Goal: Task Accomplishment & Management: Use online tool/utility

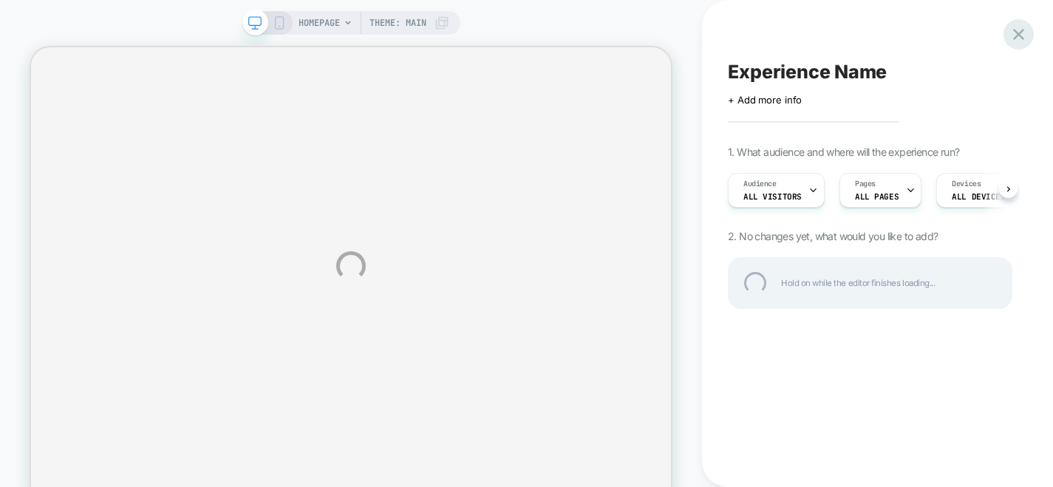
click at [1015, 34] on div at bounding box center [1019, 34] width 30 height 30
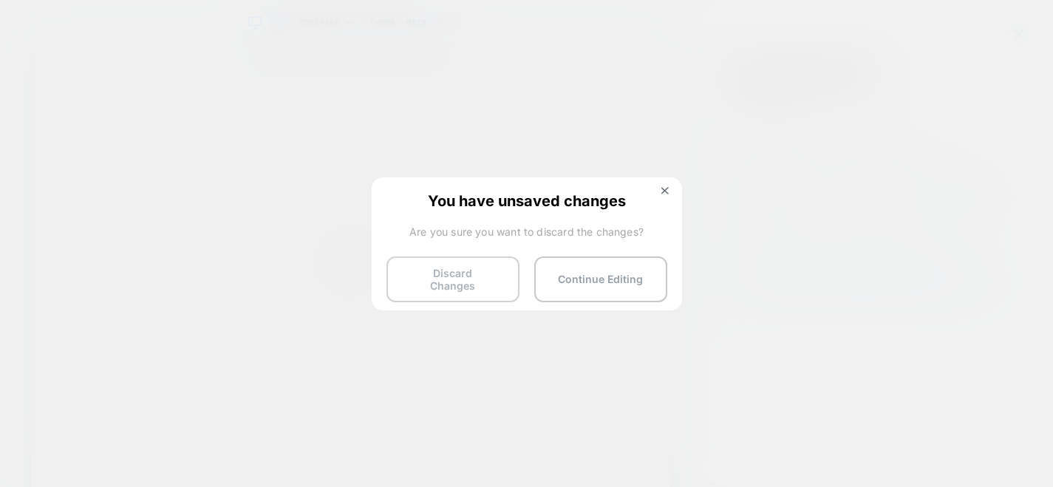
click at [464, 285] on button "Discard Changes" at bounding box center [453, 280] width 133 height 46
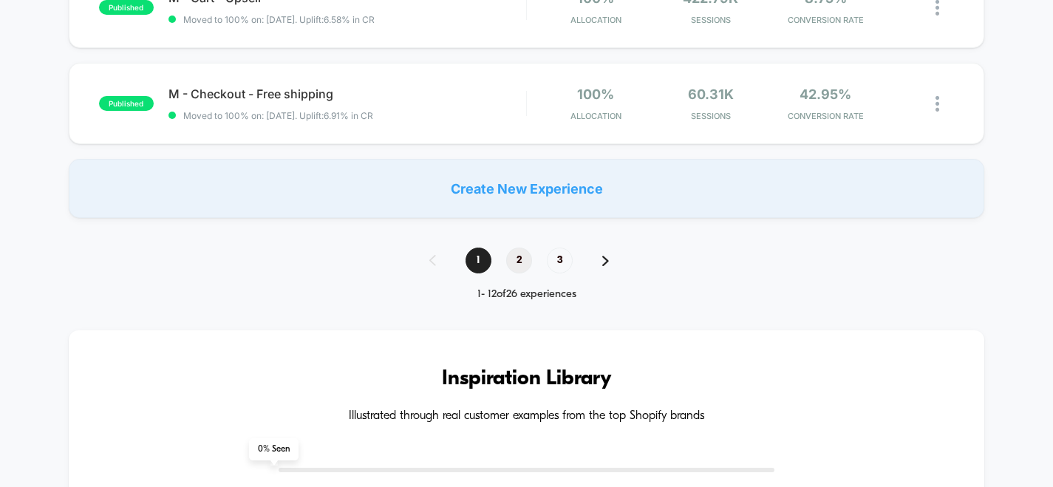
click at [527, 262] on span "2" at bounding box center [519, 261] width 26 height 26
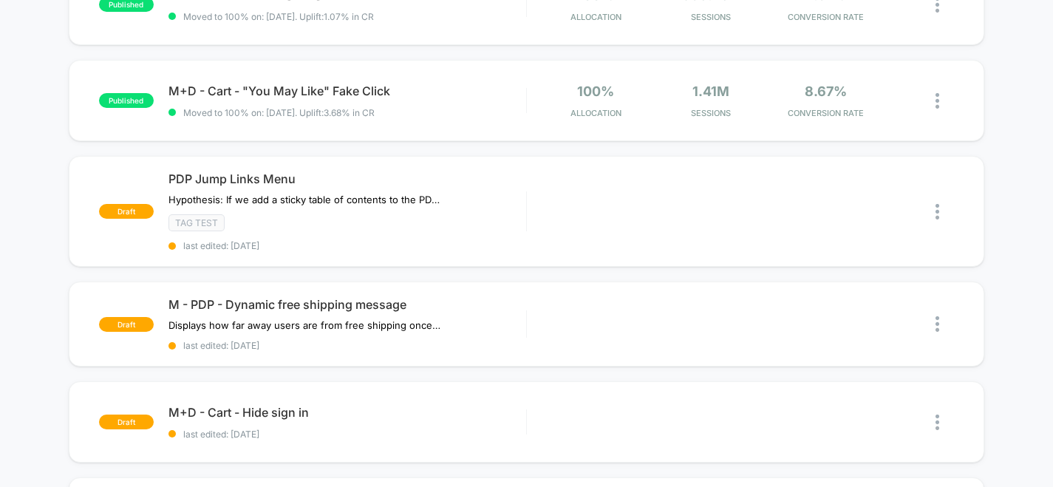
scroll to position [197, 0]
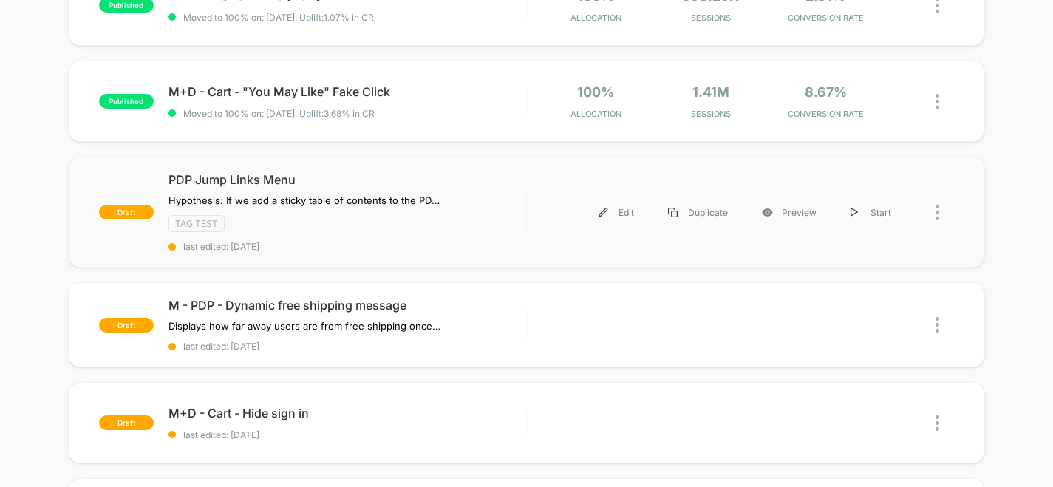
click at [486, 209] on div "PDP Jump Links Menu Hypothesis: If we add a sticky table of contents to the PDP…" at bounding box center [348, 212] width 358 height 80
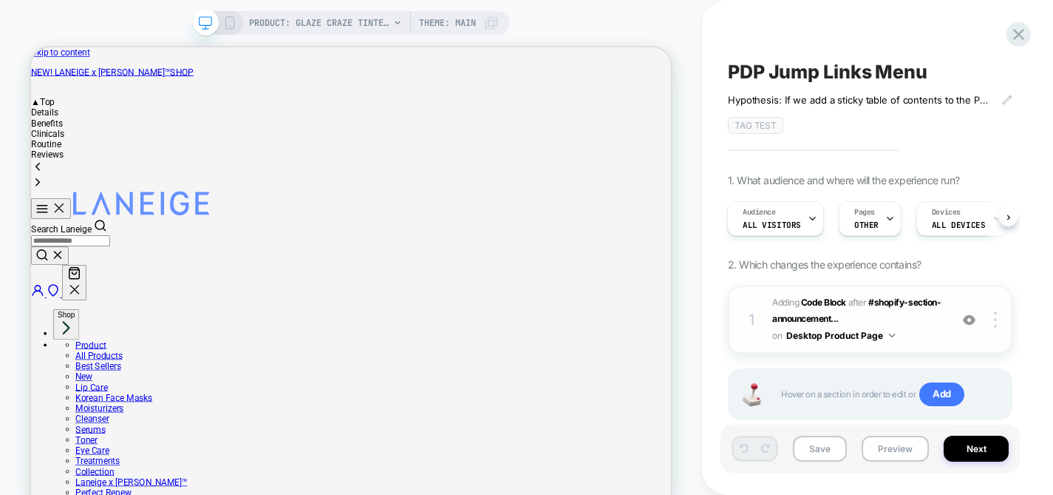
click at [909, 325] on span "Adding Code Block AFTER #shopify-section-announcement... #shopify-section-annou…" at bounding box center [858, 319] width 170 height 50
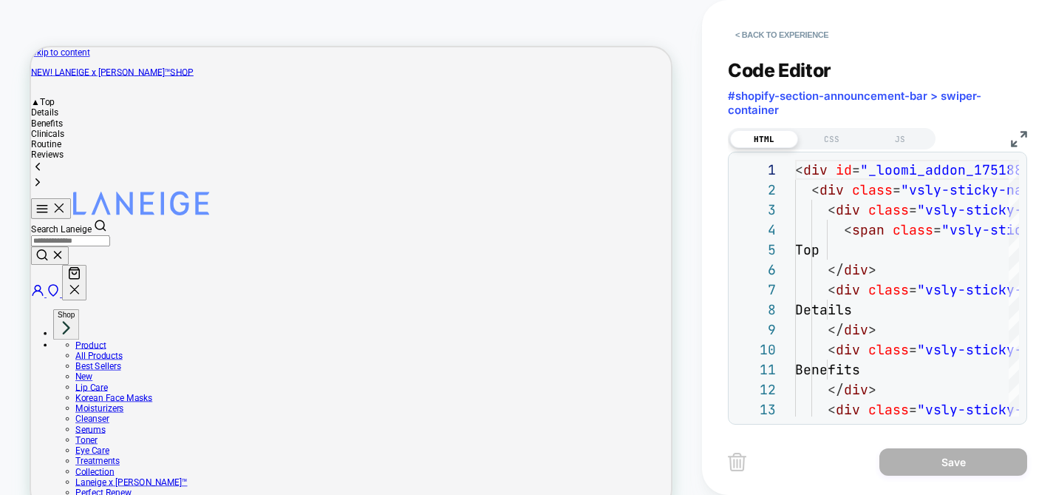
click at [47, 127] on div "Details" at bounding box center [458, 134] width 854 height 14
click at [49, 141] on div "Benefits" at bounding box center [458, 148] width 854 height 14
click at [1021, 137] on img at bounding box center [1019, 139] width 16 height 16
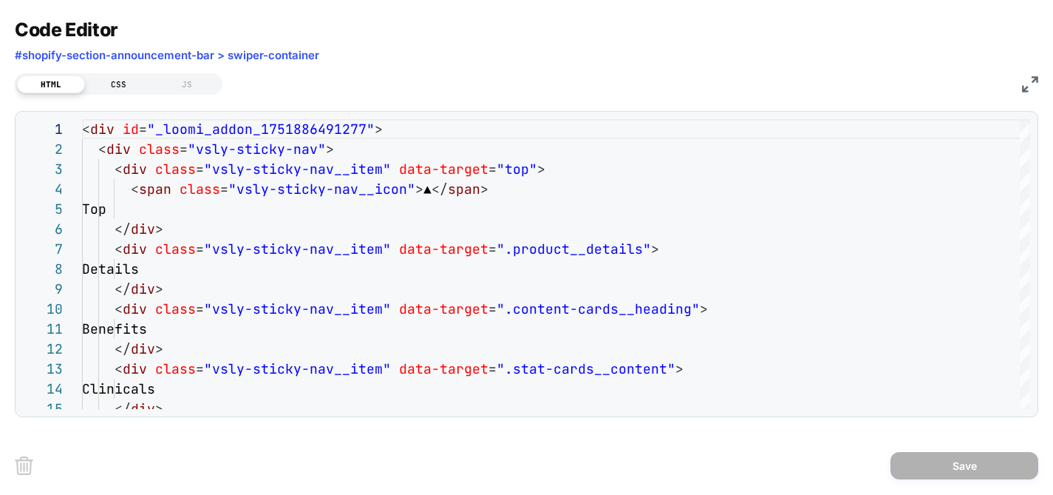
click at [115, 75] on div "CSS" at bounding box center [119, 84] width 68 height 18
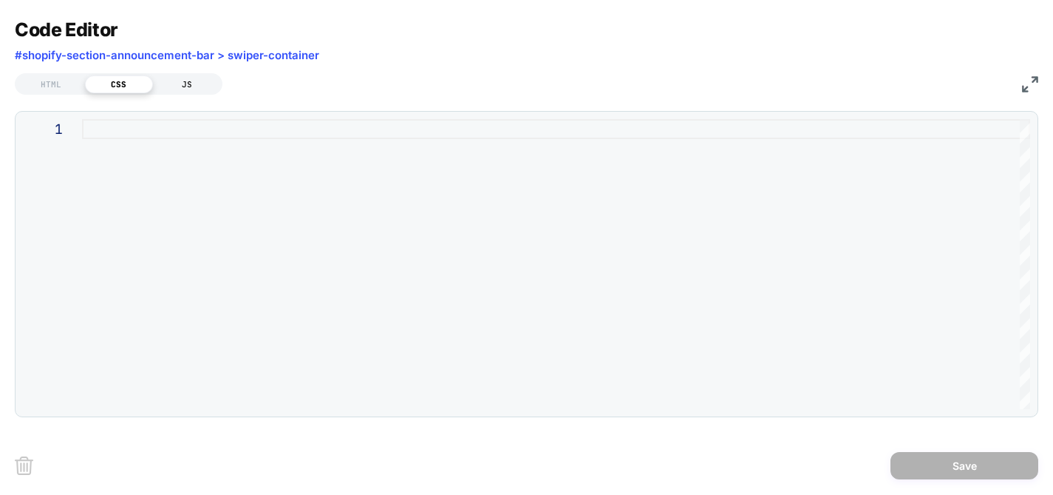
click at [187, 86] on div "JS" at bounding box center [187, 84] width 68 height 18
click at [148, 85] on div "CSS" at bounding box center [119, 84] width 68 height 18
click at [62, 81] on div "HTML" at bounding box center [51, 84] width 68 height 18
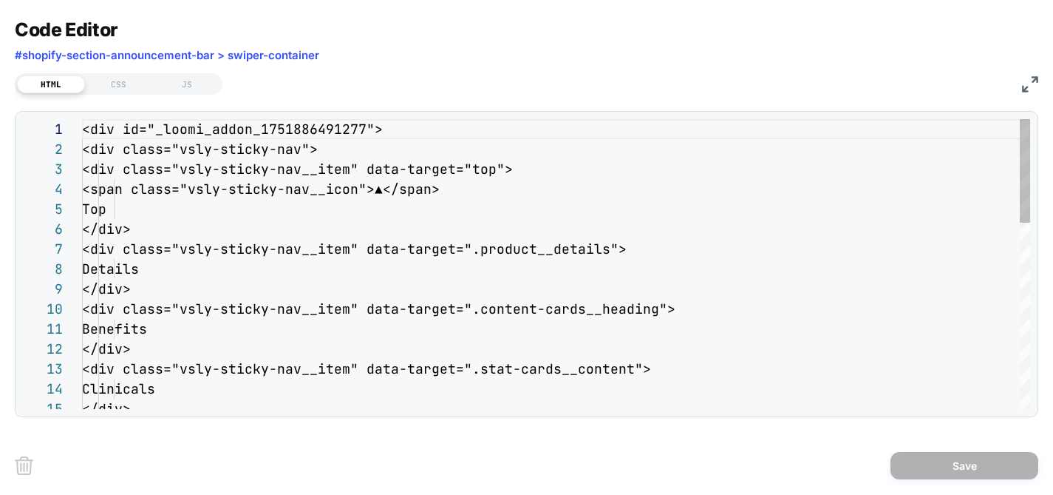
scroll to position [200, 0]
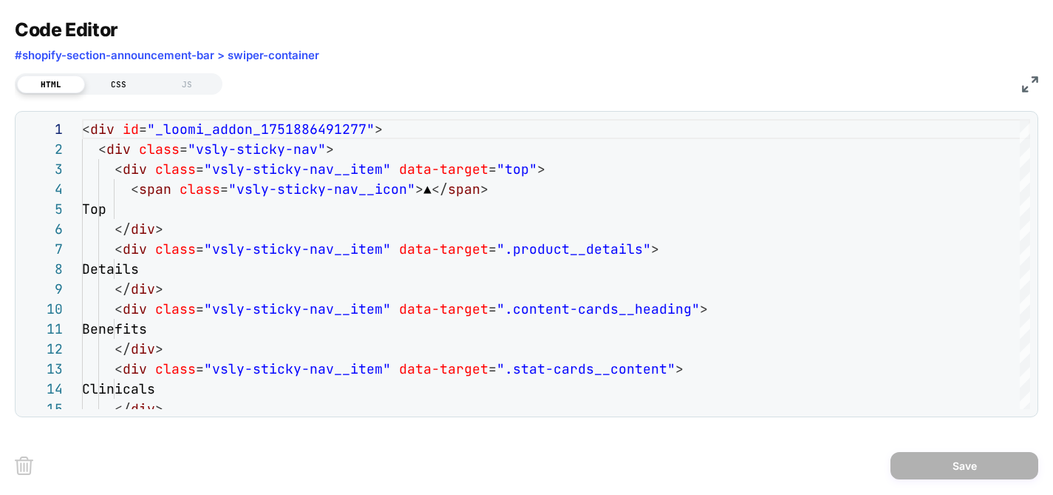
click at [122, 85] on div "CSS" at bounding box center [119, 84] width 68 height 18
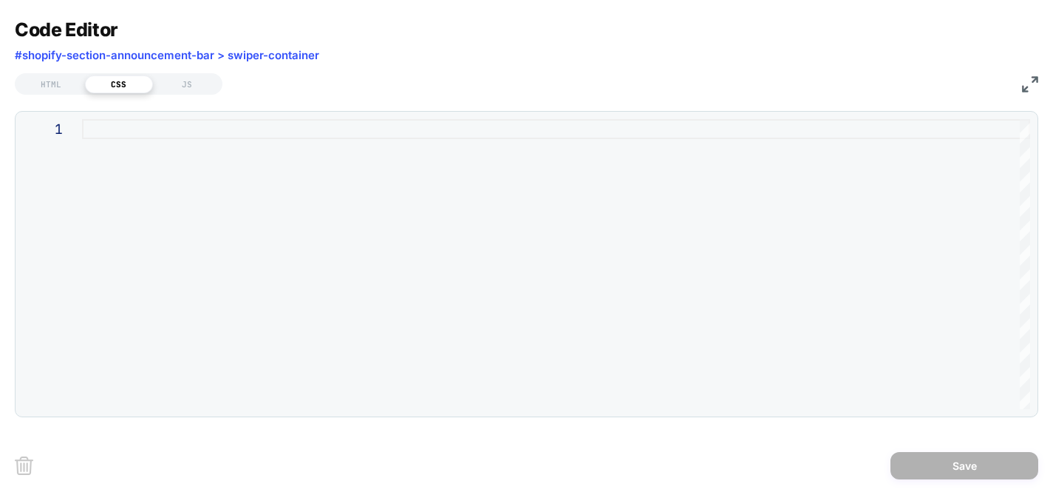
click at [108, 123] on div at bounding box center [556, 264] width 949 height 290
type textarea "*"
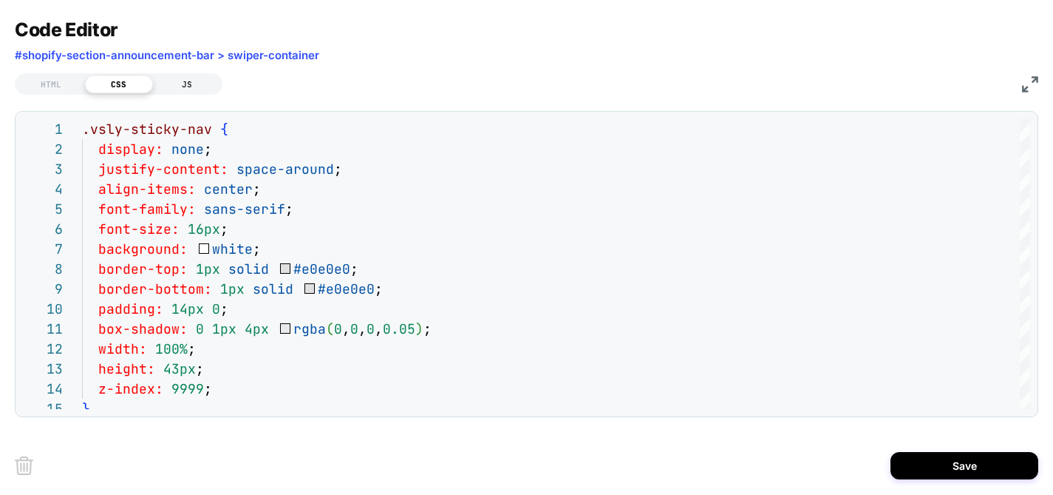
click at [177, 85] on div "JS" at bounding box center [187, 84] width 68 height 18
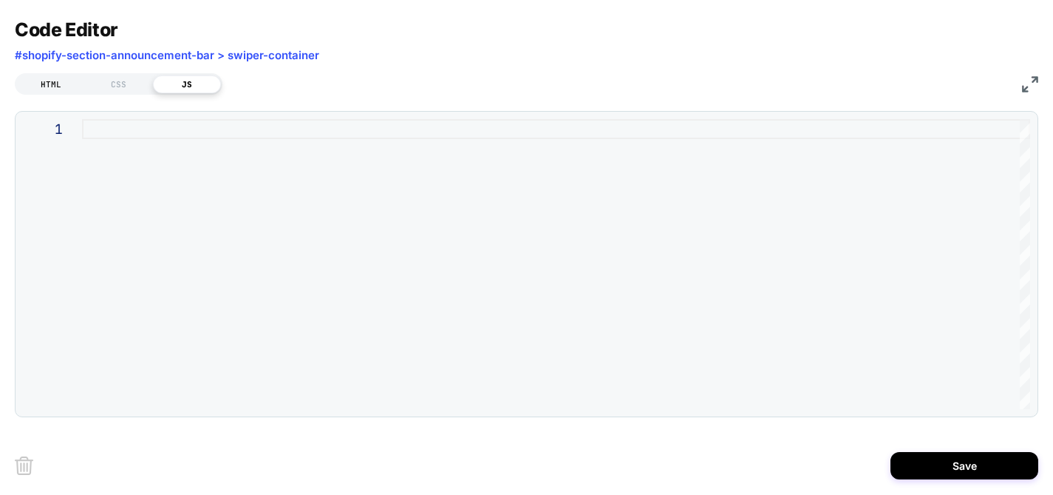
click at [58, 75] on div "HTML" at bounding box center [51, 84] width 68 height 18
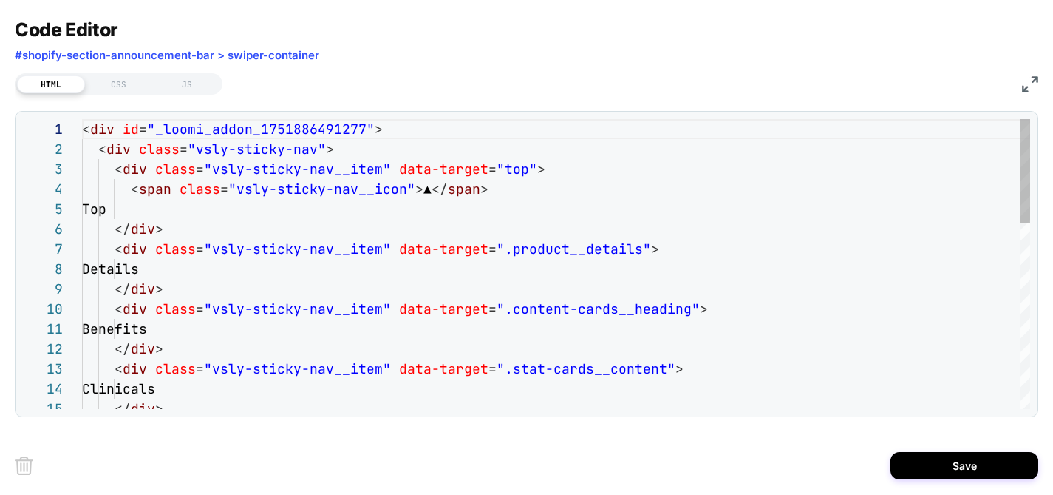
scroll to position [200, 0]
click at [181, 78] on div "JS" at bounding box center [187, 84] width 68 height 18
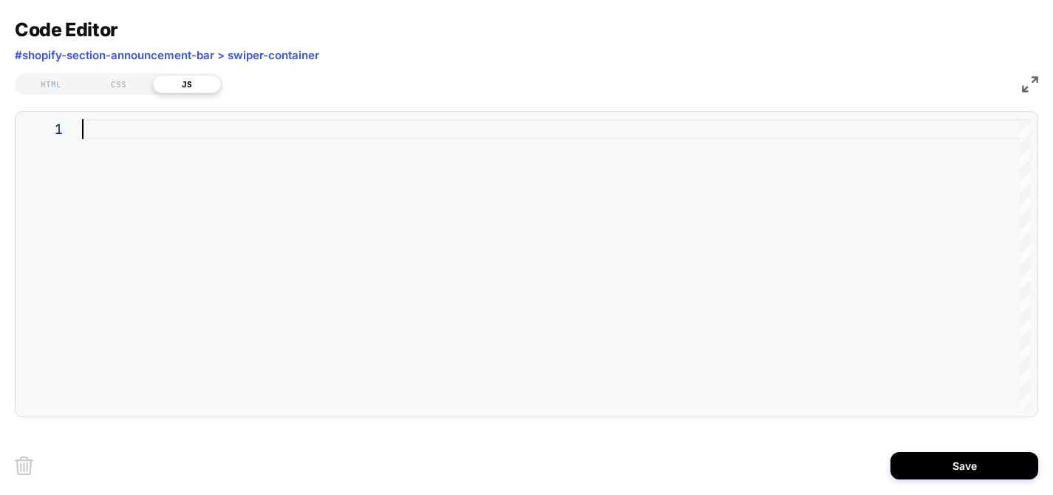
click at [197, 130] on div at bounding box center [556, 264] width 949 height 290
type textarea "**********"
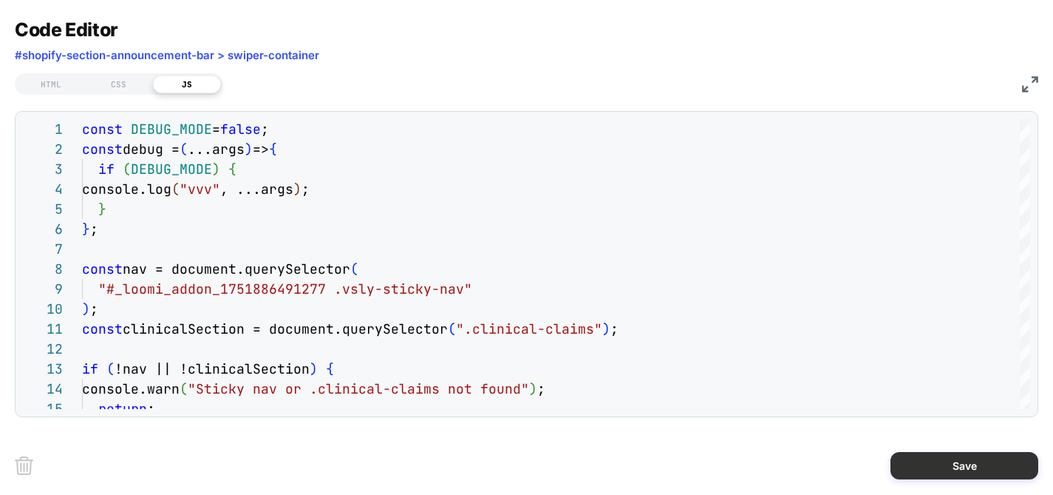
click at [931, 463] on button "Save" at bounding box center [965, 465] width 148 height 27
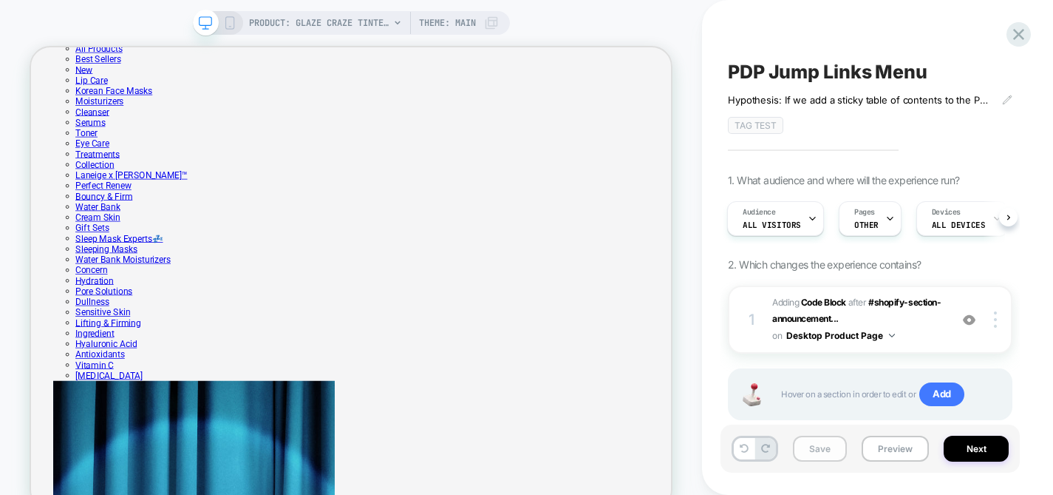
scroll to position [0, 217]
click at [824, 453] on button "Save" at bounding box center [820, 448] width 54 height 26
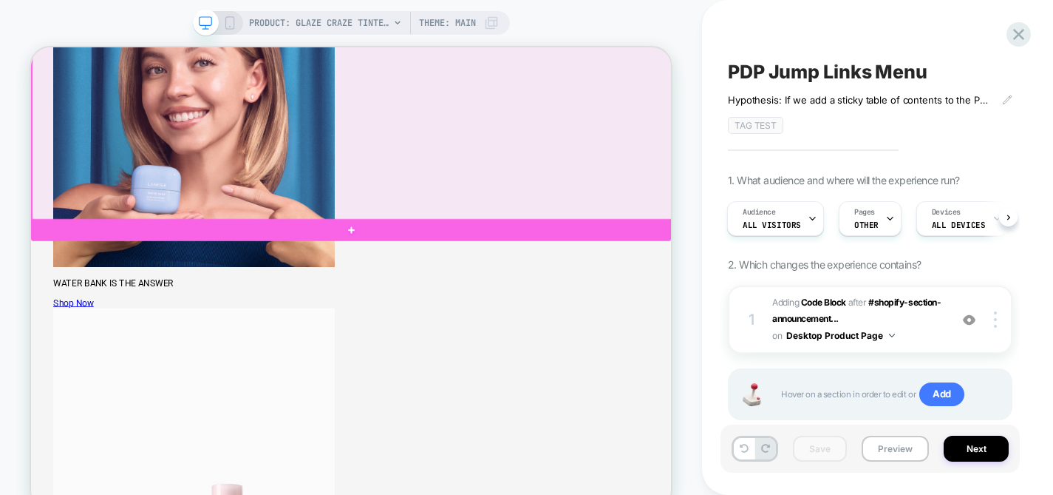
scroll to position [971, 0]
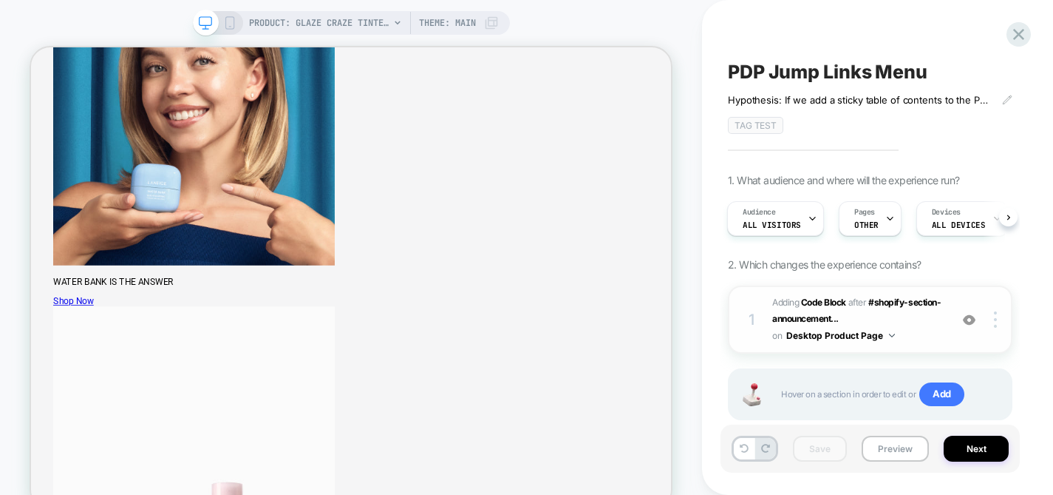
click at [928, 323] on span "Adding Code Block AFTER #shopify-section-announcement... #shopify-section-annou…" at bounding box center [858, 319] width 170 height 50
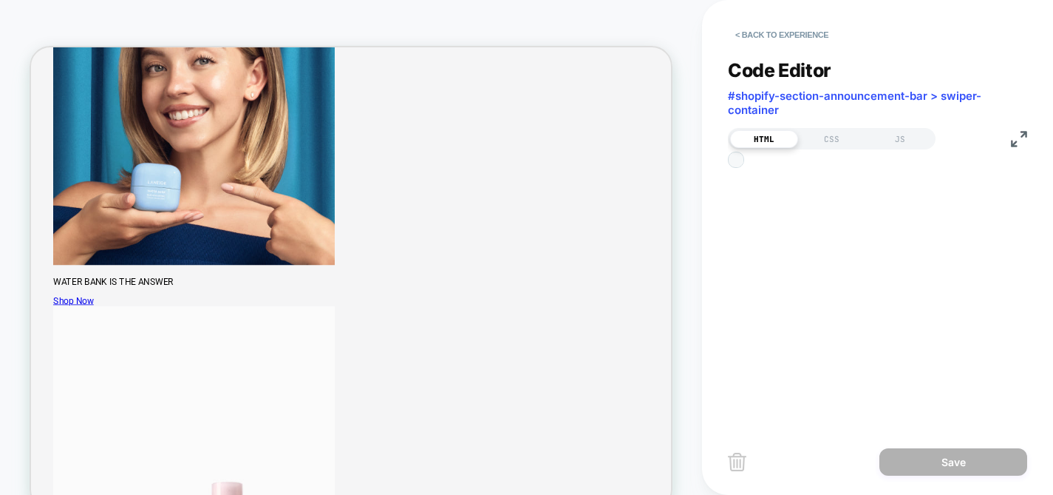
scroll to position [200, 0]
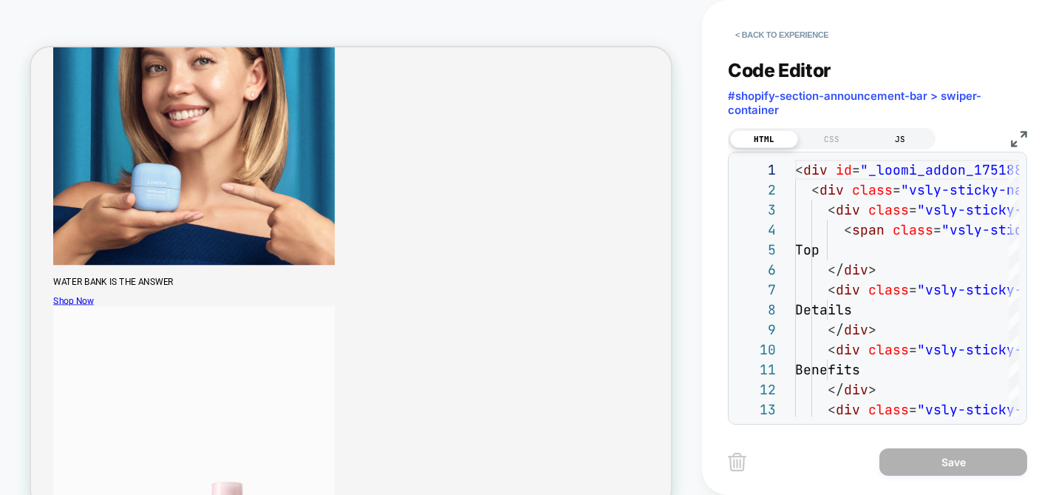
click at [917, 138] on div "JS" at bounding box center [900, 139] width 68 height 18
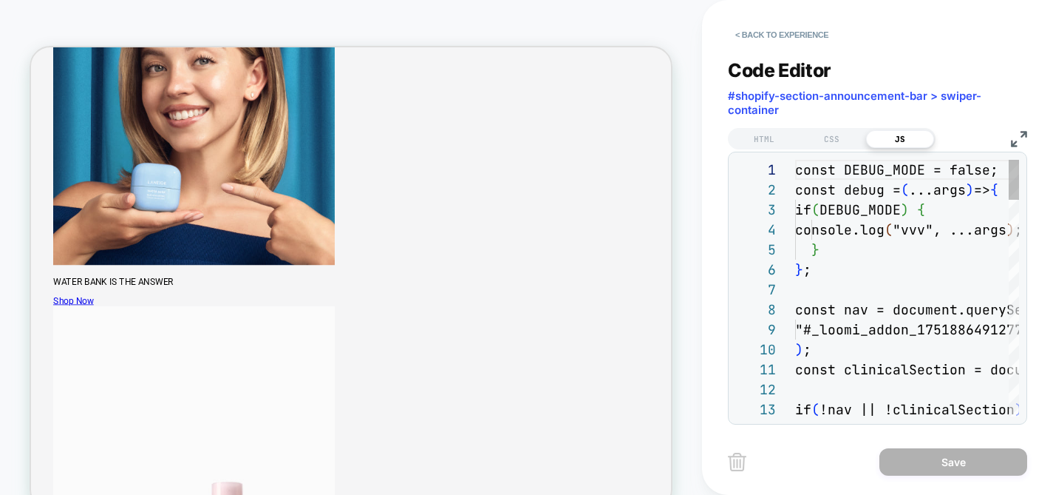
click at [1016, 135] on img at bounding box center [1019, 139] width 16 height 16
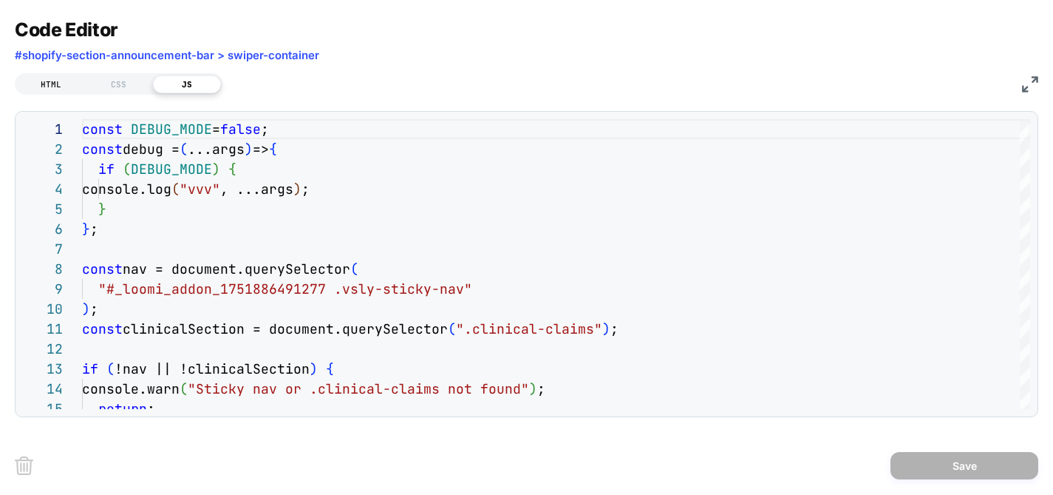
click at [47, 89] on div "HTML" at bounding box center [51, 84] width 68 height 18
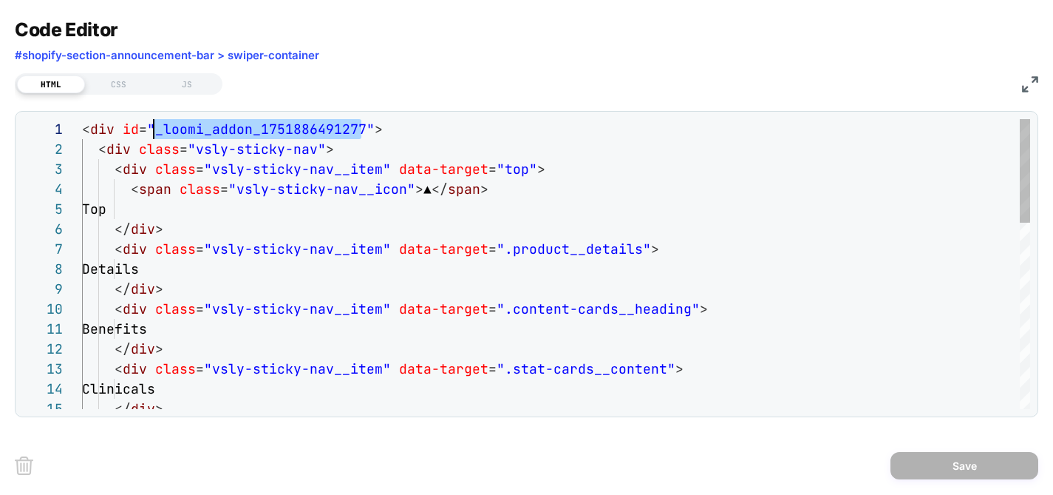
scroll to position [0, 72]
drag, startPoint x: 362, startPoint y: 129, endPoint x: 154, endPoint y: 132, distance: 208.5
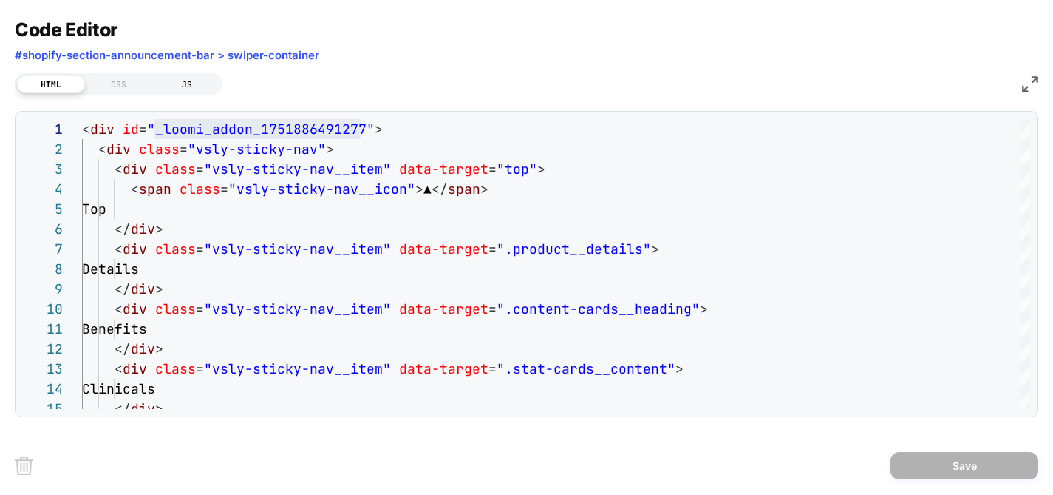
click at [186, 88] on div "JS" at bounding box center [187, 84] width 68 height 18
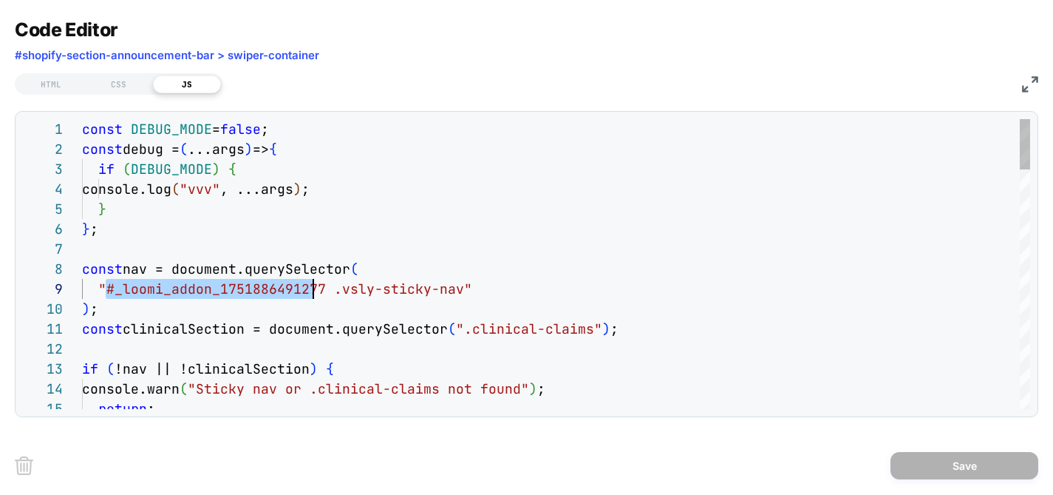
scroll to position [160, 240]
drag, startPoint x: 106, startPoint y: 292, endPoint x: 317, endPoint y: 285, distance: 210.8
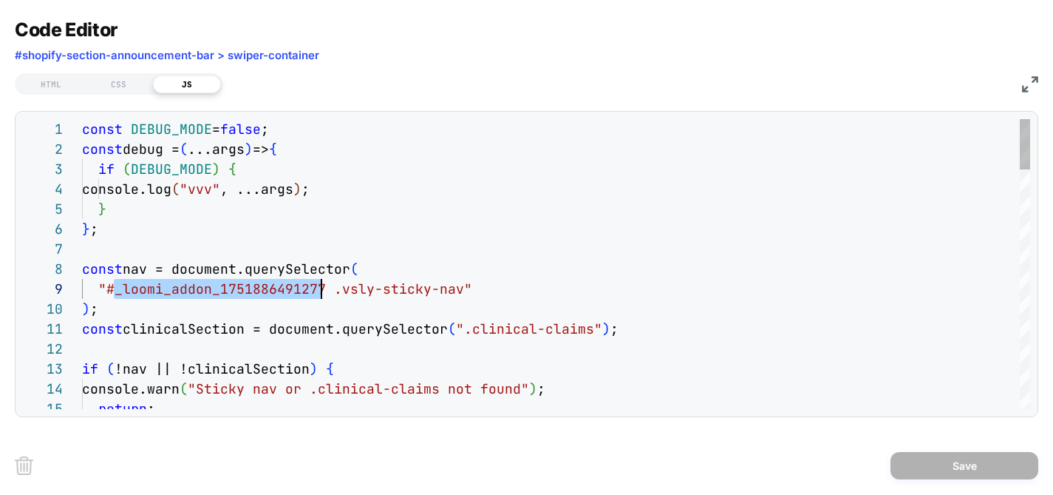
drag, startPoint x: 115, startPoint y: 290, endPoint x: 318, endPoint y: 286, distance: 203.3
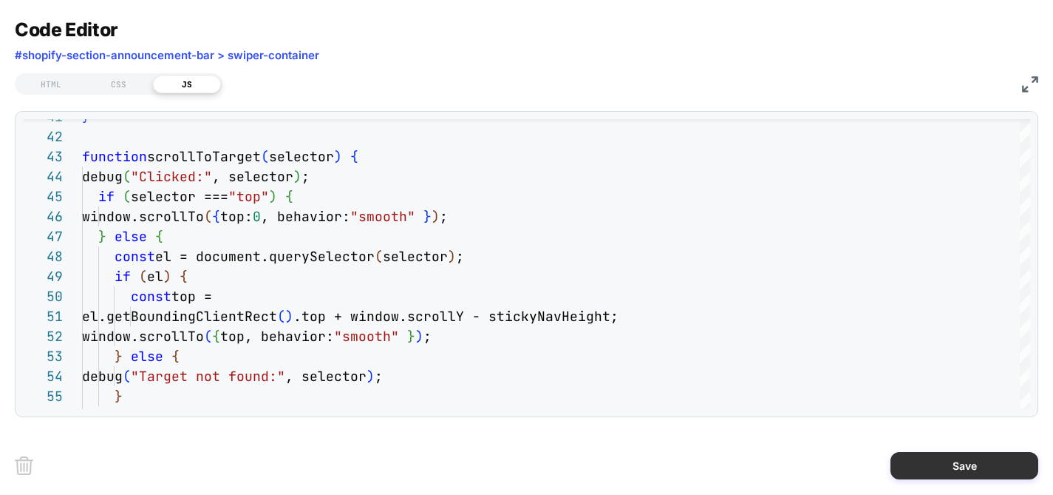
click at [965, 464] on button "Save" at bounding box center [965, 465] width 148 height 27
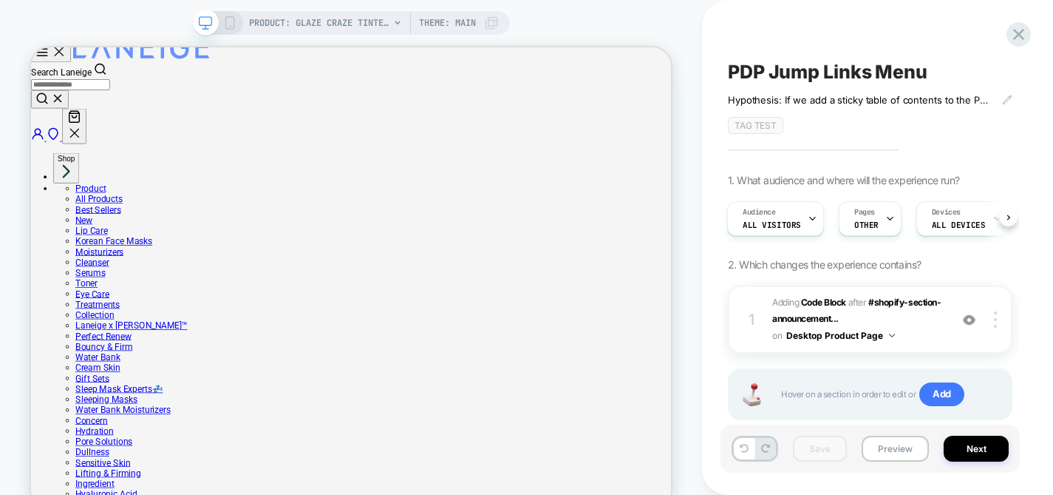
scroll to position [0, 0]
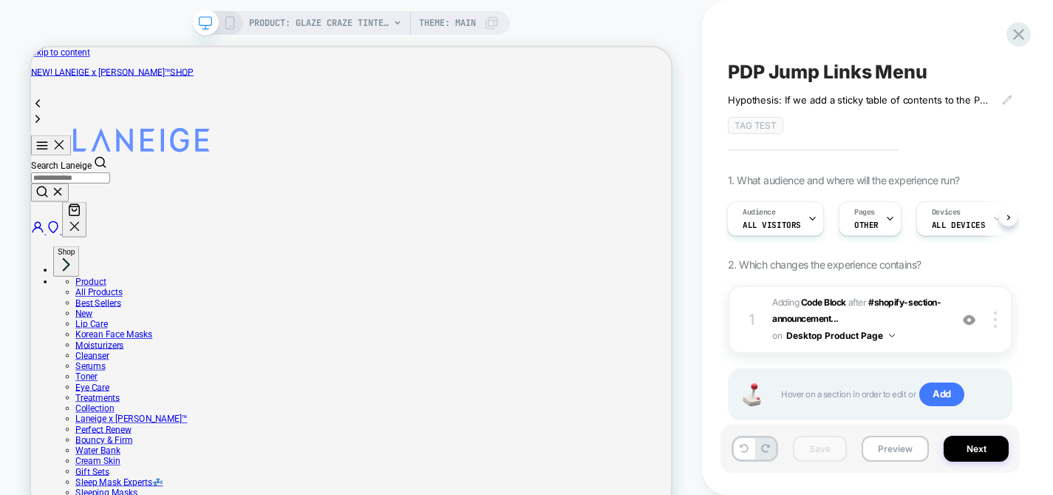
drag, startPoint x: 229, startPoint y: 20, endPoint x: 262, endPoint y: 86, distance: 73.4
click at [229, 20] on icon at bounding box center [229, 22] width 13 height 13
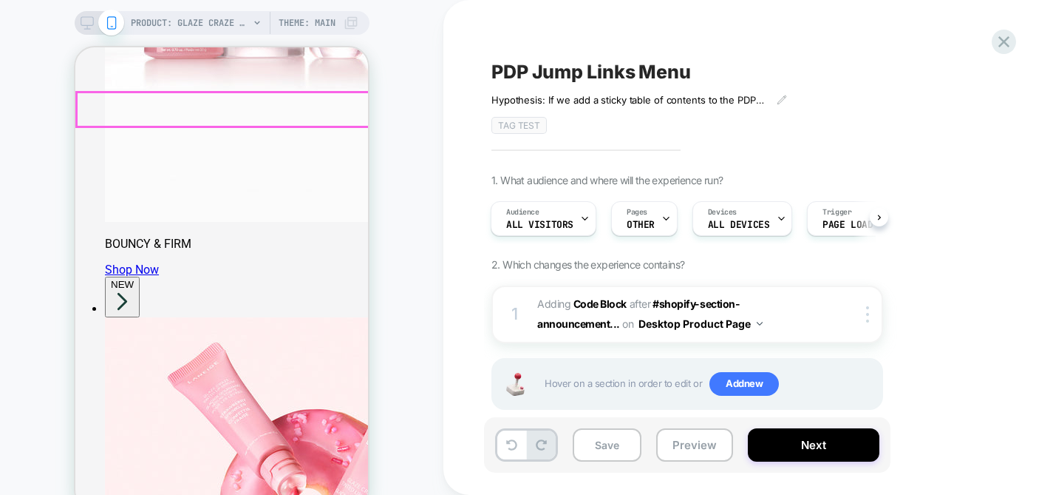
scroll to position [1741, 0]
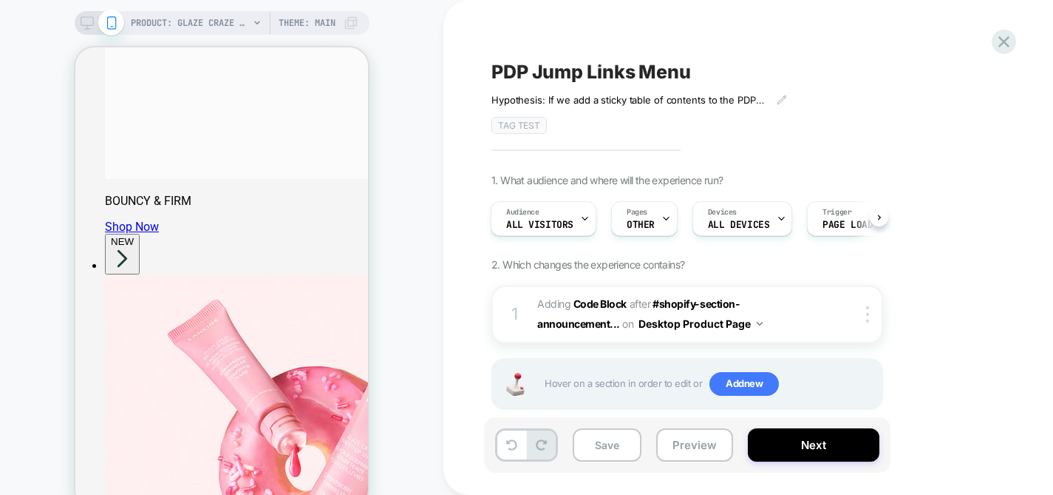
drag, startPoint x: 86, startPoint y: 26, endPoint x: 115, endPoint y: 13, distance: 31.5
click at [86, 26] on icon at bounding box center [87, 22] width 13 height 13
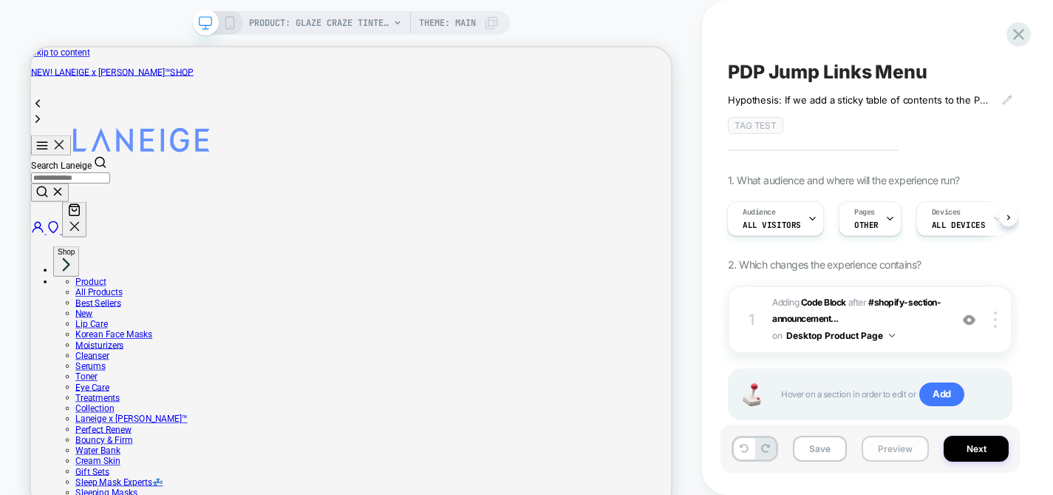
click at [895, 444] on button "Preview" at bounding box center [895, 448] width 67 height 26
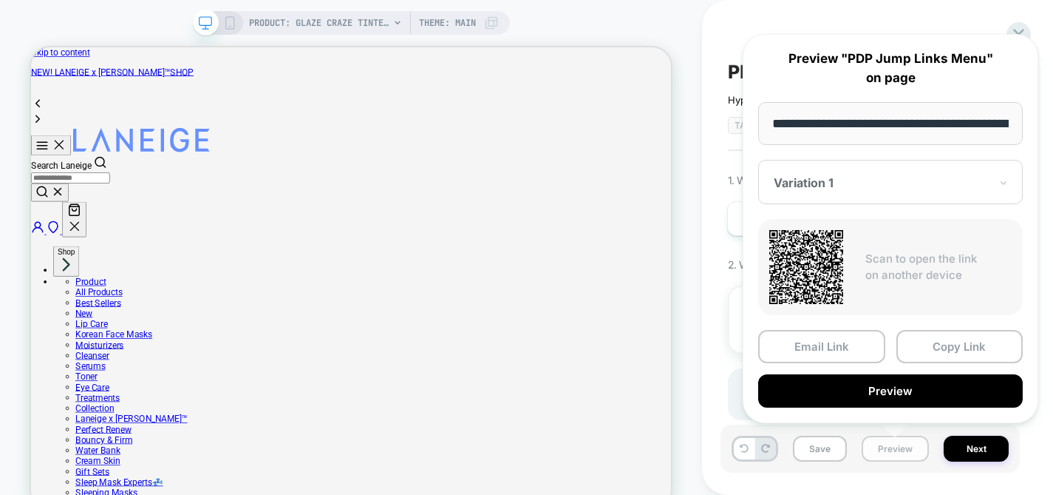
scroll to position [0, 239]
click at [873, 126] on input "**********" at bounding box center [891, 124] width 265 height 44
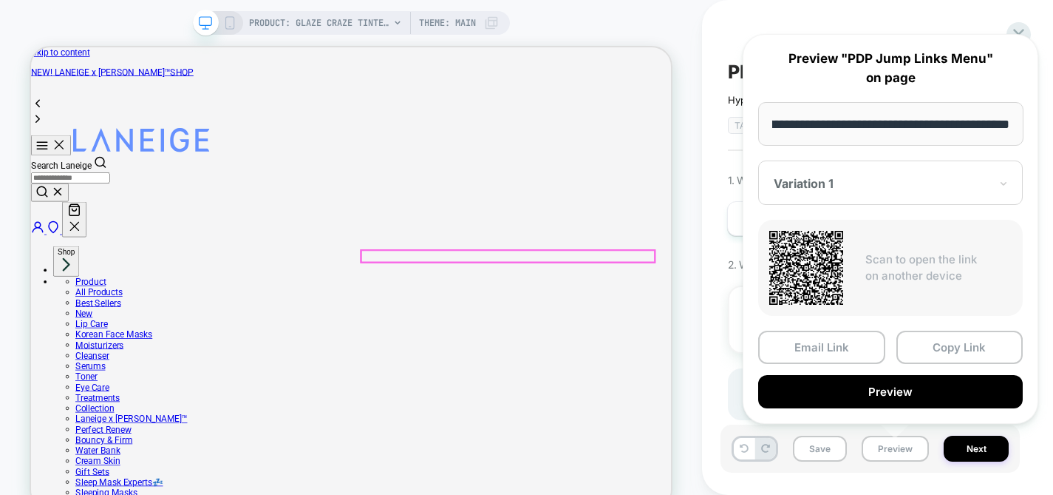
scroll to position [0, 0]
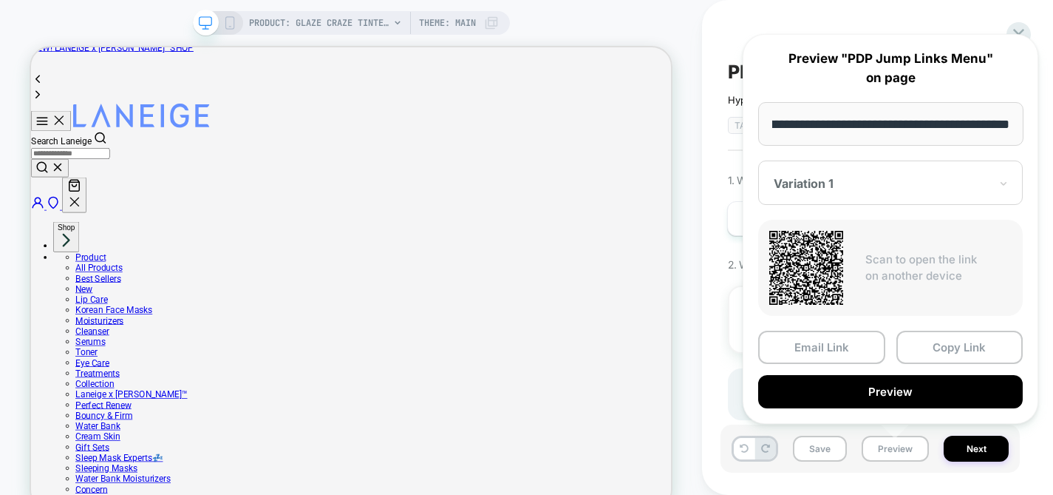
click at [834, 182] on div at bounding box center [882, 183] width 216 height 15
click at [802, 152] on div "**********" at bounding box center [891, 229] width 296 height 390
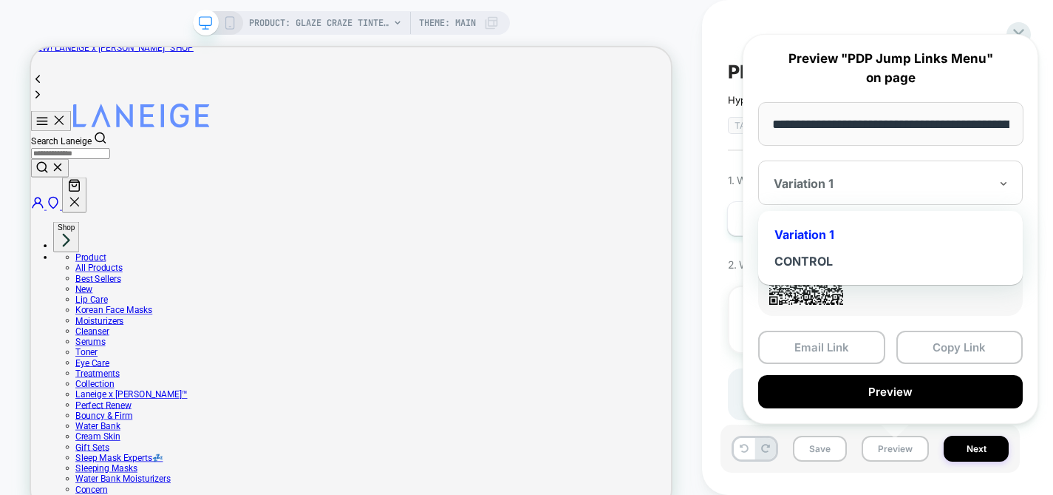
click at [822, 186] on div at bounding box center [882, 183] width 216 height 15
click at [802, 153] on div "**********" at bounding box center [891, 229] width 296 height 390
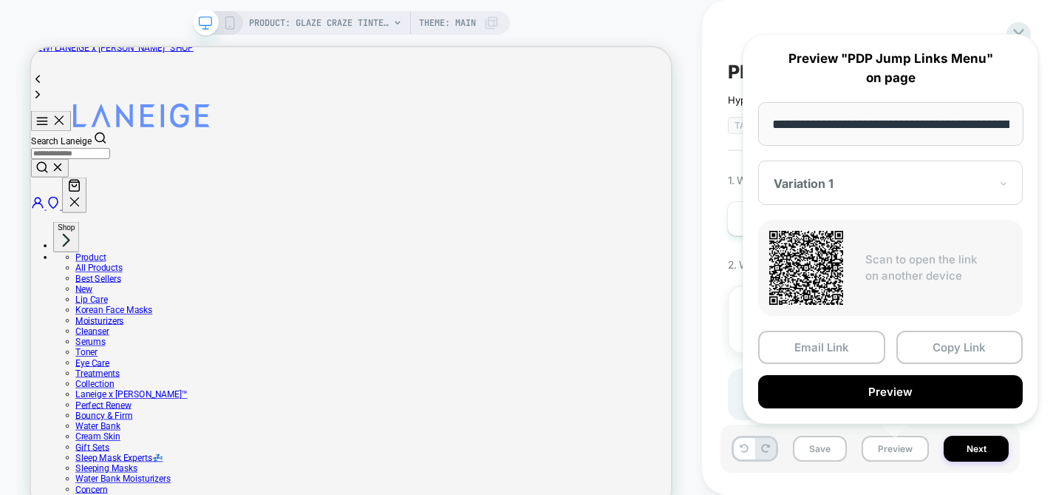
click at [832, 186] on div at bounding box center [882, 183] width 216 height 15
drag, startPoint x: 919, startPoint y: 125, endPoint x: 1045, endPoint y: 117, distance: 126.7
click at [1045, 117] on div "**********" at bounding box center [890, 228] width 325 height 419
click at [870, 127] on input "**********" at bounding box center [891, 124] width 265 height 44
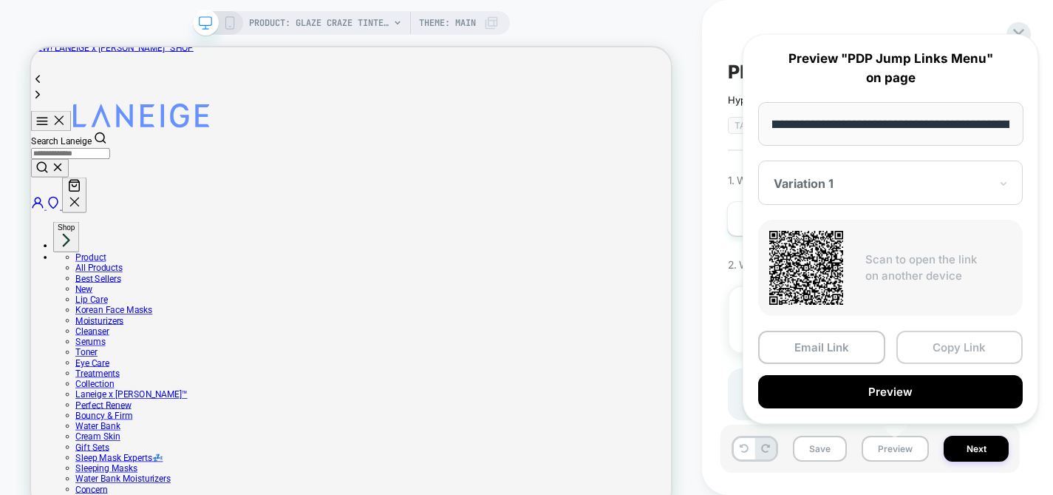
scroll to position [0, 0]
click at [980, 353] on button "Copy Link" at bounding box center [960, 346] width 127 height 33
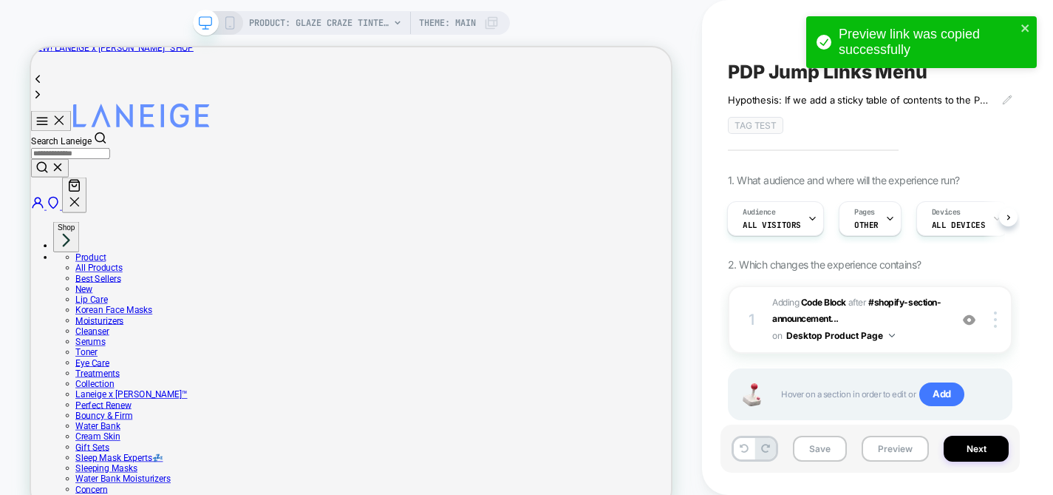
scroll to position [0, 217]
click at [885, 442] on button "Preview" at bounding box center [895, 448] width 67 height 26
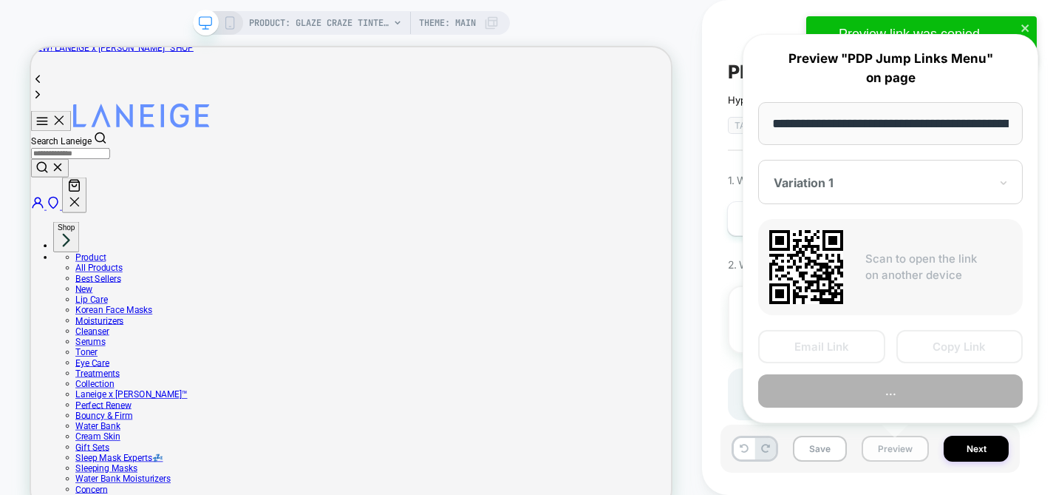
scroll to position [0, 239]
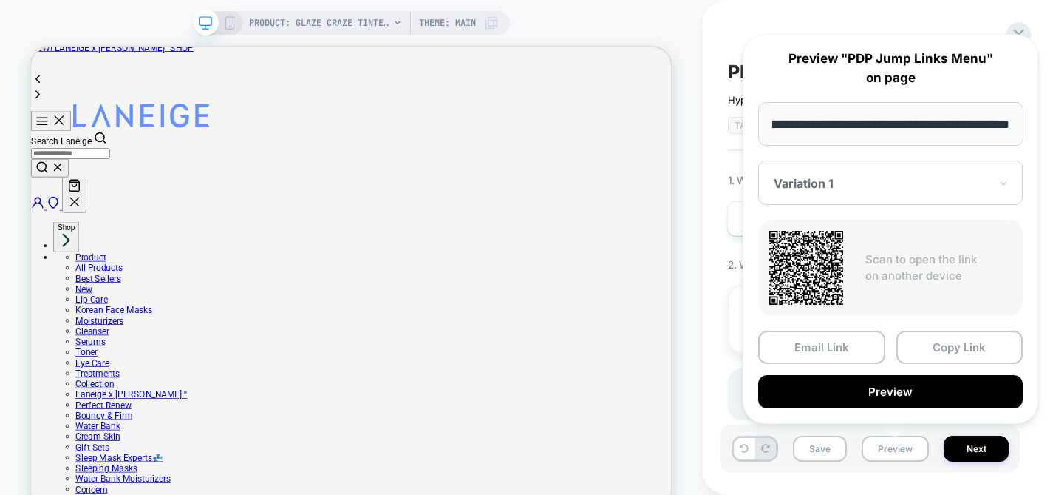
click at [899, 388] on button "Preview" at bounding box center [891, 391] width 265 height 33
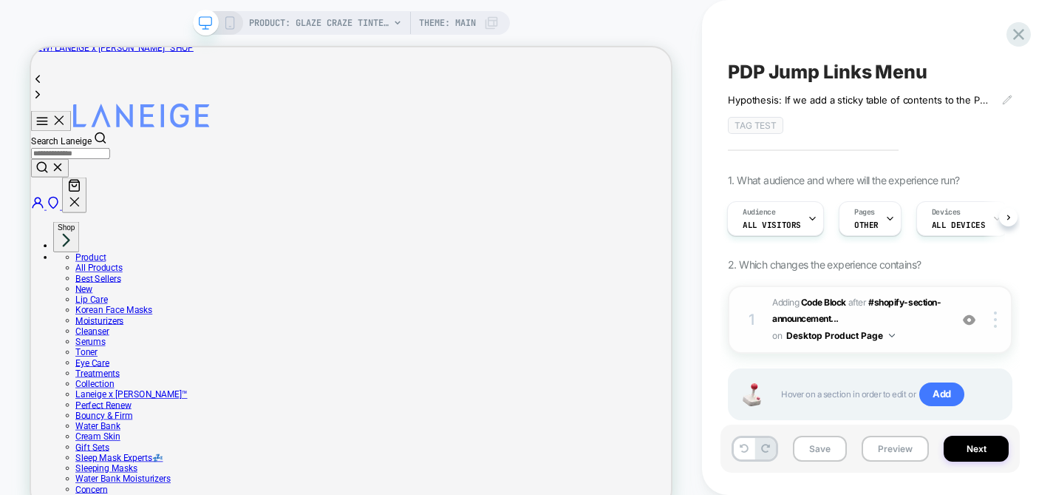
scroll to position [0, 0]
click at [932, 324] on span "Adding Code Block AFTER #shopify-section-announcement... #shopify-section-annou…" at bounding box center [858, 319] width 170 height 50
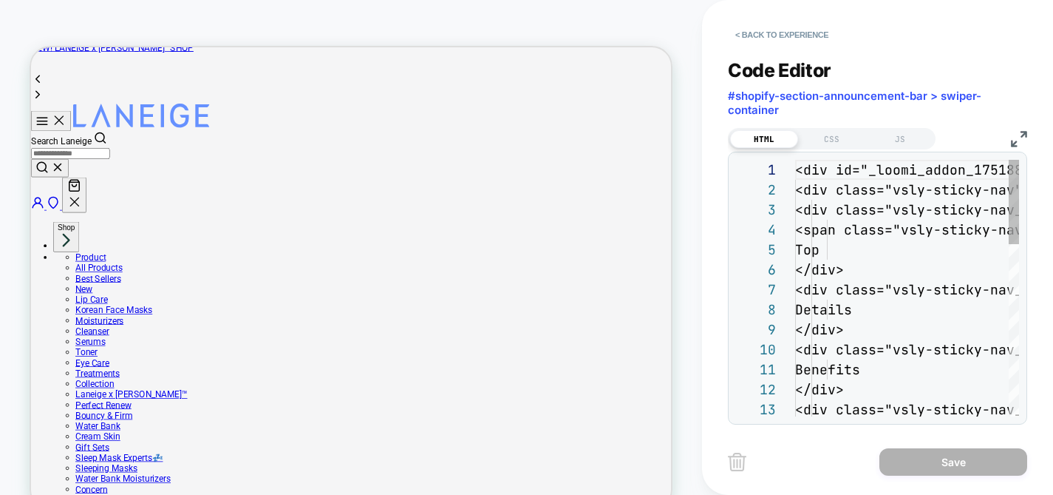
scroll to position [200, 0]
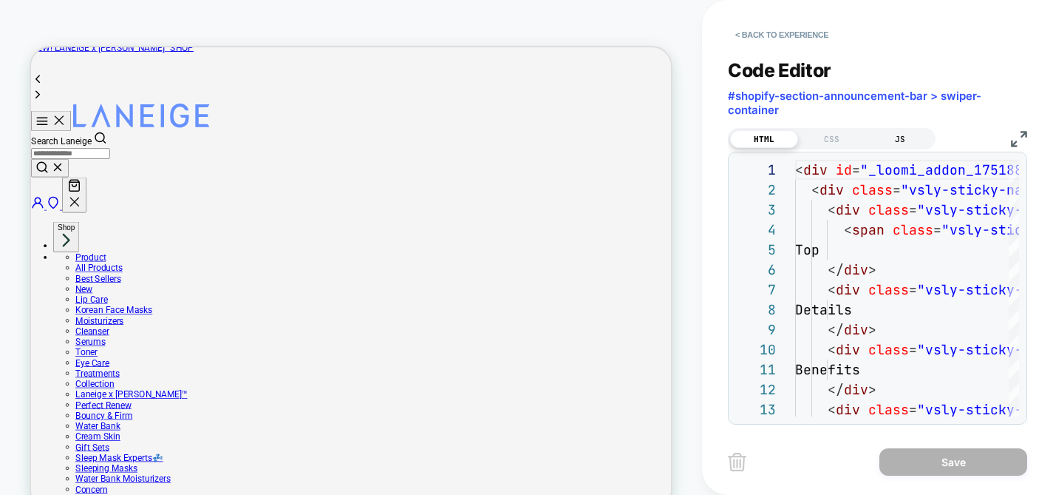
click at [909, 136] on div "JS" at bounding box center [900, 139] width 68 height 18
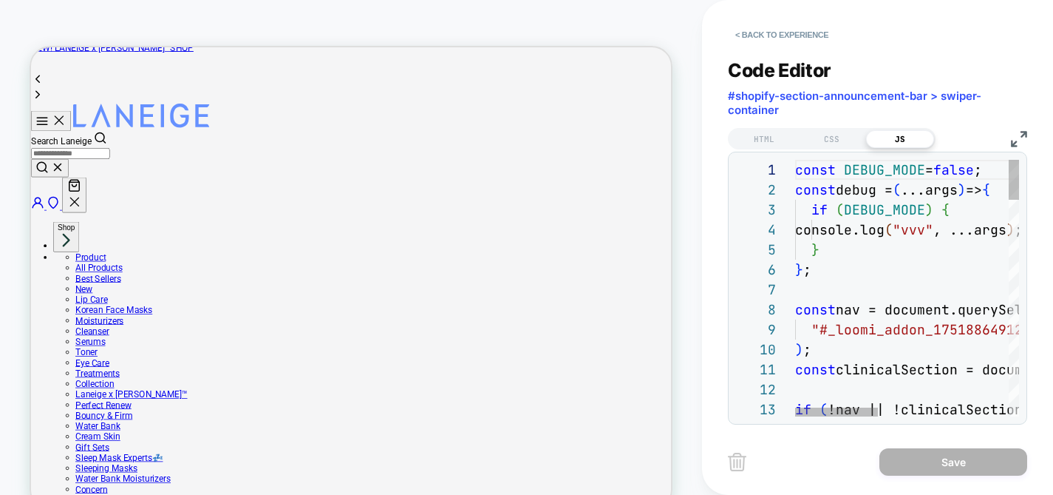
click at [1022, 140] on img at bounding box center [1019, 139] width 16 height 16
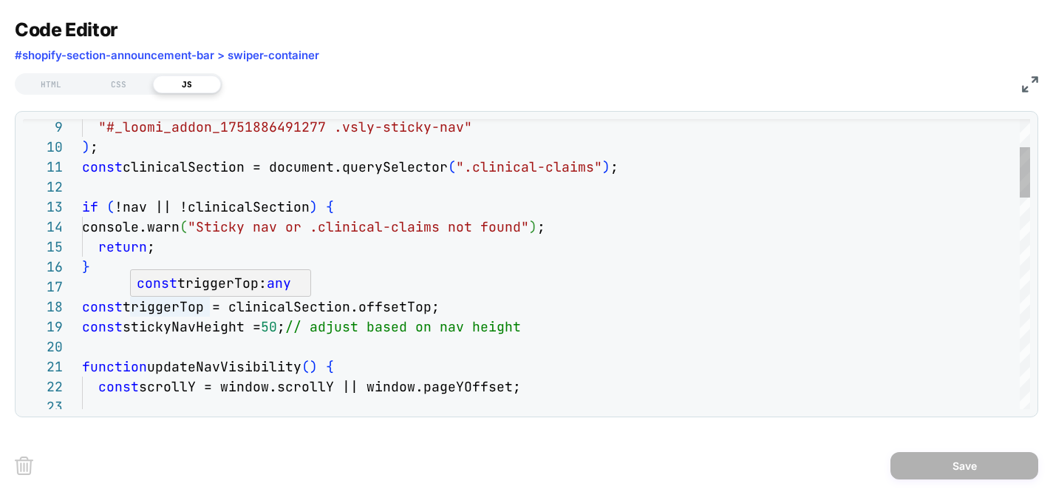
scroll to position [0, 0]
click at [466, 58] on div "Code Editor #shopify-section-announcement-bar > swiper-container" at bounding box center [527, 43] width 1024 height 51
click at [1035, 78] on img at bounding box center [1030, 84] width 16 height 16
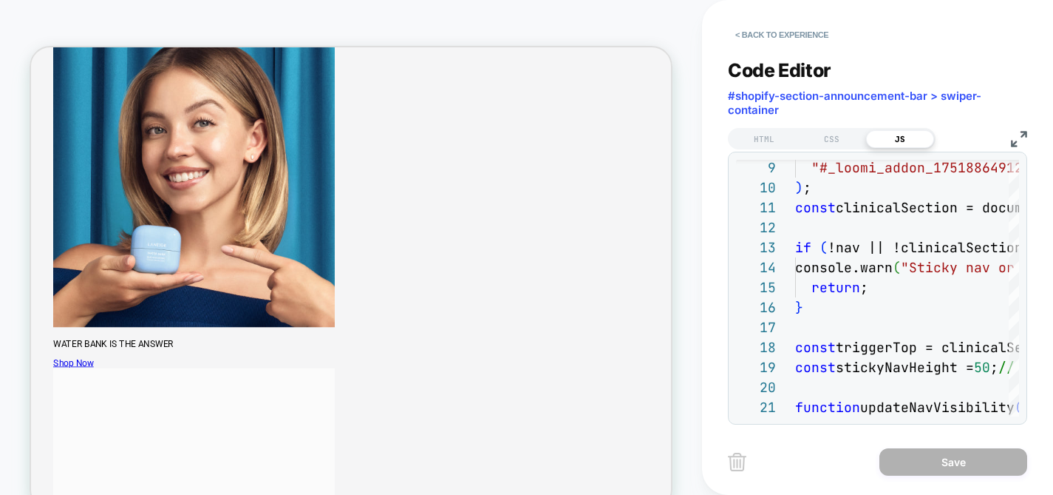
scroll to position [907, 0]
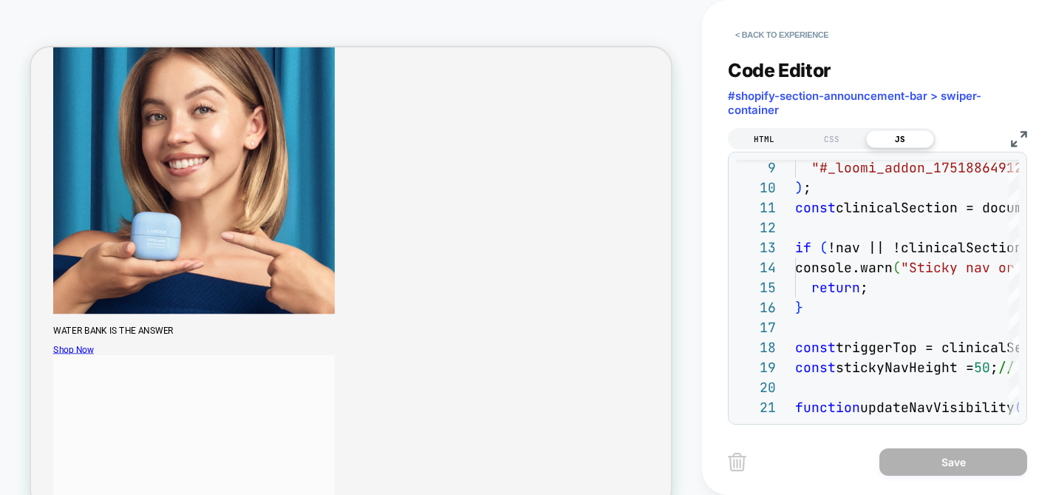
click at [767, 132] on div "HTML" at bounding box center [764, 139] width 68 height 18
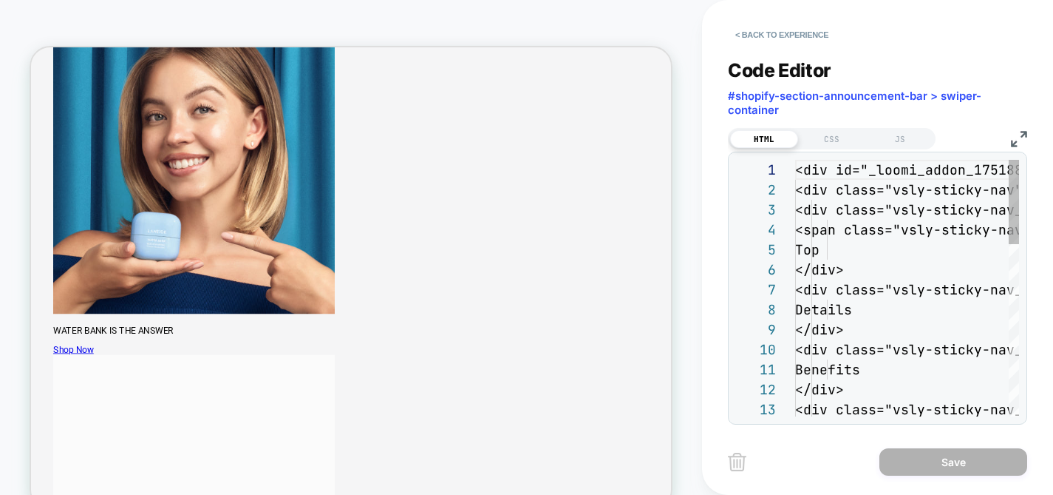
scroll to position [200, 0]
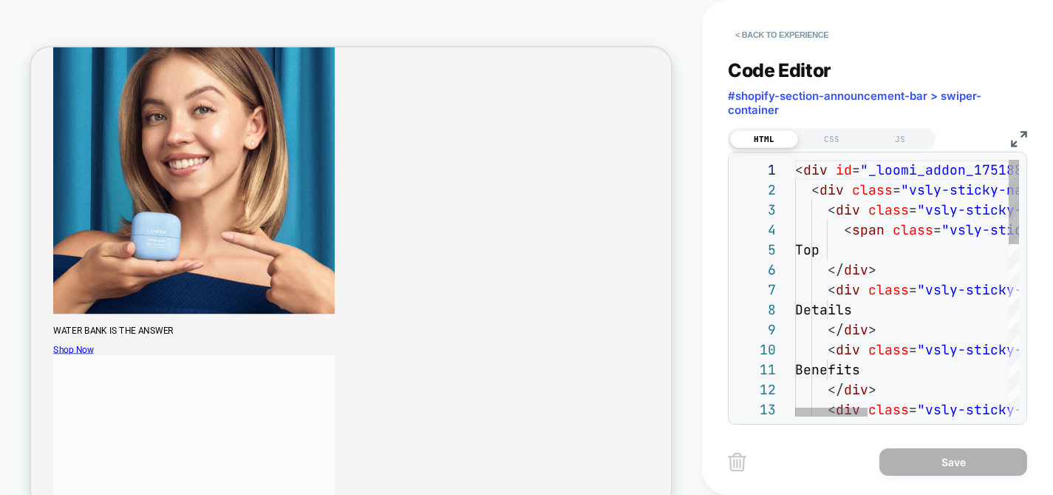
click at [1020, 131] on img at bounding box center [1019, 139] width 16 height 16
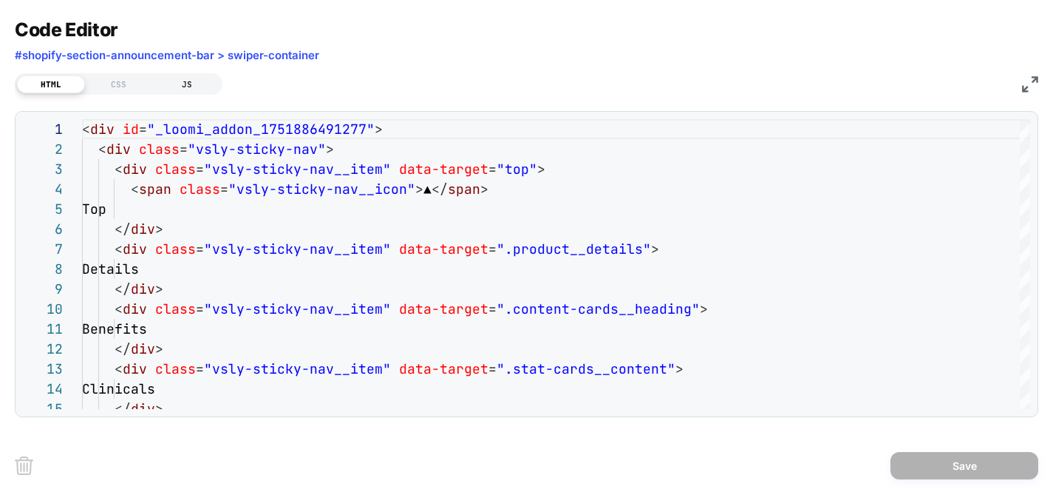
click at [196, 77] on div "JS" at bounding box center [187, 84] width 68 height 18
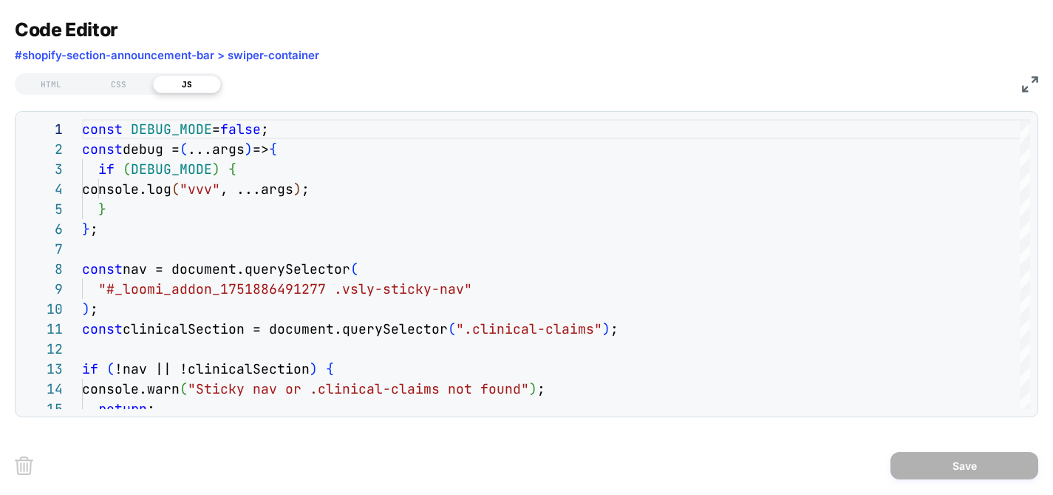
click at [1026, 72] on div "HTML CSS JS" at bounding box center [527, 81] width 1024 height 25
click at [1028, 83] on img at bounding box center [1030, 84] width 16 height 16
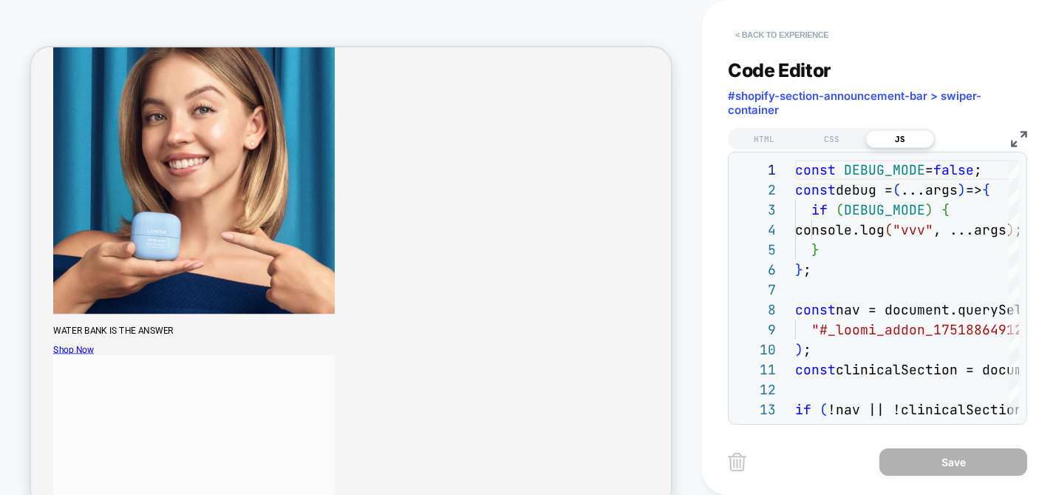
click at [737, 31] on button "< Back to experience" at bounding box center [782, 35] width 108 height 24
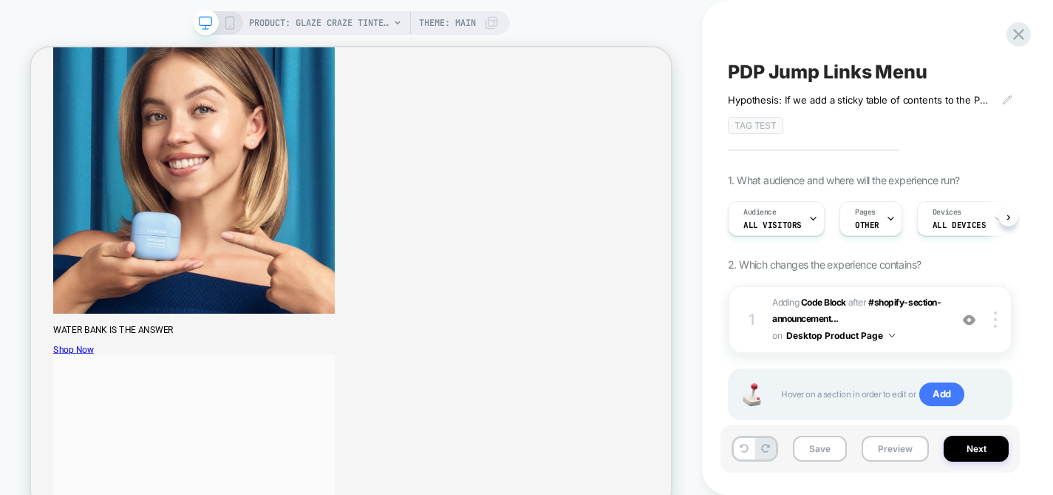
scroll to position [0, 1]
click at [896, 451] on button "Preview" at bounding box center [895, 448] width 67 height 26
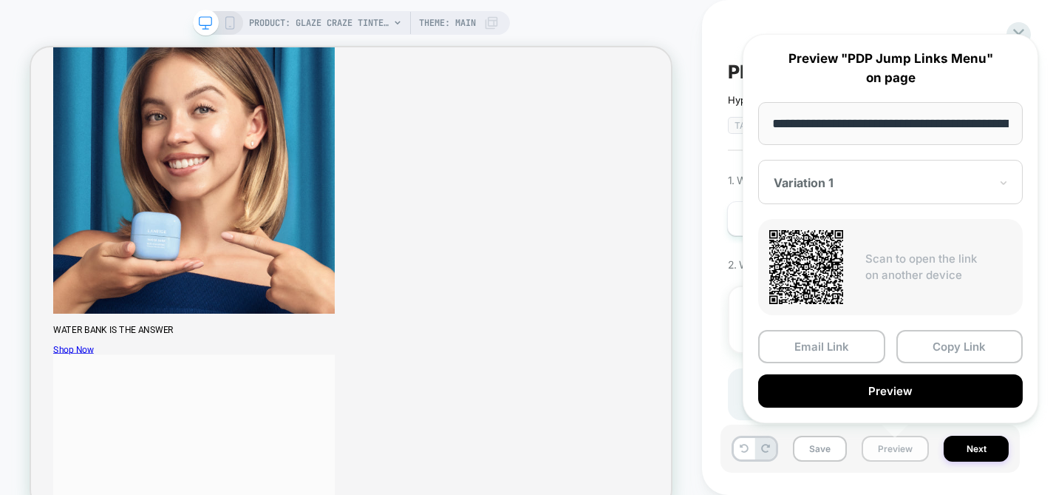
scroll to position [0, 239]
drag, startPoint x: 839, startPoint y: 126, endPoint x: 994, endPoint y: 125, distance: 155.3
click at [994, 125] on input "**********" at bounding box center [891, 124] width 265 height 44
click at [992, 126] on input "**********" at bounding box center [891, 124] width 265 height 44
click at [973, 346] on button "Copy Link" at bounding box center [960, 346] width 127 height 33
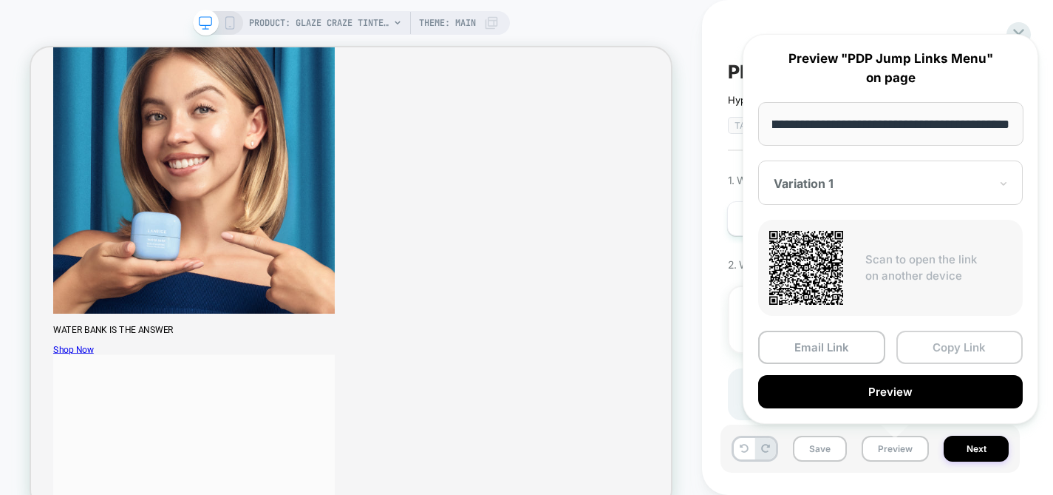
scroll to position [0, 0]
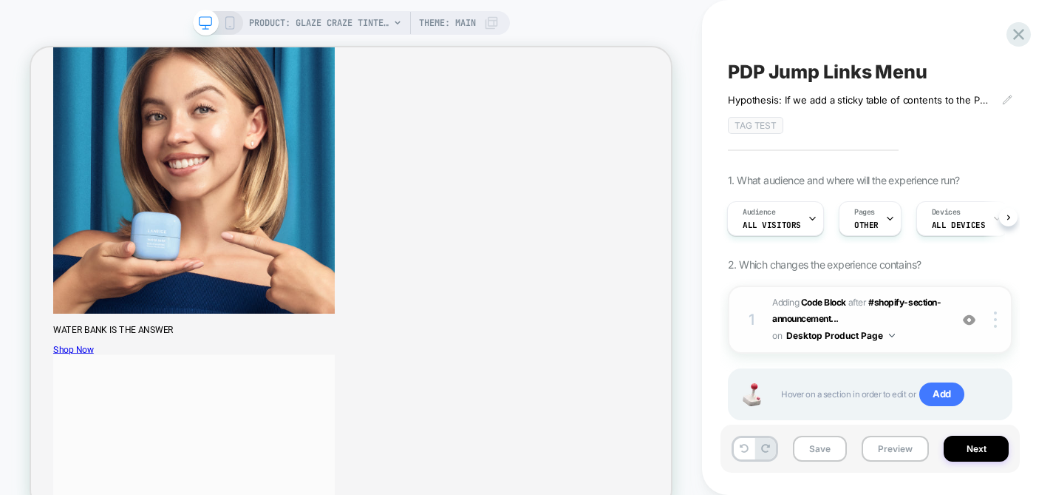
click at [927, 321] on span "Adding Code Block AFTER #shopify-section-announcement... #shopify-section-annou…" at bounding box center [858, 319] width 170 height 50
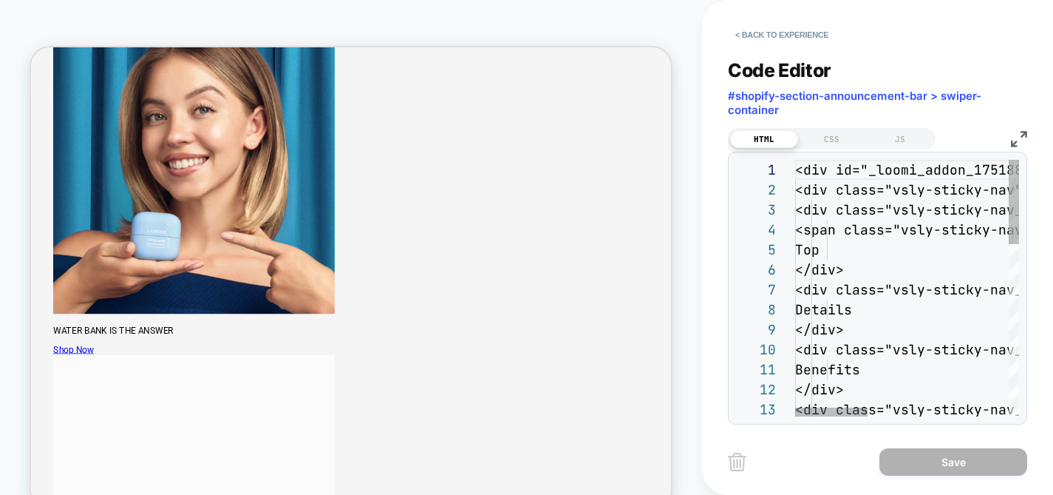
scroll to position [200, 0]
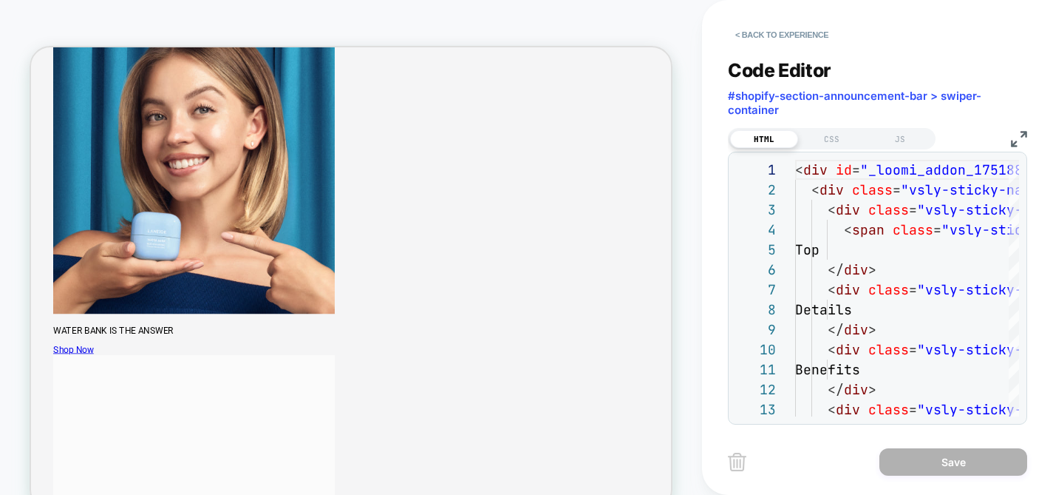
click at [1022, 136] on img at bounding box center [1019, 139] width 16 height 16
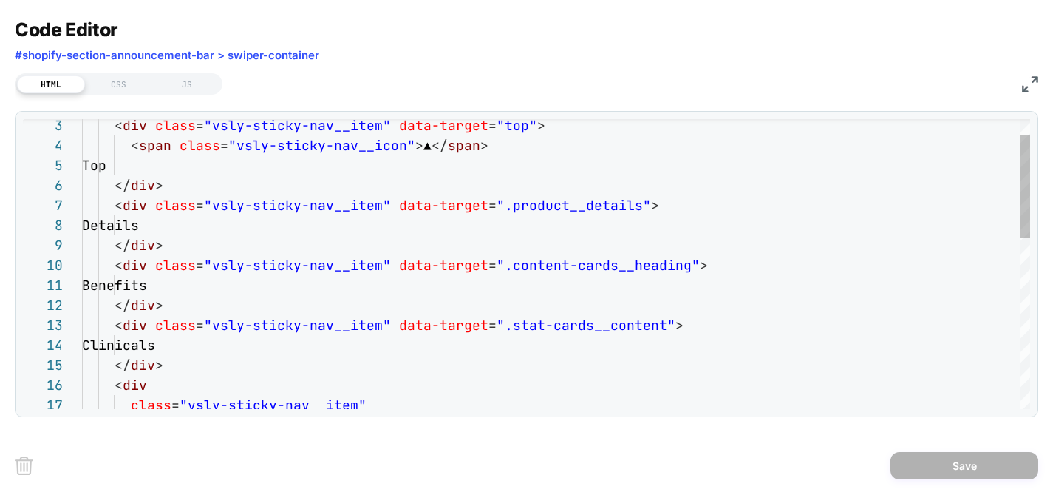
scroll to position [180, 463]
click at [543, 265] on div "< div class = "vsly-sticky-nav__item" data-target = "top" > < span class = "vsl…" at bounding box center [556, 479] width 949 height 809
click at [778, 272] on div "< div class = "vsly-sticky-nav__item" data-target = "top" > < span class = "vsl…" at bounding box center [556, 479] width 949 height 809
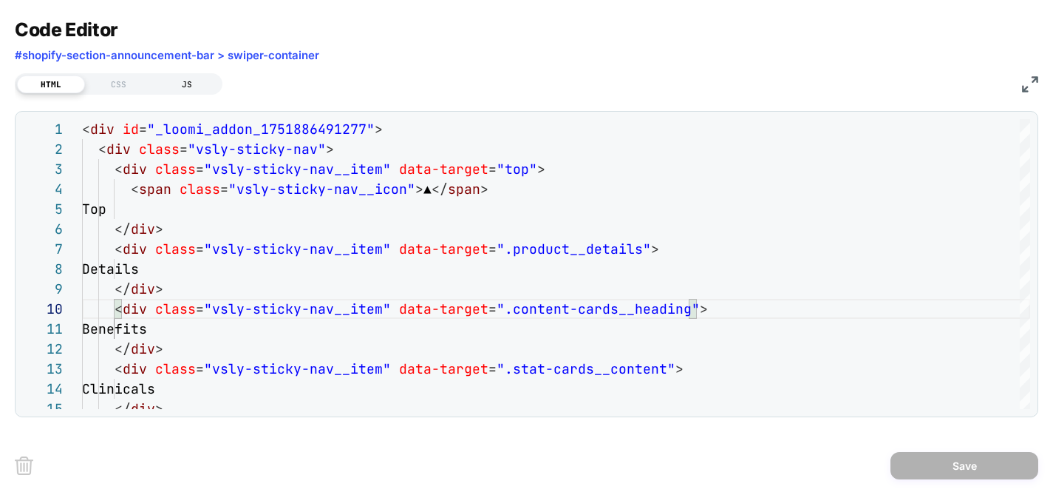
click at [191, 76] on div "JS" at bounding box center [187, 84] width 68 height 18
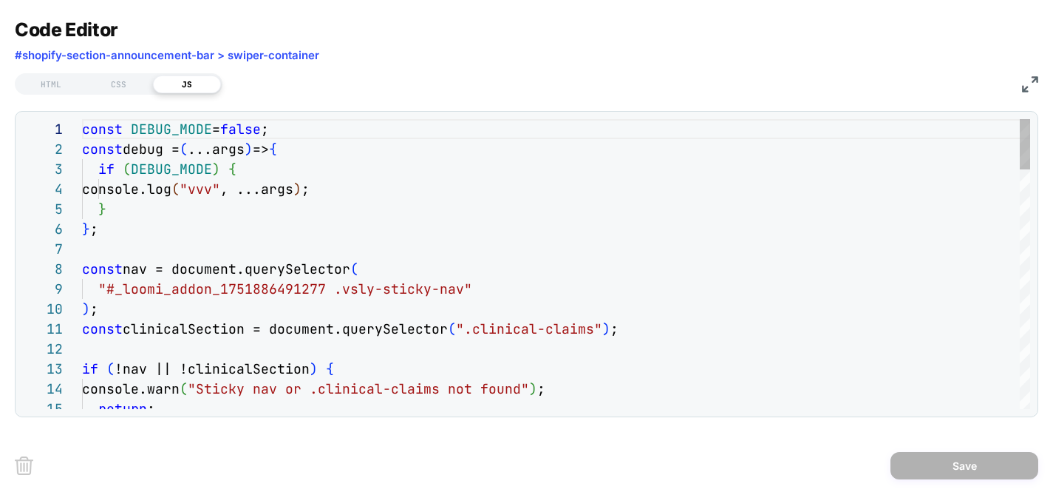
scroll to position [200, 0]
click at [68, 85] on div "HTML" at bounding box center [51, 84] width 68 height 18
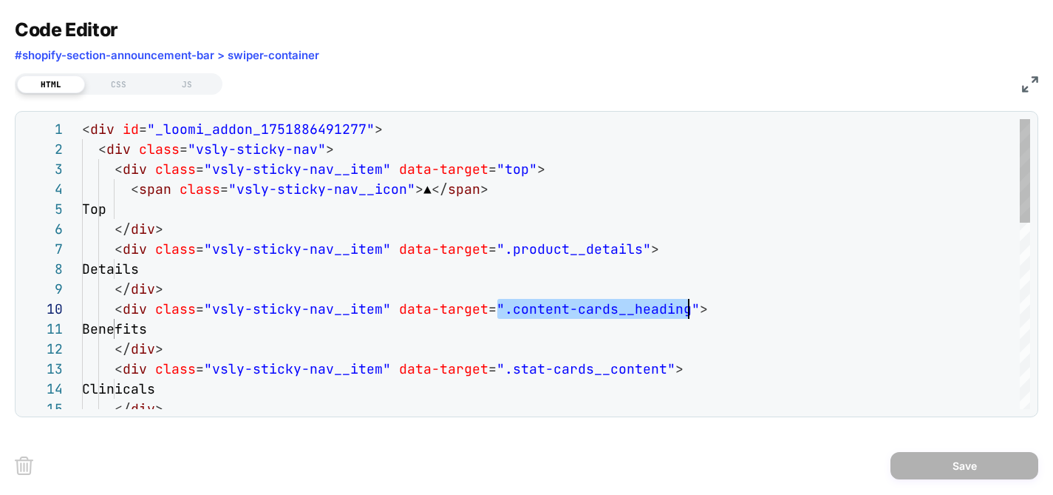
scroll to position [180, 599]
drag, startPoint x: 498, startPoint y: 309, endPoint x: 679, endPoint y: 306, distance: 180.4
click at [179, 78] on div "JS" at bounding box center [187, 84] width 68 height 18
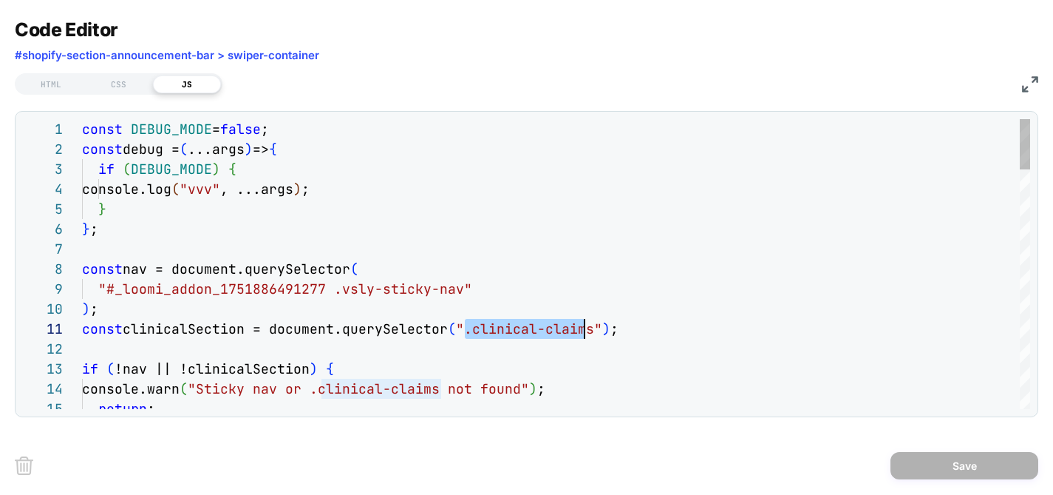
scroll to position [0, 511]
drag, startPoint x: 465, startPoint y: 330, endPoint x: 594, endPoint y: 333, distance: 129.4
type textarea "**********"
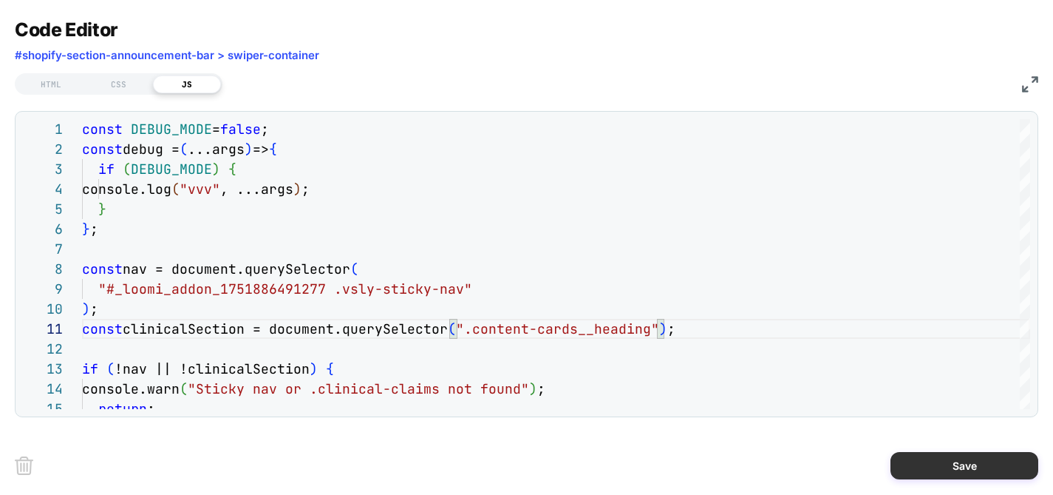
click at [984, 463] on button "Save" at bounding box center [965, 465] width 148 height 27
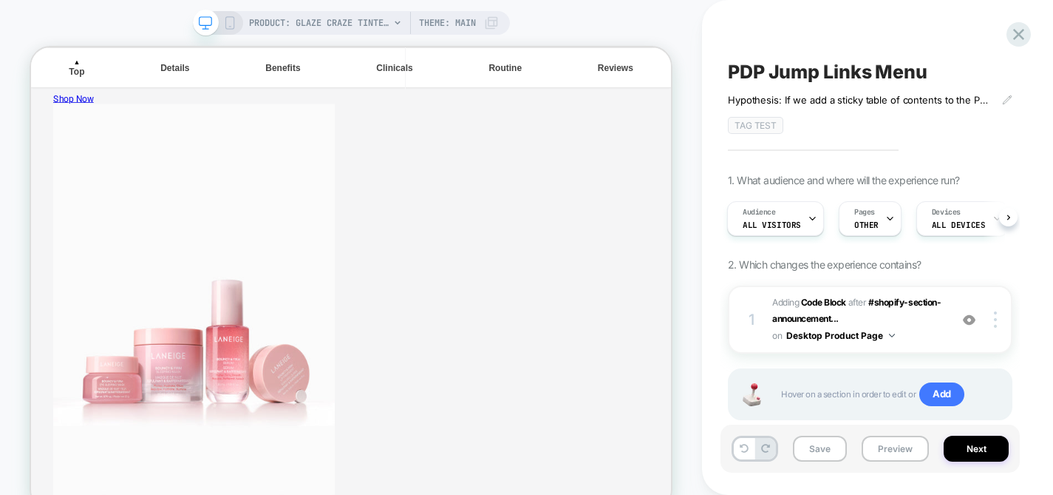
scroll to position [1272, 0]
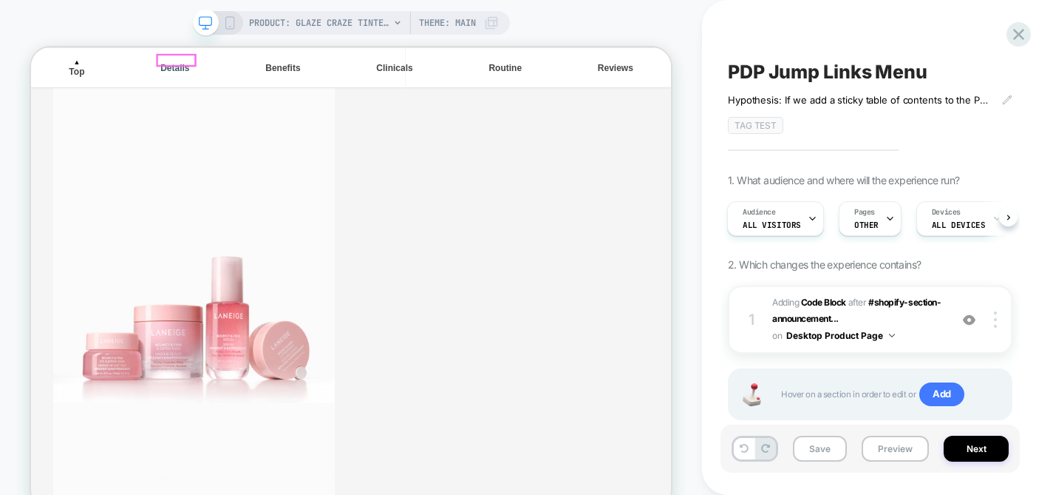
click at [218, 69] on div "Details" at bounding box center [223, 74] width 50 height 13
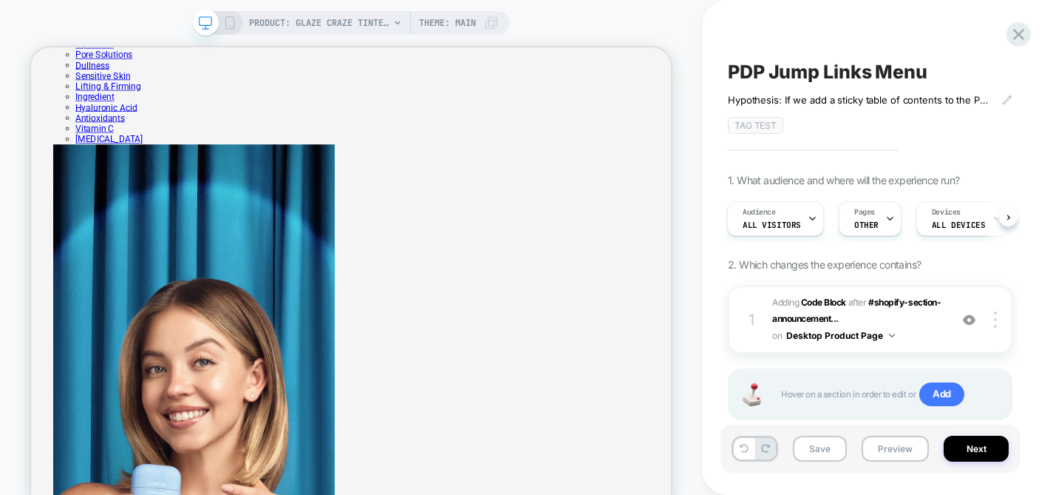
scroll to position [631, 0]
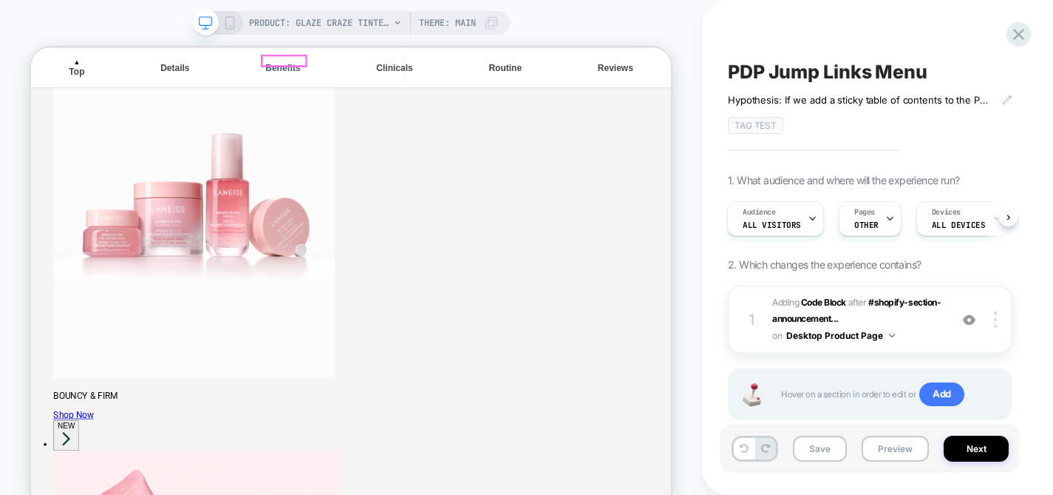
click at [359, 68] on div "Benefits" at bounding box center [367, 74] width 58 height 13
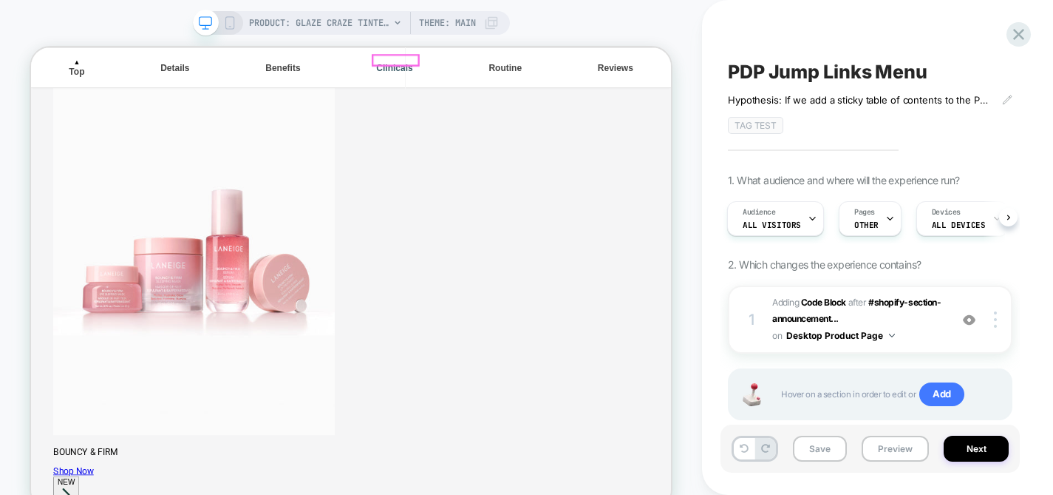
click at [525, 68] on div "Clinicals" at bounding box center [516, 74] width 61 height 13
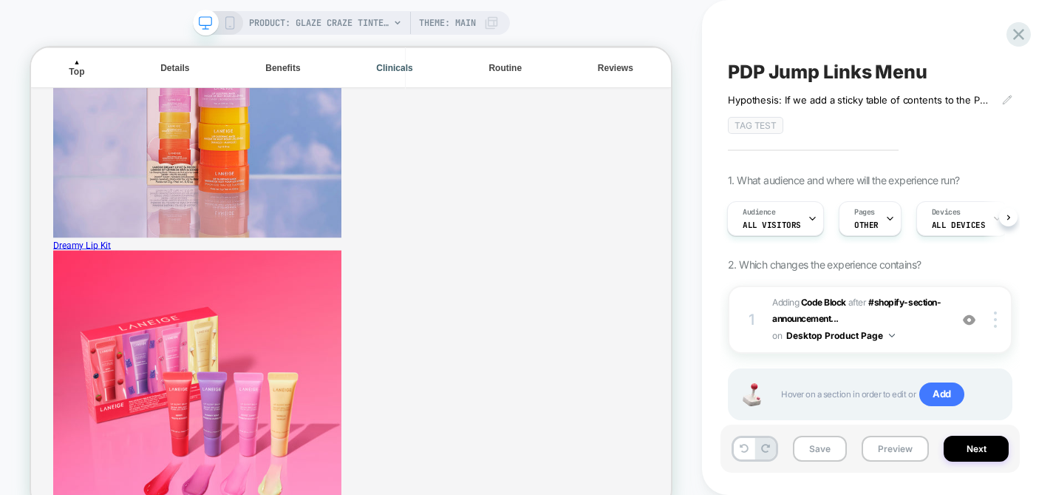
scroll to position [2537, 0]
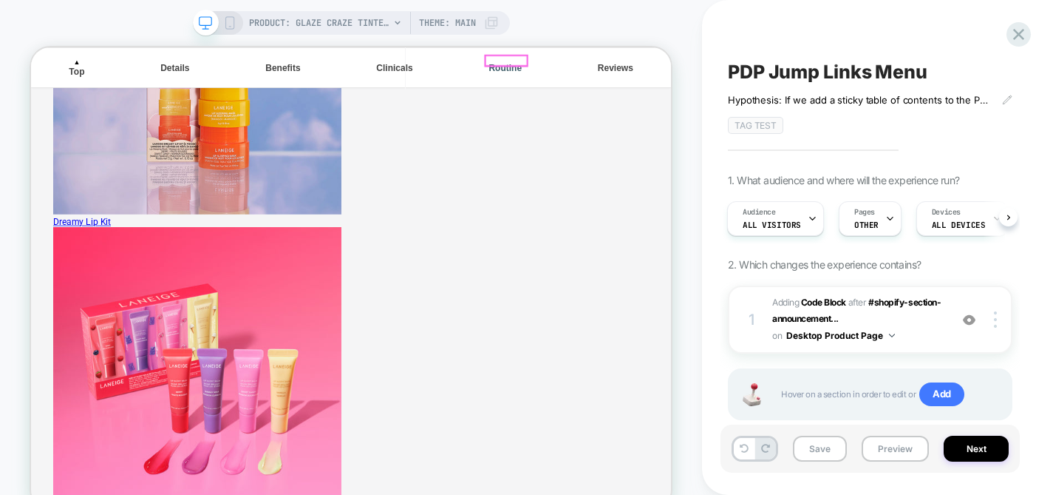
click at [668, 68] on div "Routine" at bounding box center [664, 74] width 56 height 13
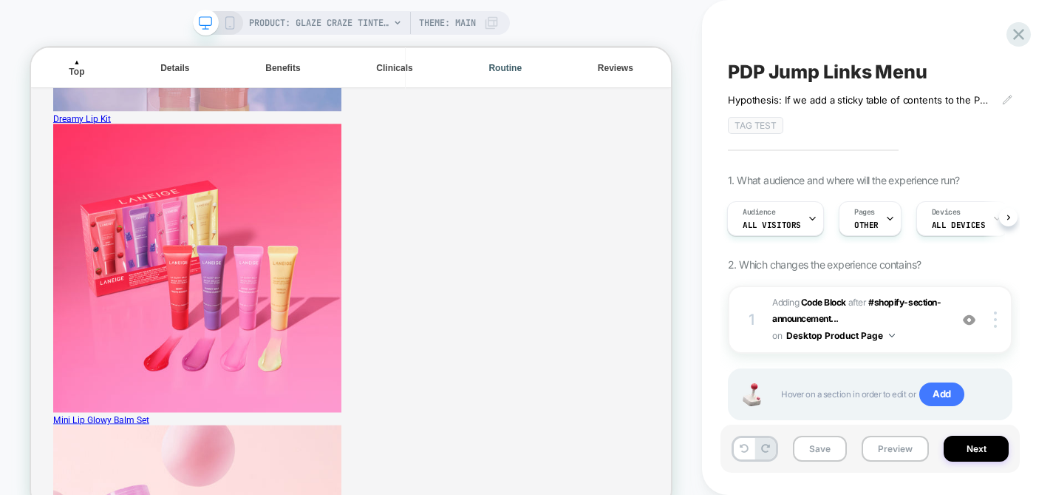
scroll to position [2683, 0]
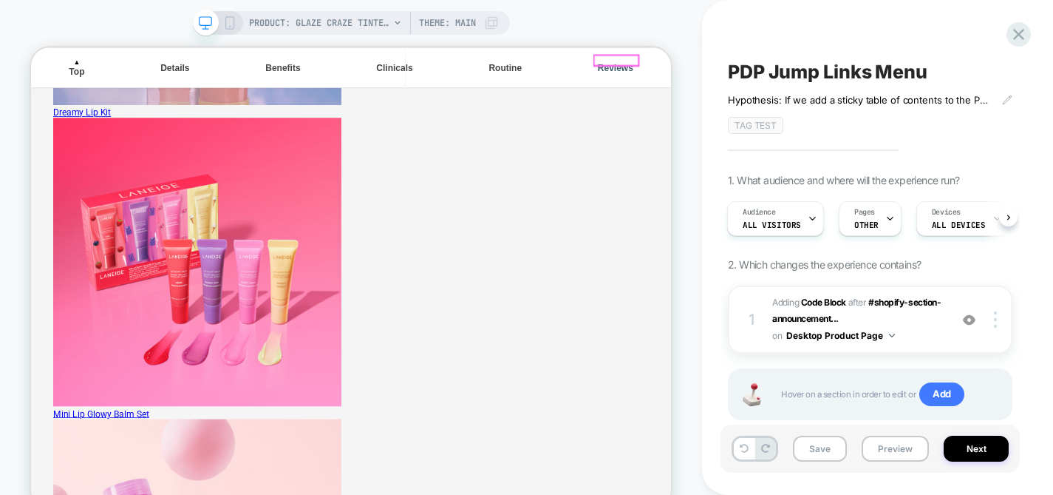
click at [819, 68] on div "Reviews" at bounding box center [810, 74] width 59 height 13
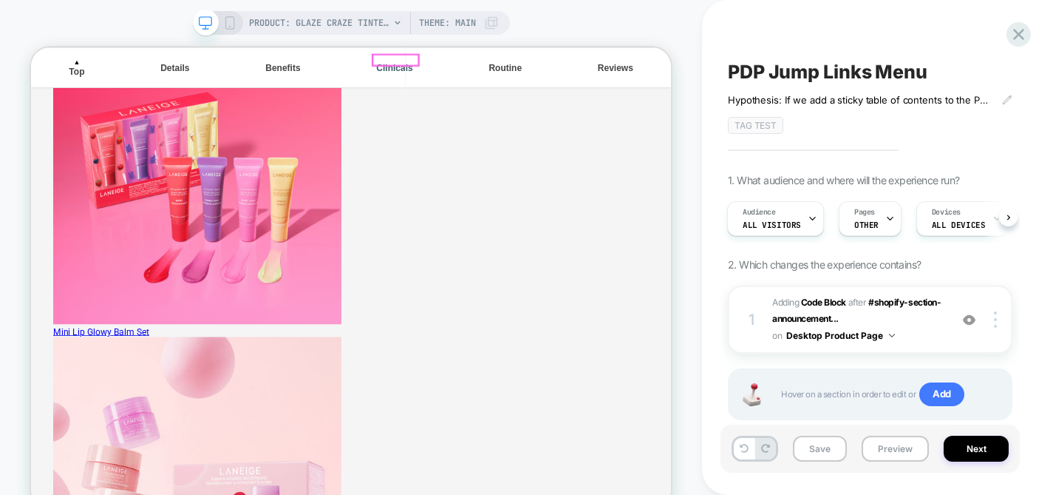
click at [513, 69] on div "Clinicals" at bounding box center [516, 74] width 61 height 13
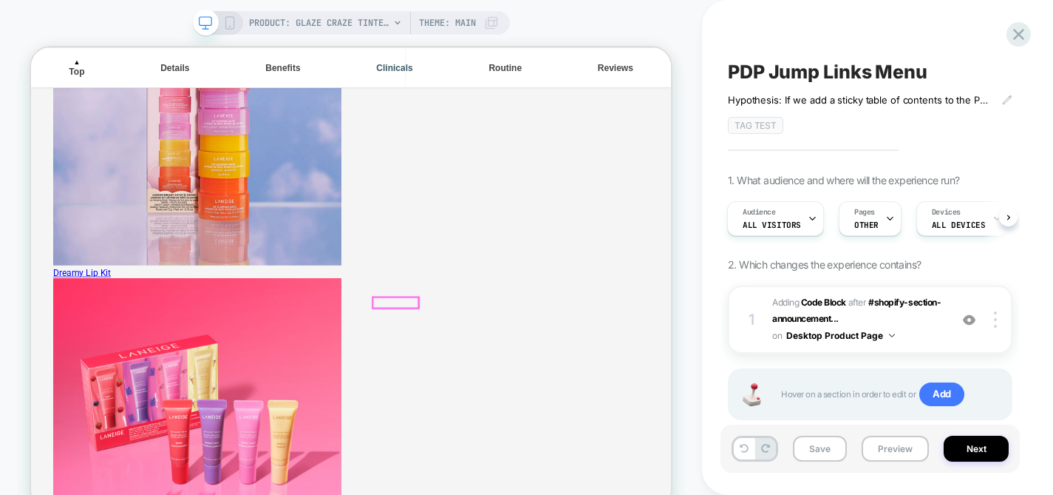
scroll to position [2537, 0]
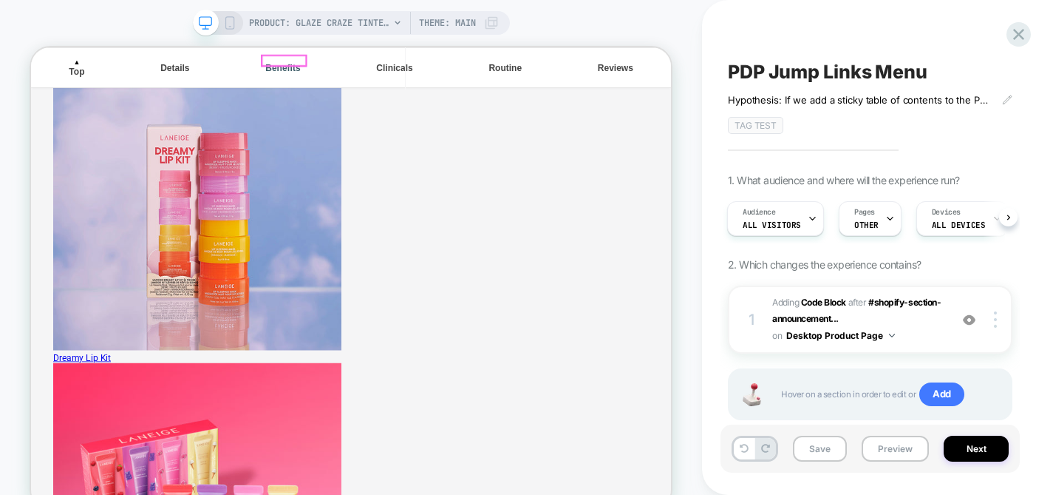
click at [356, 68] on div "Benefits" at bounding box center [367, 74] width 58 height 13
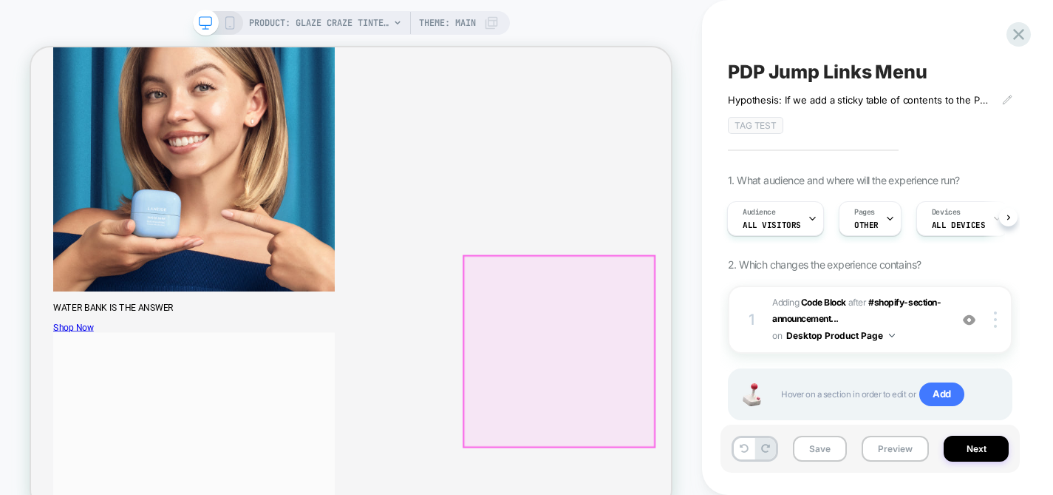
scroll to position [1000, 0]
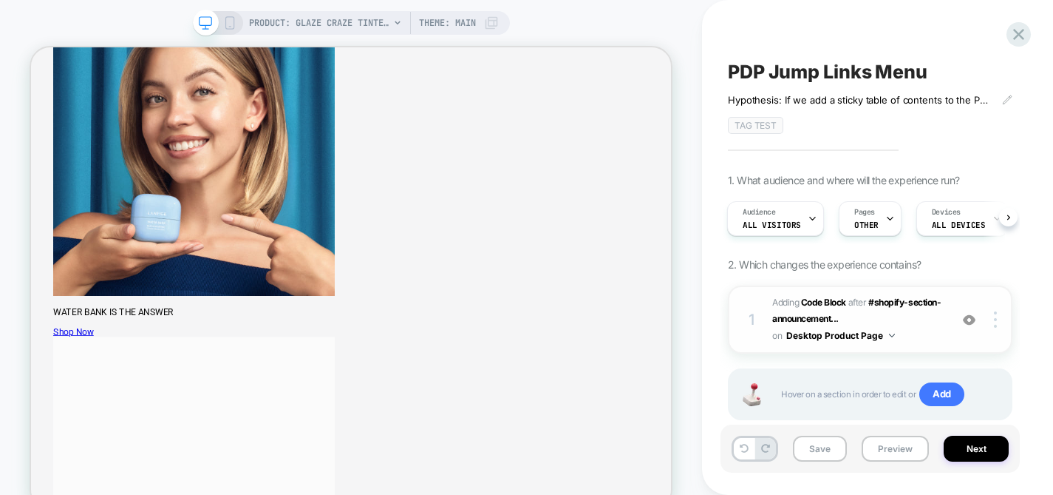
click at [921, 316] on span "Adding Code Block AFTER #shopify-section-announcement... #shopify-section-annou…" at bounding box center [858, 319] width 170 height 50
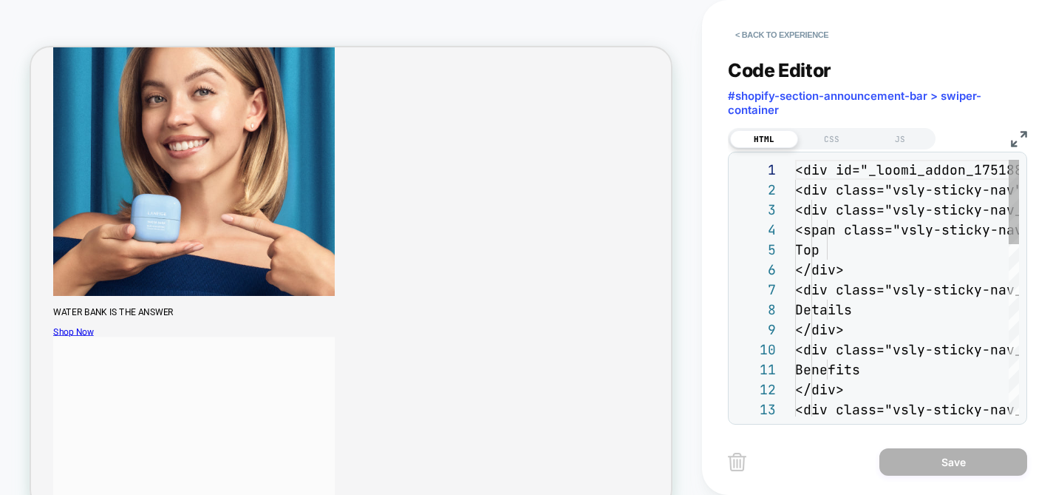
scroll to position [200, 0]
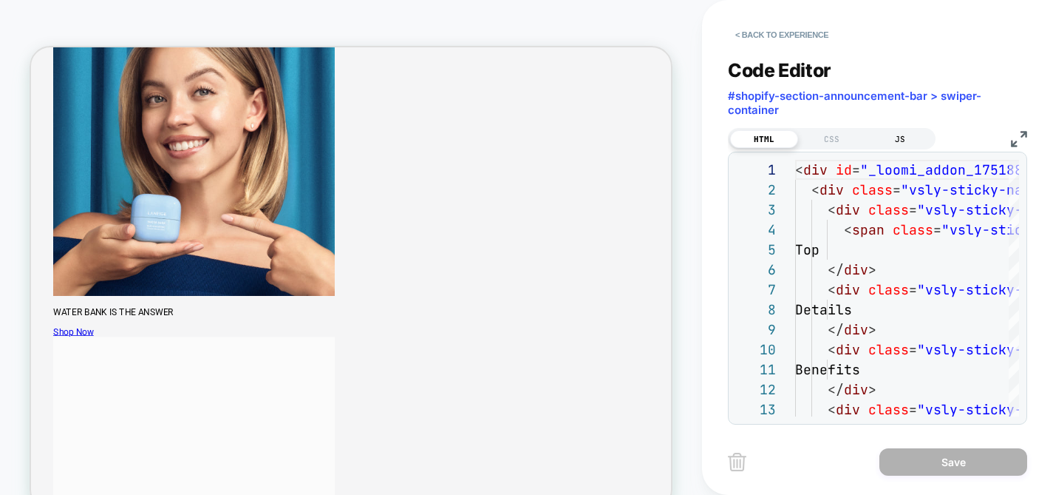
click at [909, 132] on div "JS" at bounding box center [900, 139] width 68 height 18
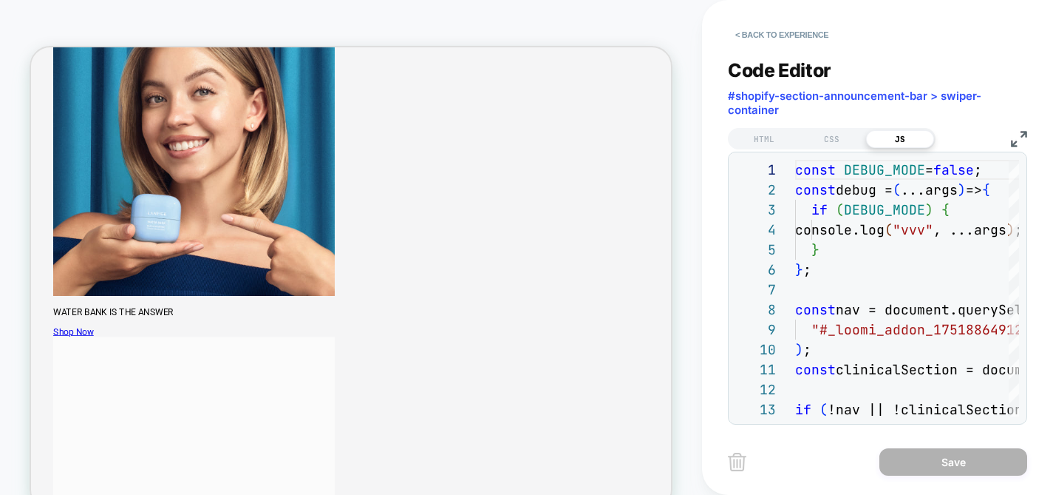
click at [1026, 134] on img at bounding box center [1019, 139] width 16 height 16
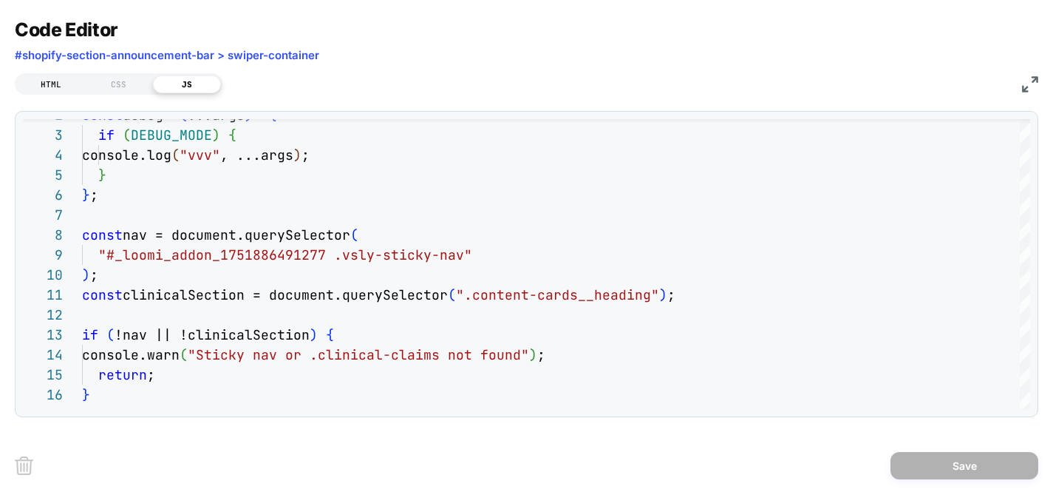
click at [54, 90] on div "HTML" at bounding box center [51, 84] width 68 height 18
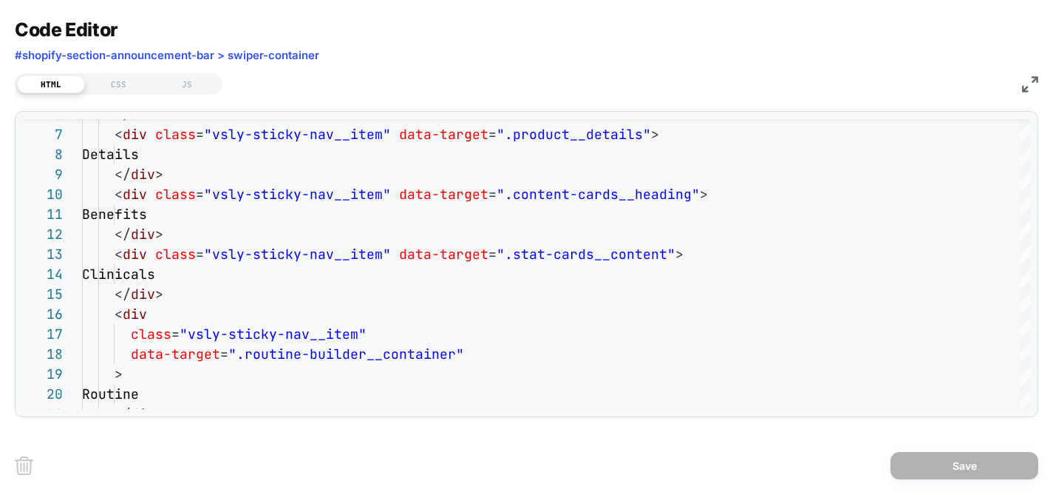
click at [1034, 86] on img at bounding box center [1030, 84] width 16 height 16
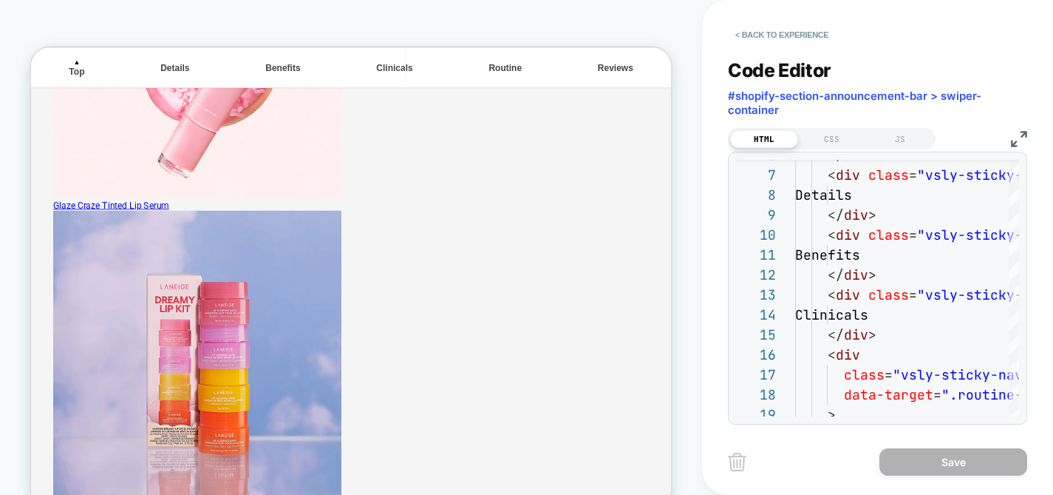
scroll to position [2169, 0]
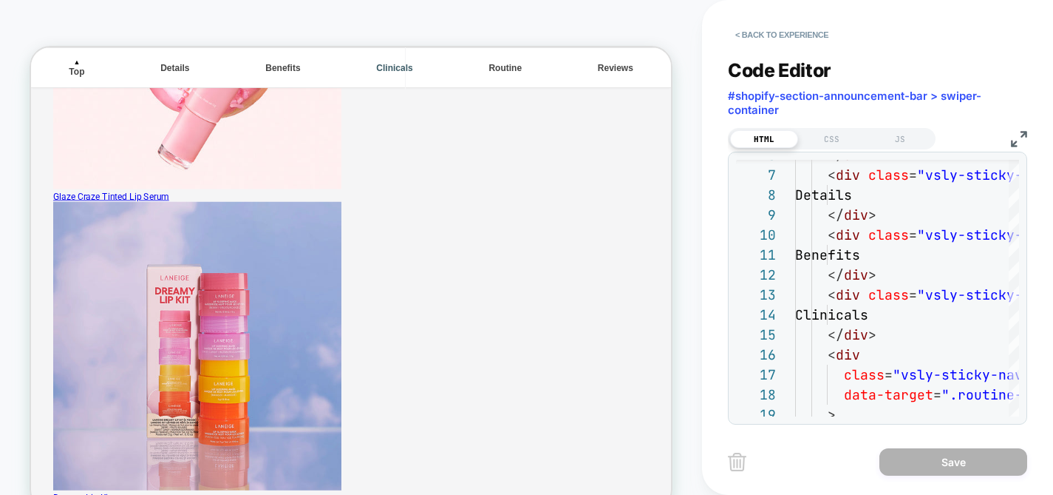
click at [530, 68] on div "Clinicals" at bounding box center [516, 74] width 61 height 13
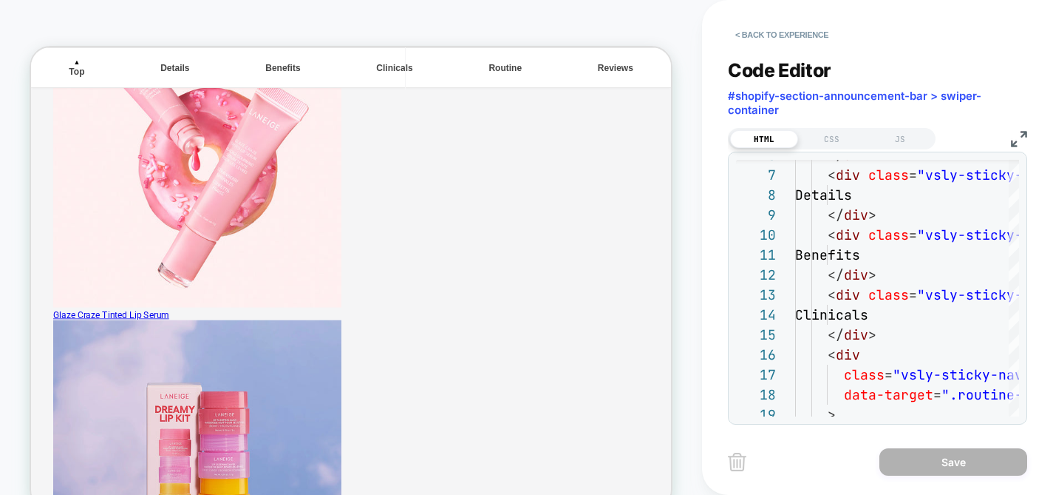
scroll to position [2041, 0]
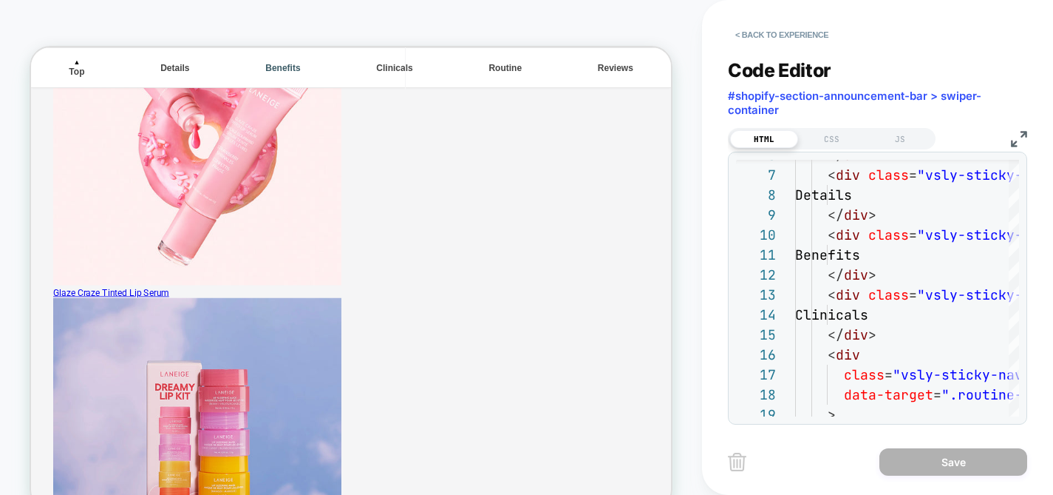
click at [382, 68] on div "Benefits" at bounding box center [367, 74] width 58 height 13
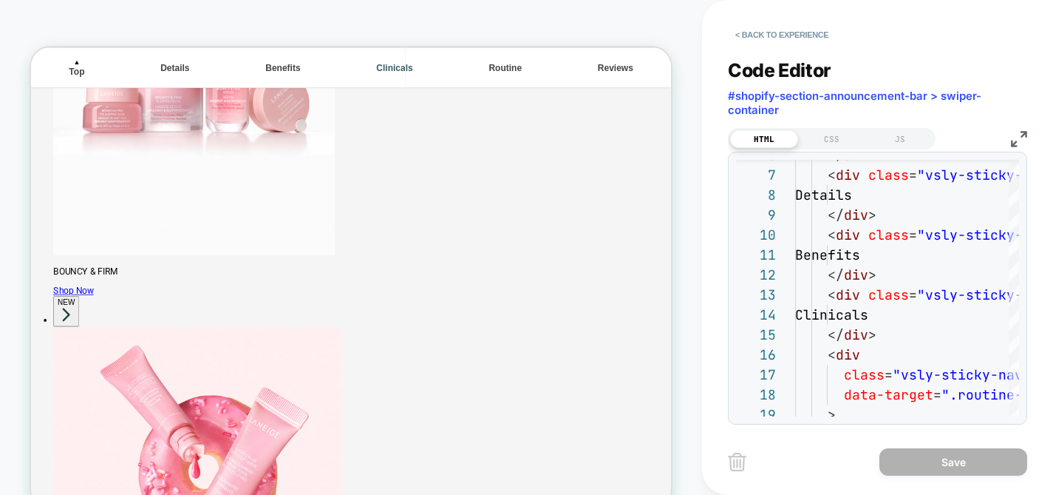
click at [514, 68] on div "Clinicals" at bounding box center [516, 74] width 61 height 13
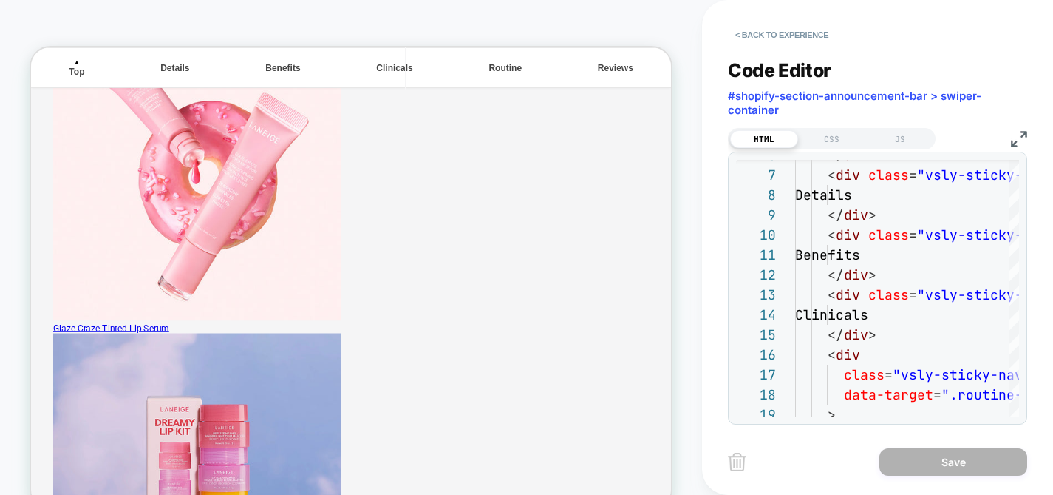
scroll to position [2055, 0]
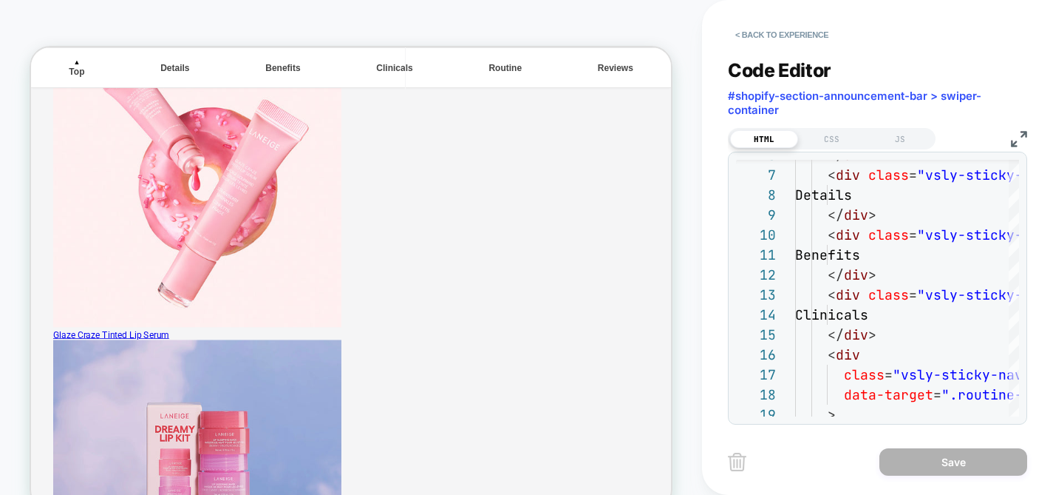
click at [684, 150] on div "PRODUCT: Glaze Craze Tinted Lip Serum PRODUCT: Glaze Craze Tinted Lip Serum The…" at bounding box center [351, 266] width 702 height 503
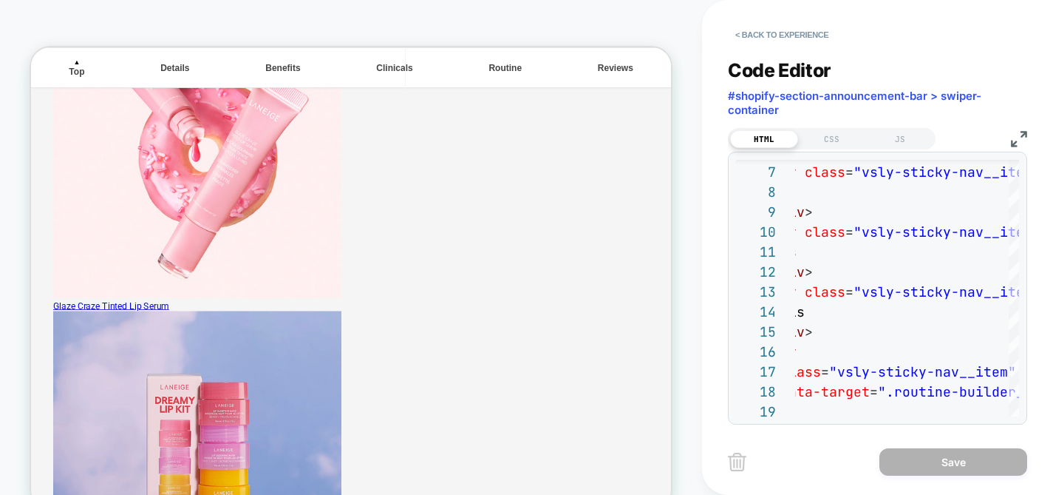
scroll to position [2079, 0]
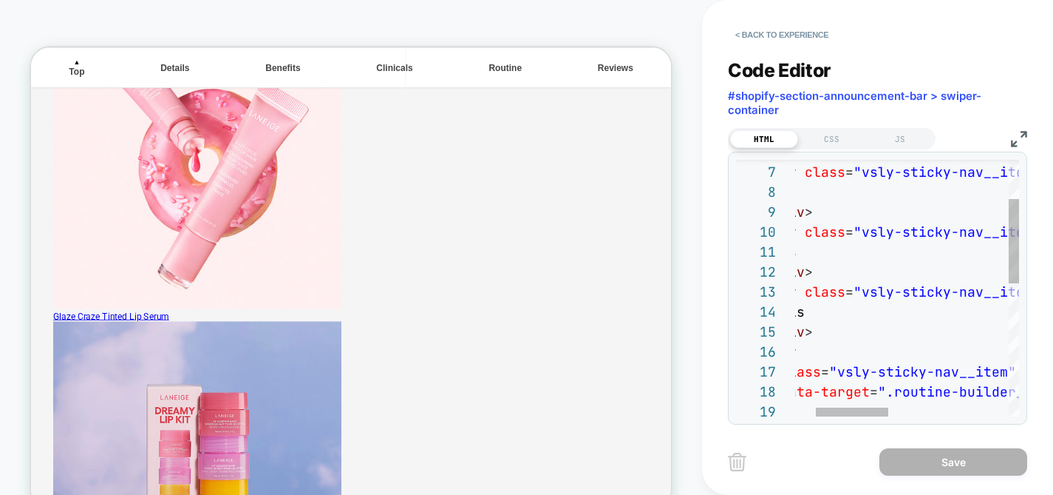
click at [927, 317] on div "</ div > < div class = "vsly-sticky-nav__item" data-target = ".product__details…" at bounding box center [1060, 430] width 657 height 776
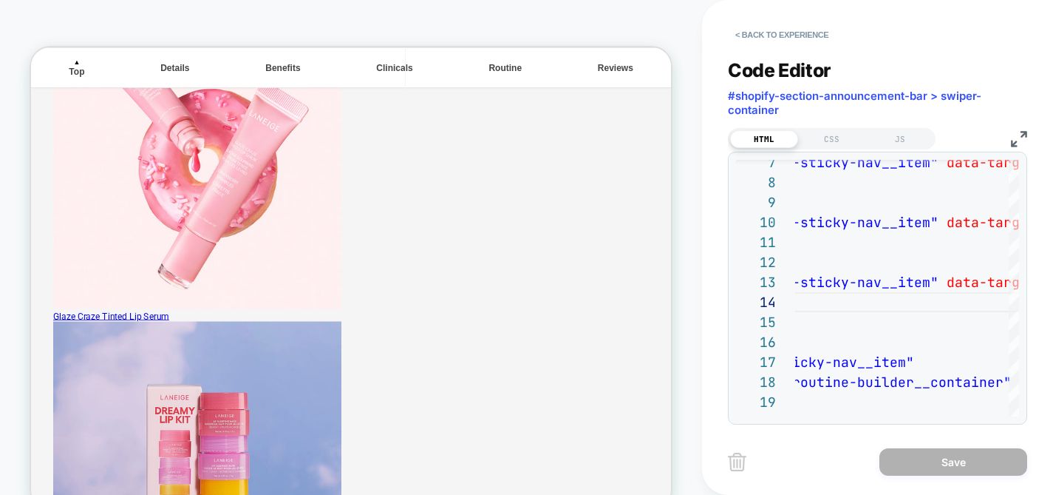
click at [1013, 138] on img at bounding box center [1019, 139] width 16 height 16
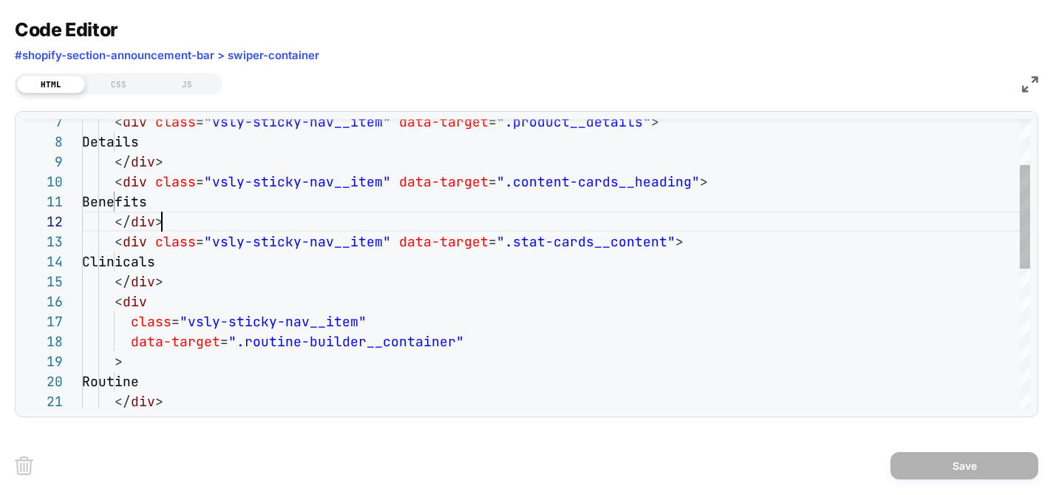
click at [511, 230] on div "< div class = "vsly-sticky-nav__item" data-target = ".product__details" > Detai…" at bounding box center [556, 396] width 949 height 809
drag, startPoint x: 499, startPoint y: 243, endPoint x: 653, endPoint y: 244, distance: 153.8
click at [653, 244] on div "< div class = "vsly-sticky-nav__item" data-target = ".product__details" > Detai…" at bounding box center [556, 396] width 949 height 809
click at [562, 232] on div "< div class = "vsly-sticky-nav__item" data-target = ".product__details" > Detai…" at bounding box center [556, 396] width 949 height 809
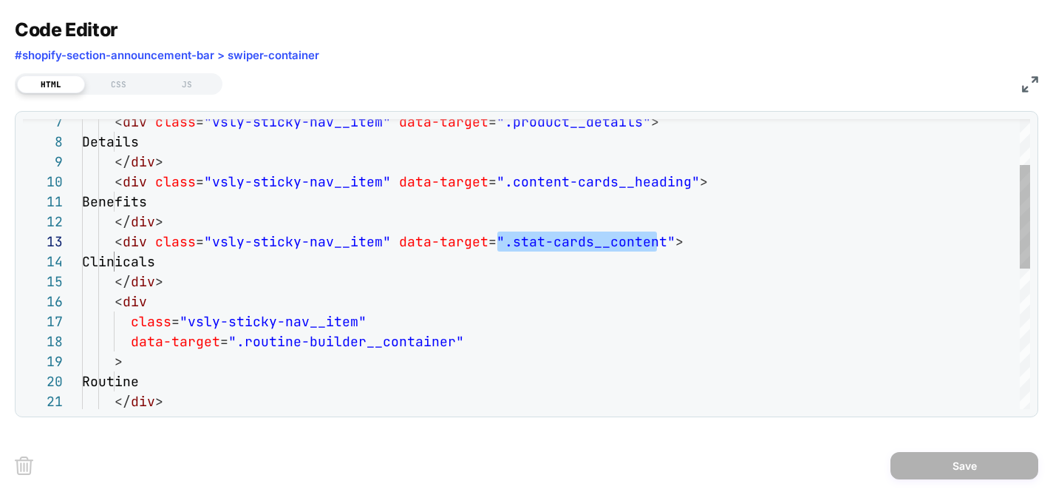
drag, startPoint x: 500, startPoint y: 243, endPoint x: 654, endPoint y: 244, distance: 154.5
click at [654, 244] on div "< div class = "vsly-sticky-nav__item" data-target = ".product__details" > Detai…" at bounding box center [556, 396] width 949 height 809
type textarea "**********"
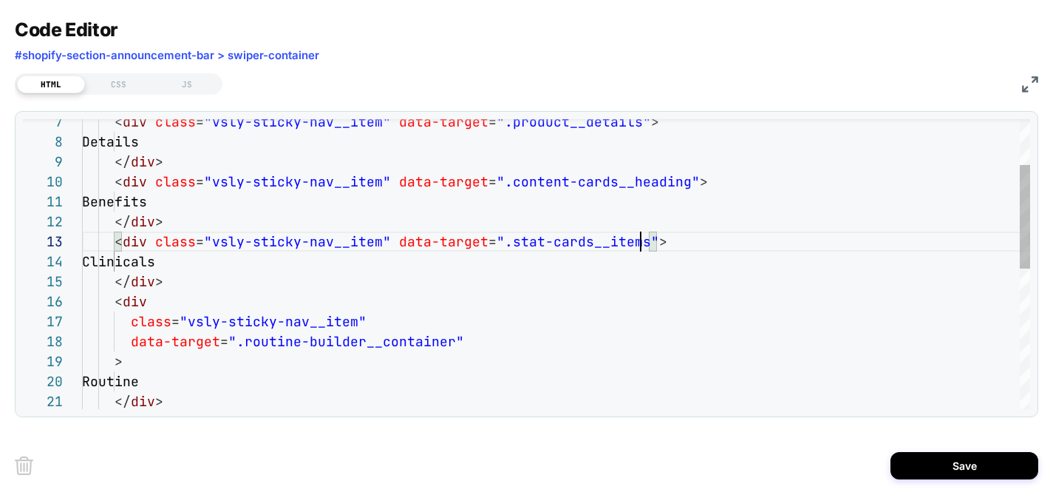
scroll to position [40, 559]
click at [946, 465] on button "Save" at bounding box center [965, 465] width 148 height 27
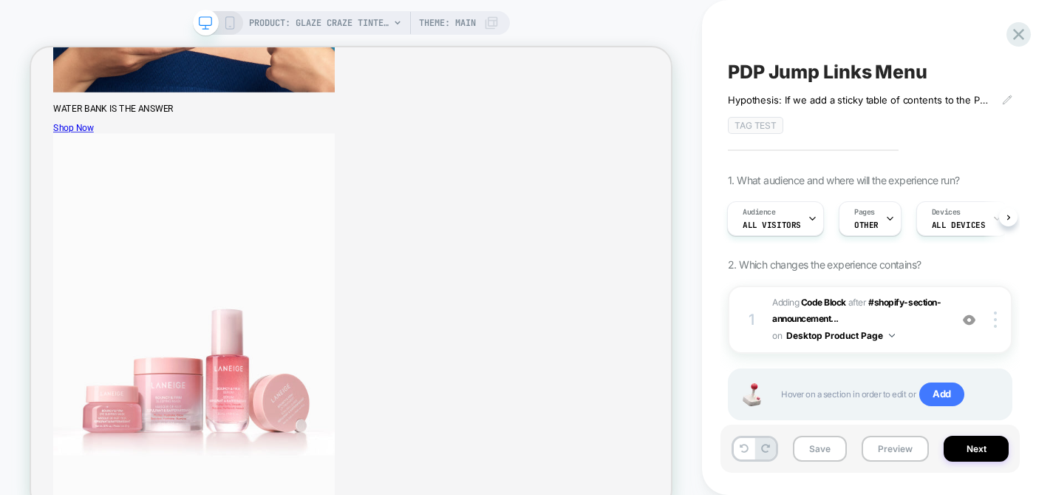
scroll to position [1260, 0]
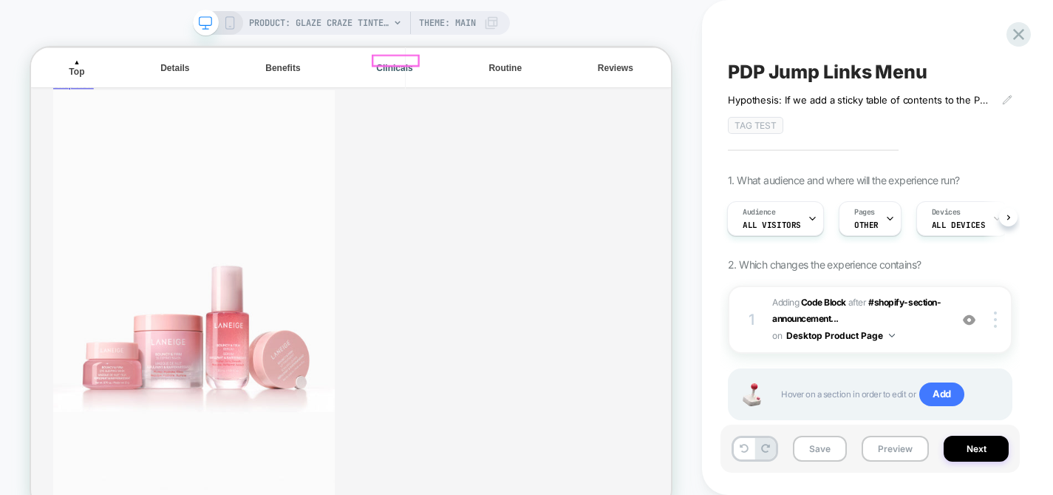
click at [514, 68] on div "Clinicals" at bounding box center [516, 74] width 61 height 13
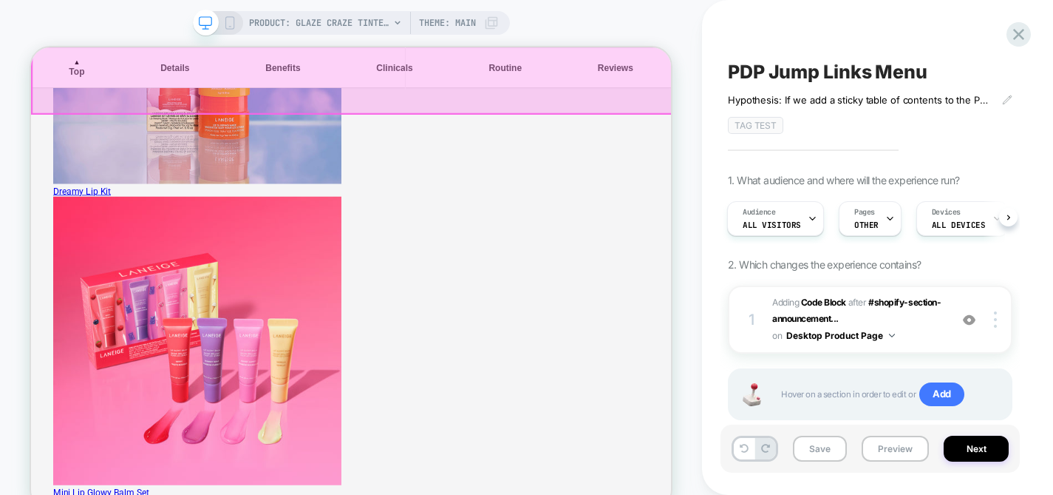
scroll to position [2590, 0]
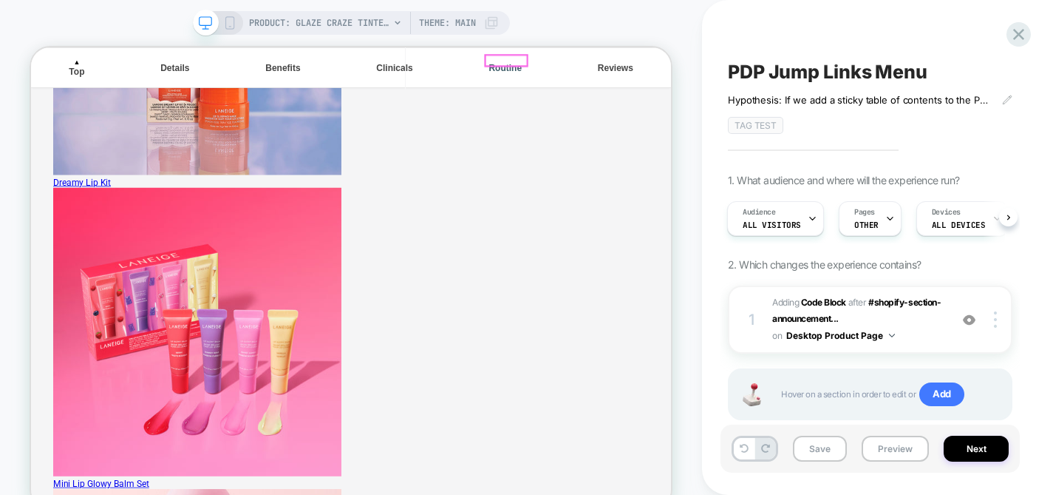
click at [665, 68] on div "Routine" at bounding box center [664, 74] width 56 height 13
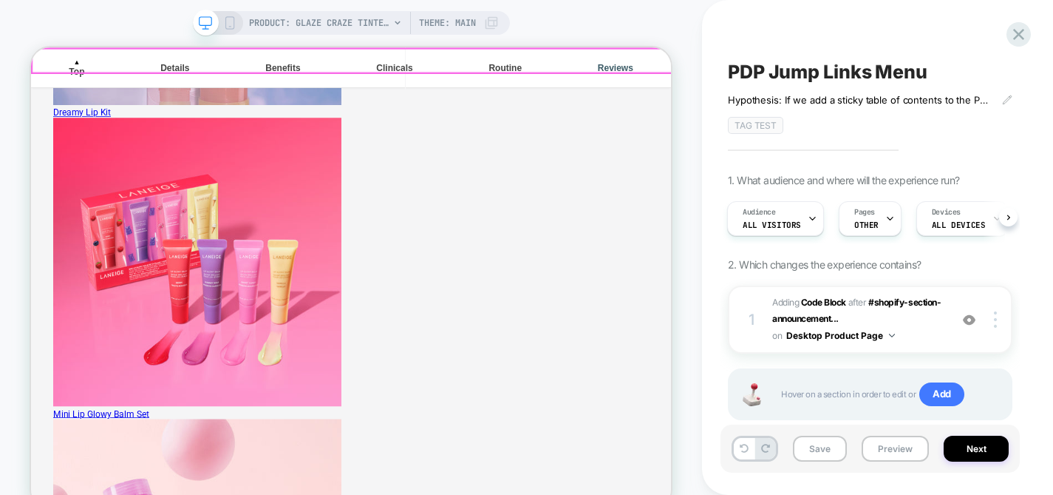
click at [811, 68] on div "Reviews" at bounding box center [810, 74] width 59 height 13
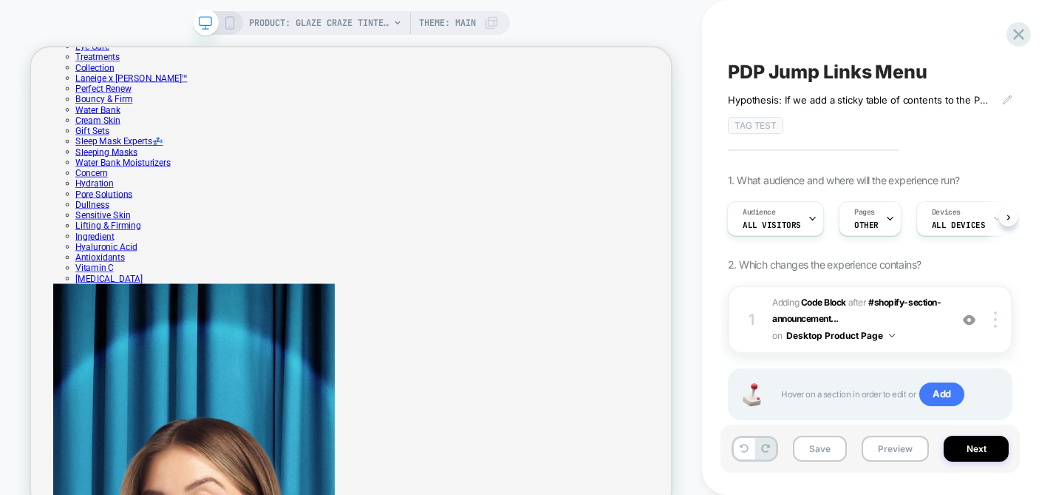
scroll to position [0, 0]
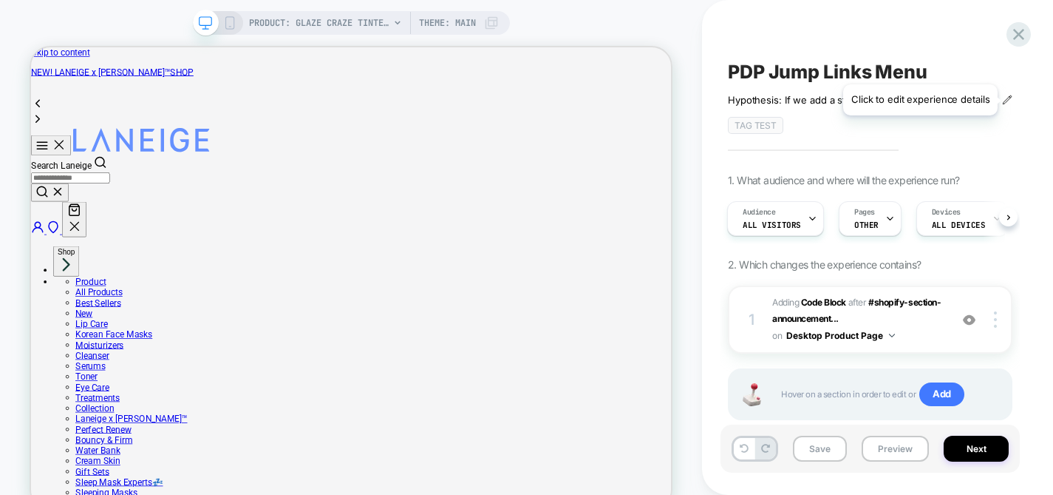
click at [1008, 100] on icon at bounding box center [1007, 100] width 10 height 10
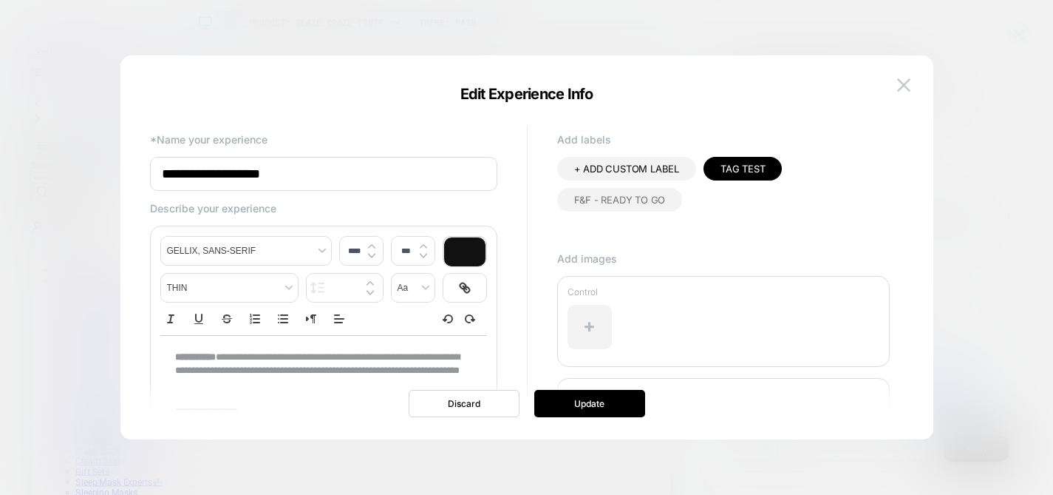
click at [333, 178] on input "**********" at bounding box center [323, 174] width 347 height 34
type input "**********"
click at [589, 404] on button "Update" at bounding box center [590, 403] width 111 height 27
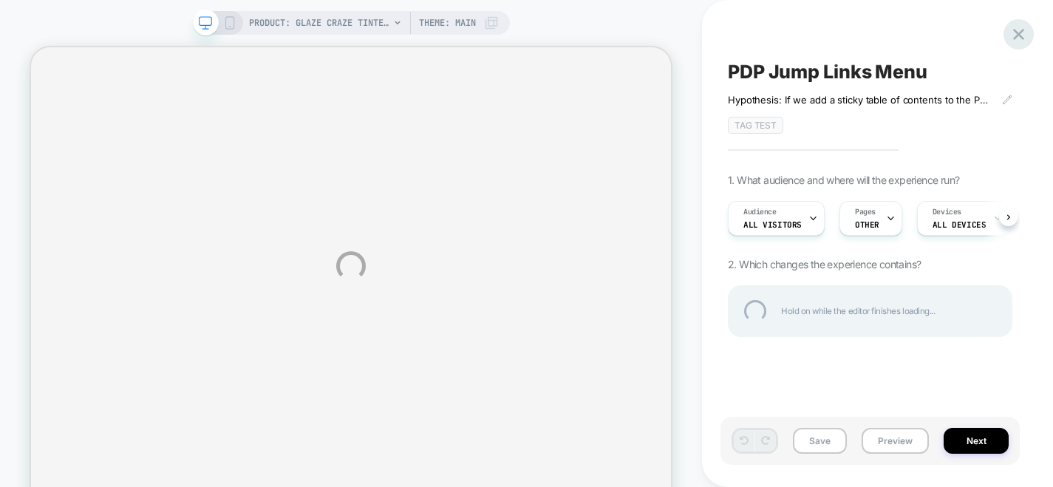
click at [1022, 35] on div at bounding box center [1019, 34] width 30 height 30
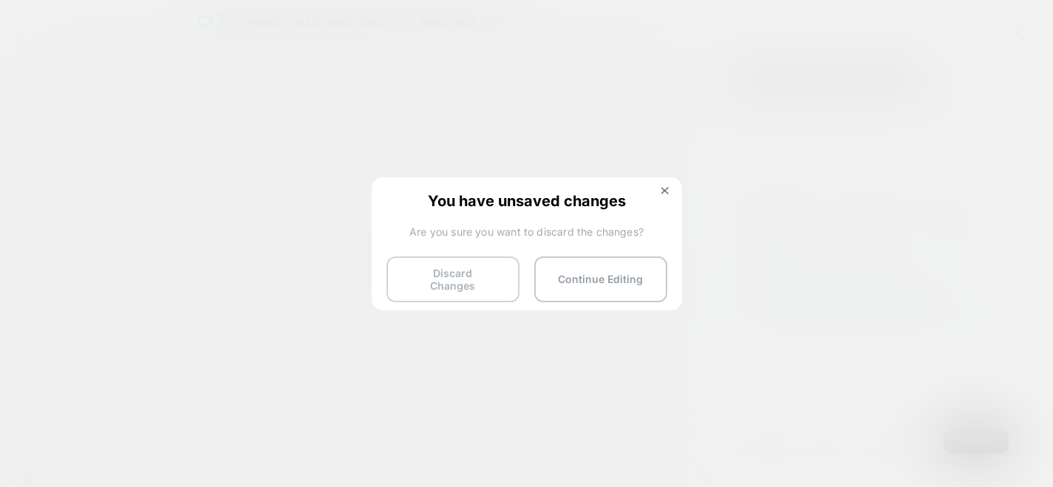
click at [483, 281] on button "Discard Changes" at bounding box center [453, 280] width 133 height 46
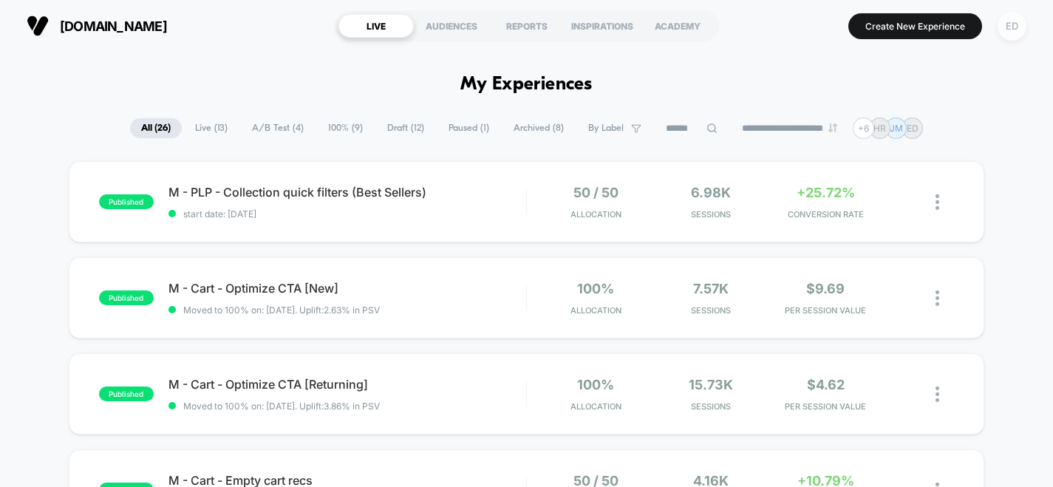
click at [1019, 26] on div "ED" at bounding box center [1012, 26] width 29 height 29
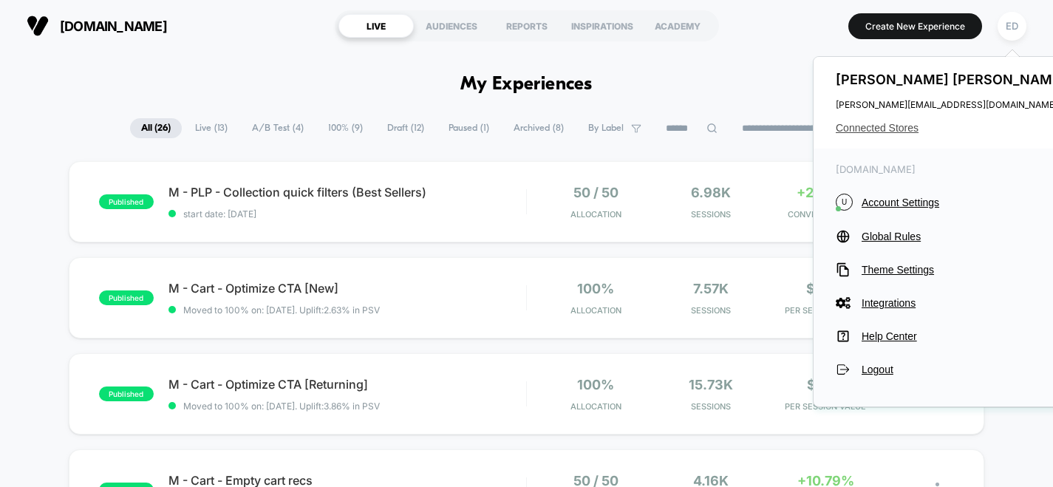
click at [879, 130] on span "Connected Stores" at bounding box center [953, 128] width 234 height 12
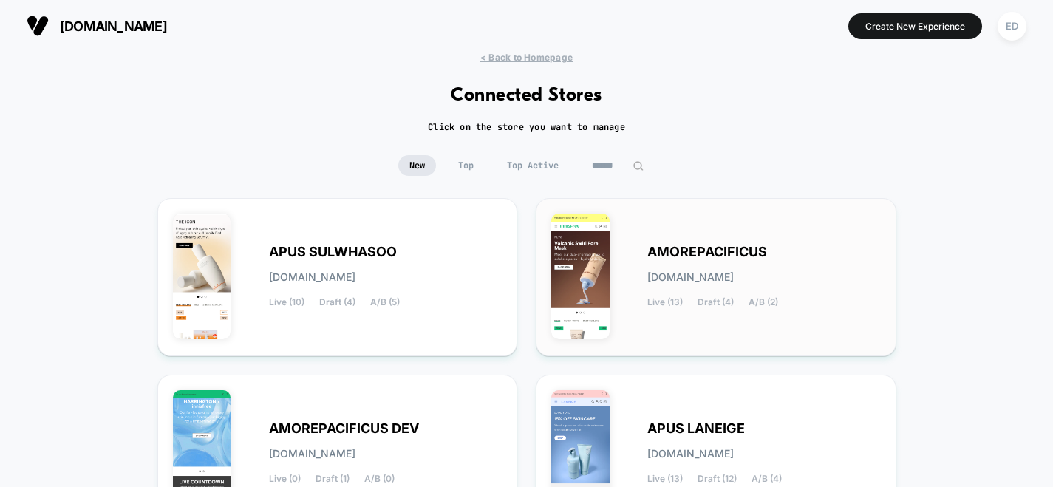
click at [687, 251] on span "AMOREPACIFICUS" at bounding box center [708, 252] width 120 height 10
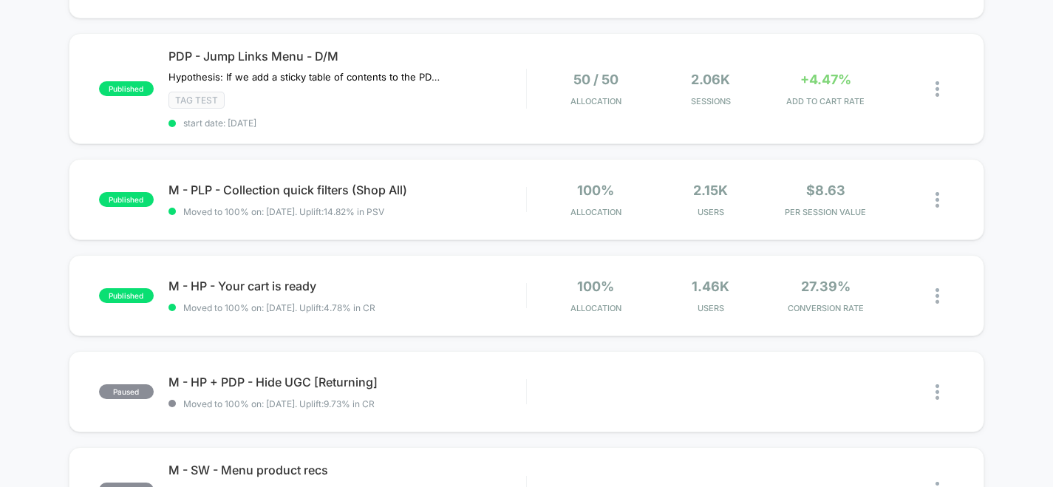
scroll to position [319, 0]
click at [468, 61] on span "PDP - Jump Links Menu - D/M" at bounding box center [348, 57] width 358 height 15
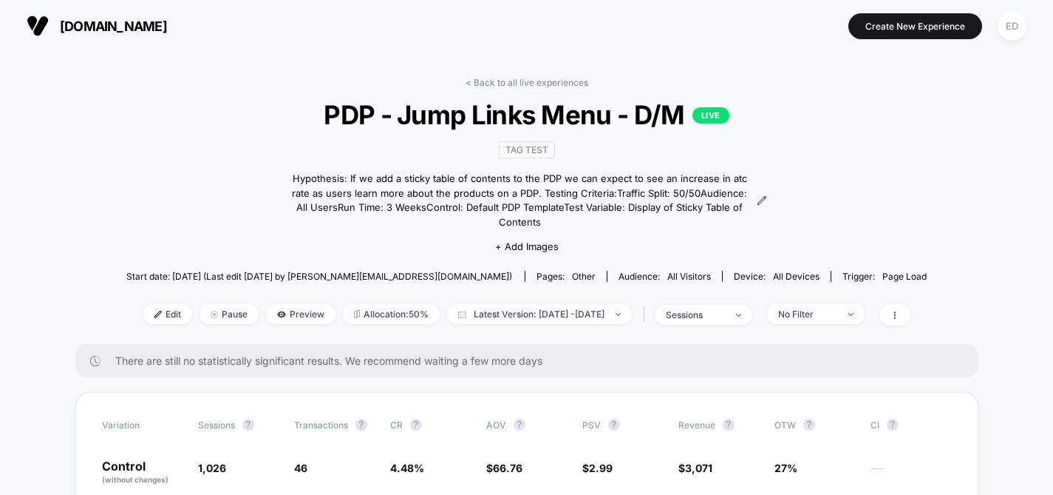
scroll to position [17, 0]
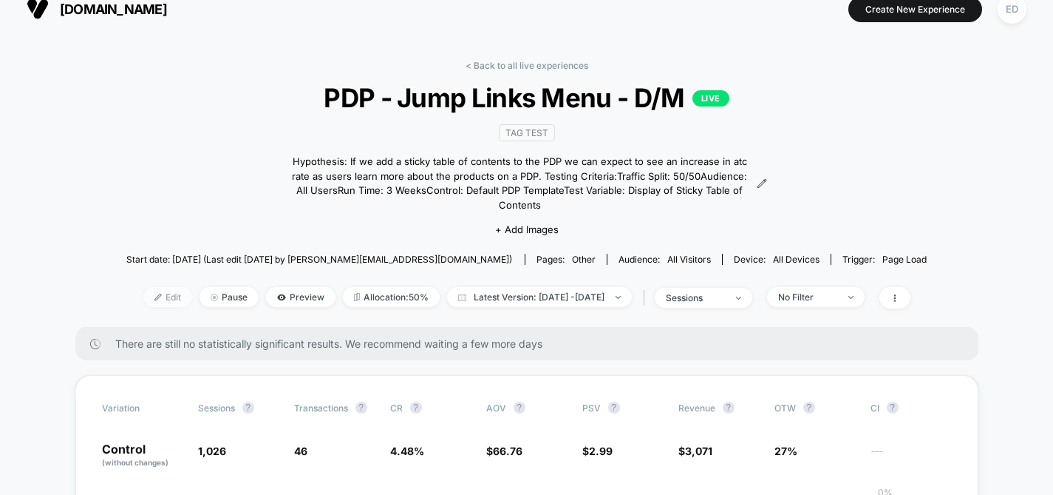
click at [143, 287] on span "Edit" at bounding box center [167, 297] width 49 height 20
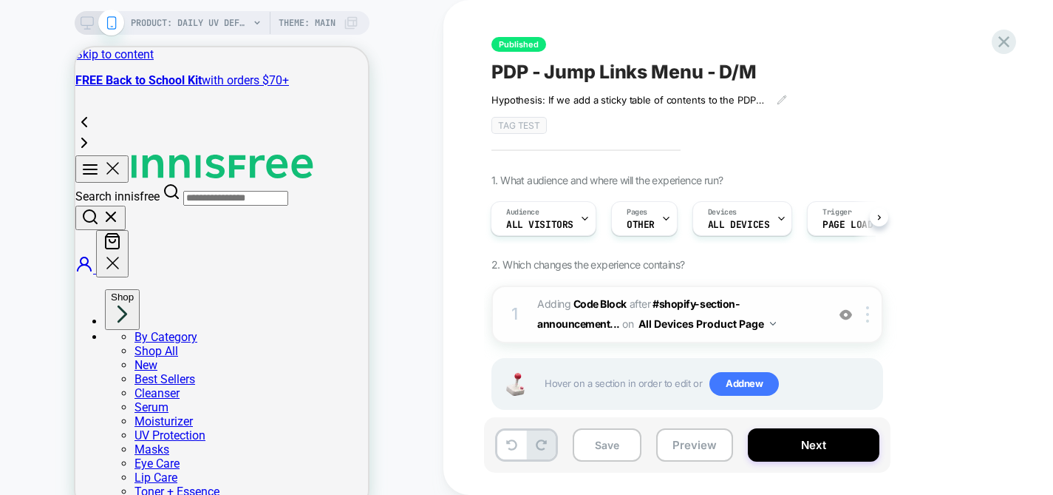
click at [806, 311] on span "Adding Code Block AFTER #shopify-section-announcement... #shopify-section-annou…" at bounding box center [678, 314] width 282 height 40
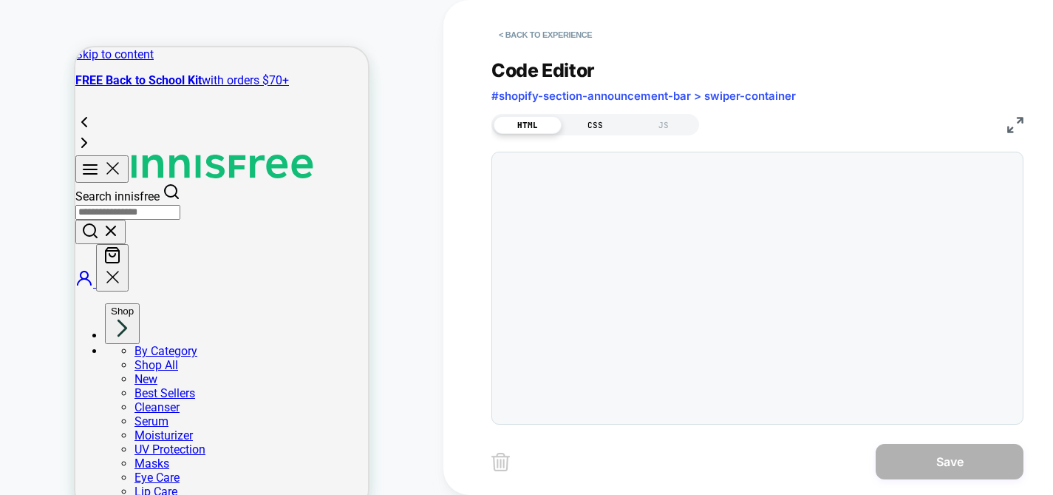
click at [596, 123] on div "CSS" at bounding box center [596, 125] width 68 height 18
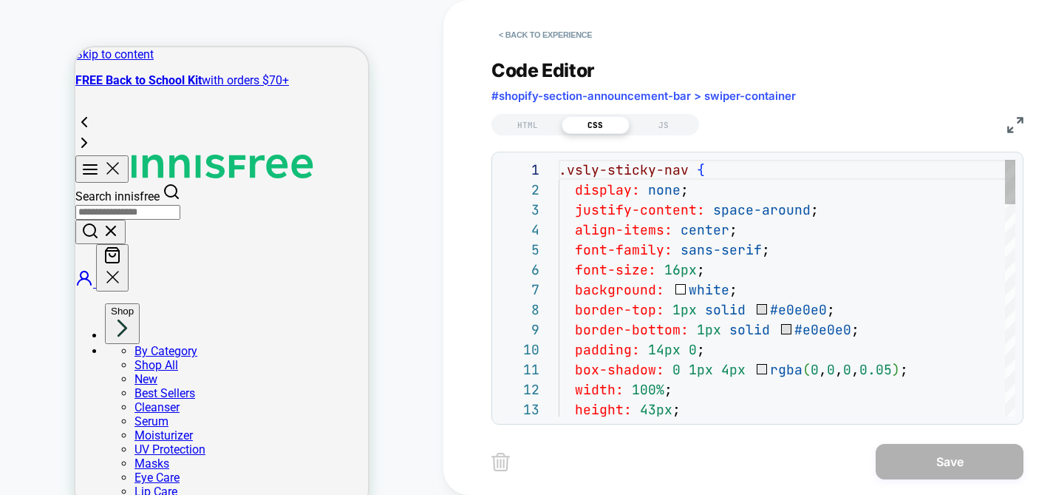
type textarea "**********"
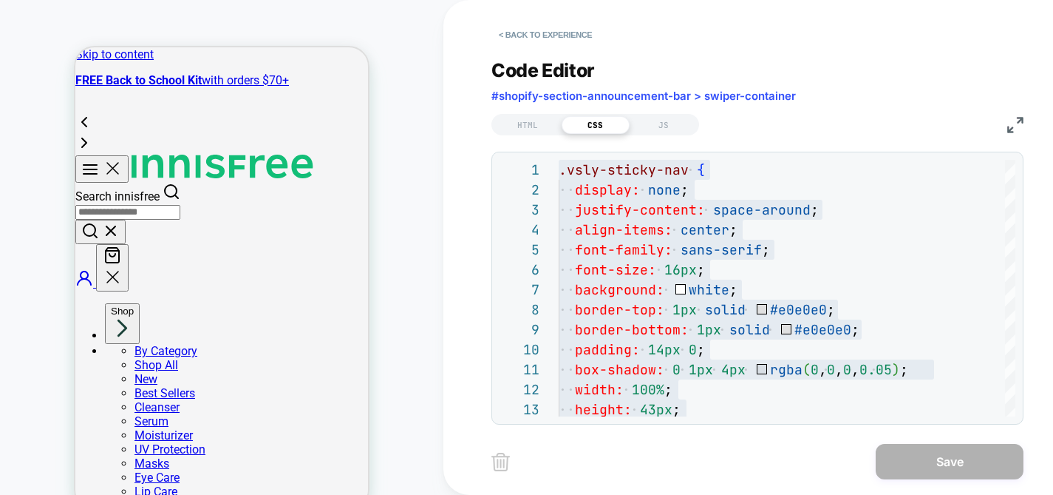
click at [651, 132] on div "HTML CSS JS" at bounding box center [596, 124] width 208 height 21
click at [664, 128] on div "JS" at bounding box center [664, 125] width 68 height 18
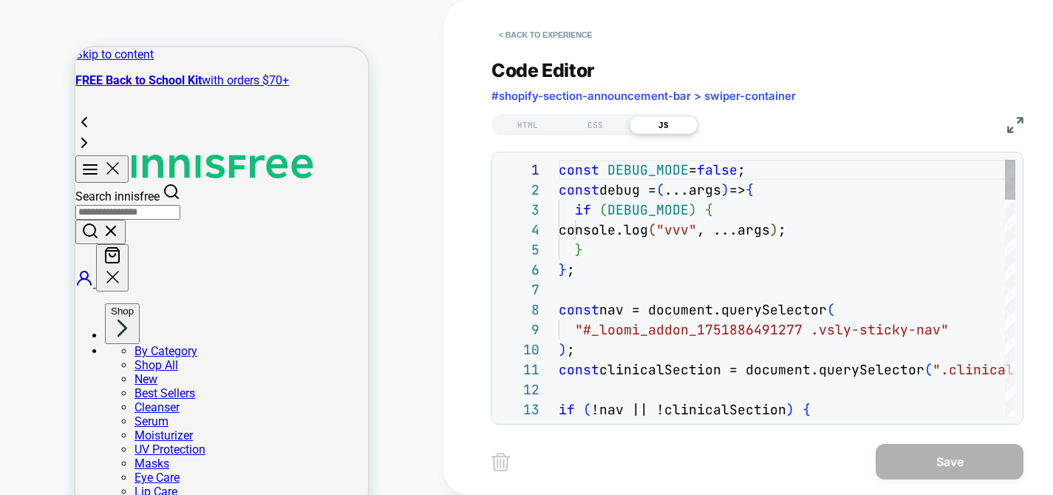
scroll to position [200, 0]
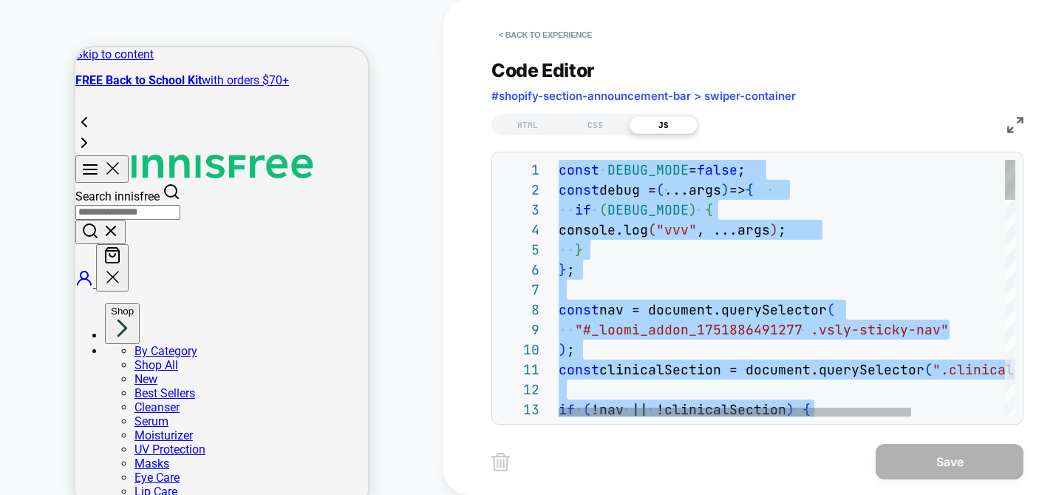
scroll to position [180, 0]
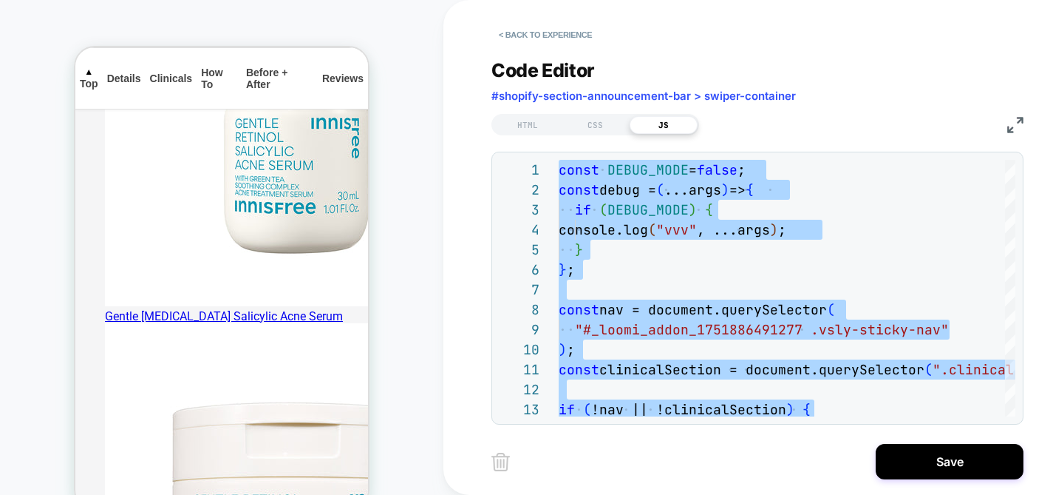
scroll to position [1865, 0]
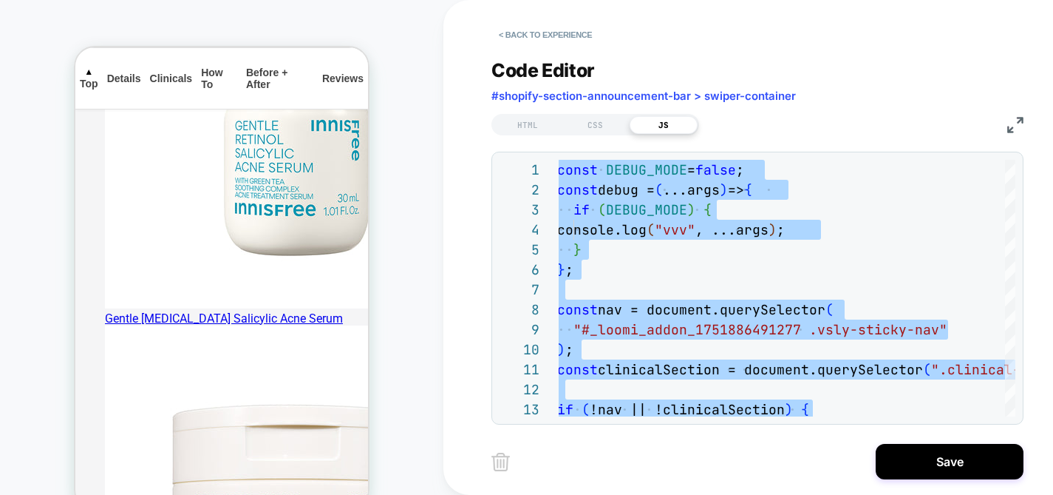
click at [1011, 118] on img at bounding box center [1016, 125] width 16 height 16
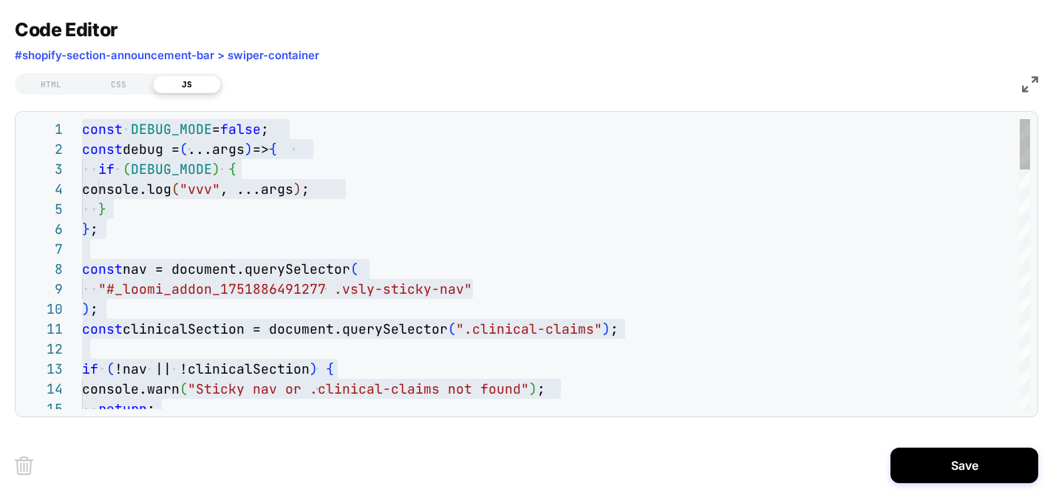
type textarea "**********"
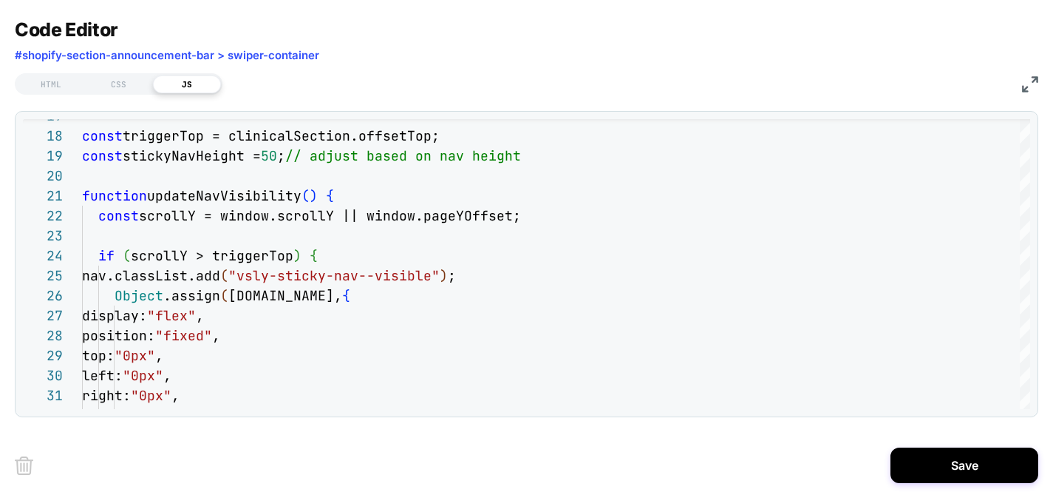
click at [1034, 81] on img at bounding box center [1030, 84] width 16 height 16
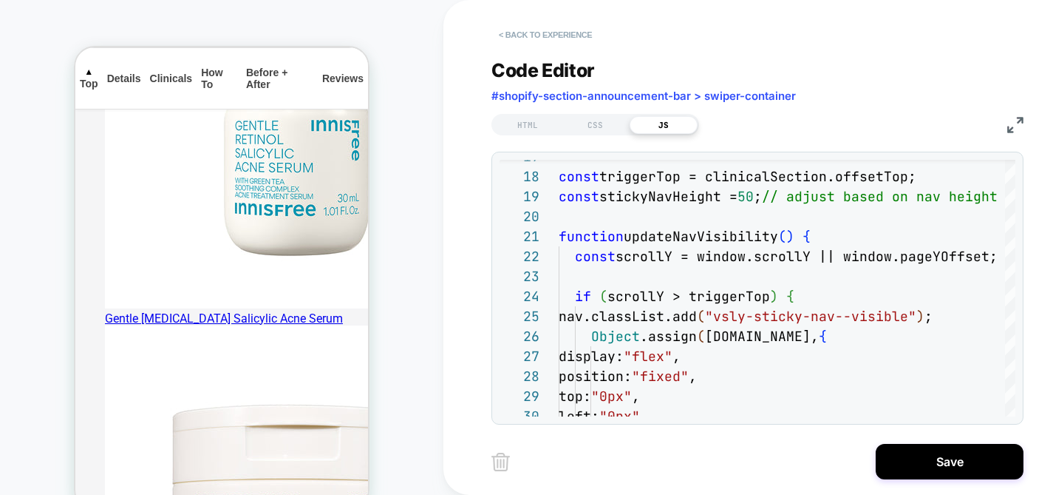
click at [529, 30] on button "< Back to experience" at bounding box center [546, 35] width 108 height 24
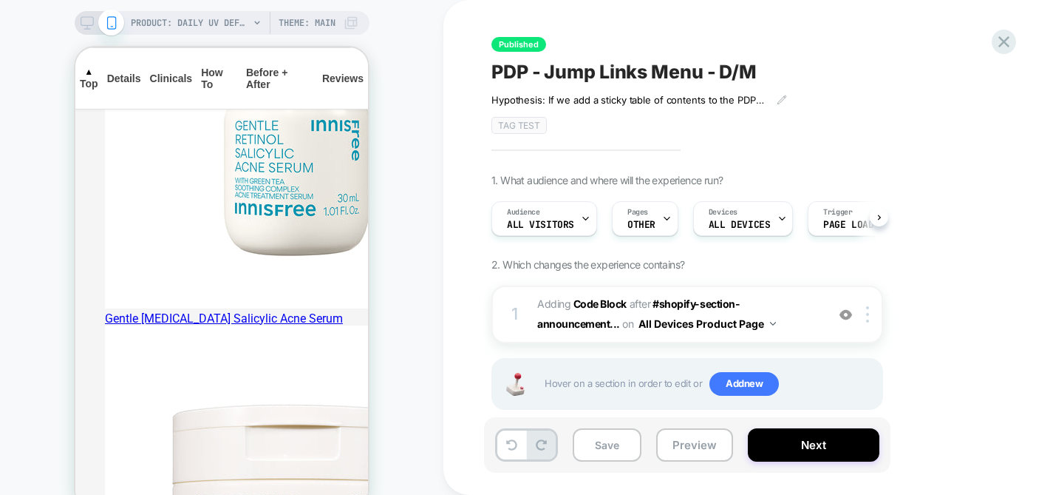
scroll to position [0, 1]
click at [95, 20] on div at bounding box center [100, 22] width 38 height 13
click at [84, 21] on icon at bounding box center [87, 22] width 13 height 13
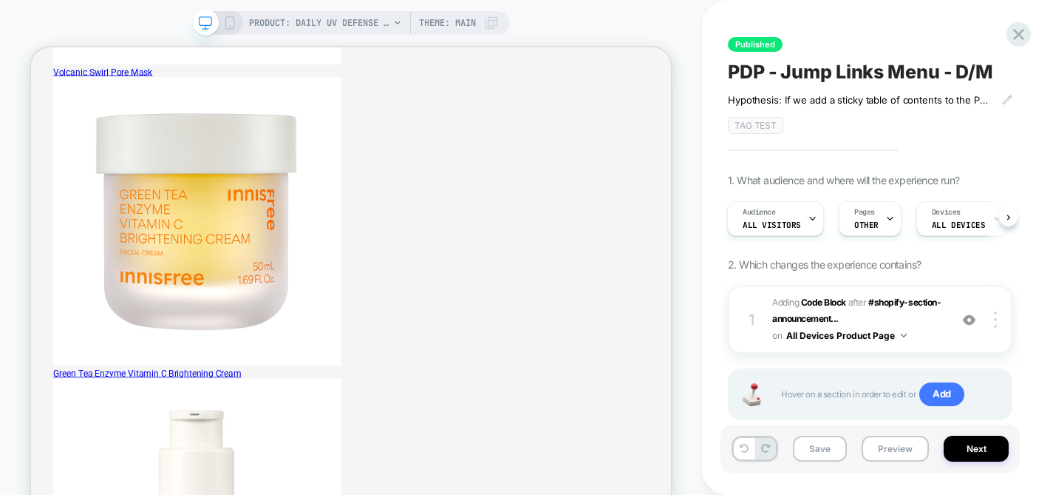
scroll to position [1215, 0]
click at [903, 326] on div "on All Devices Product Page" at bounding box center [840, 335] width 135 height 18
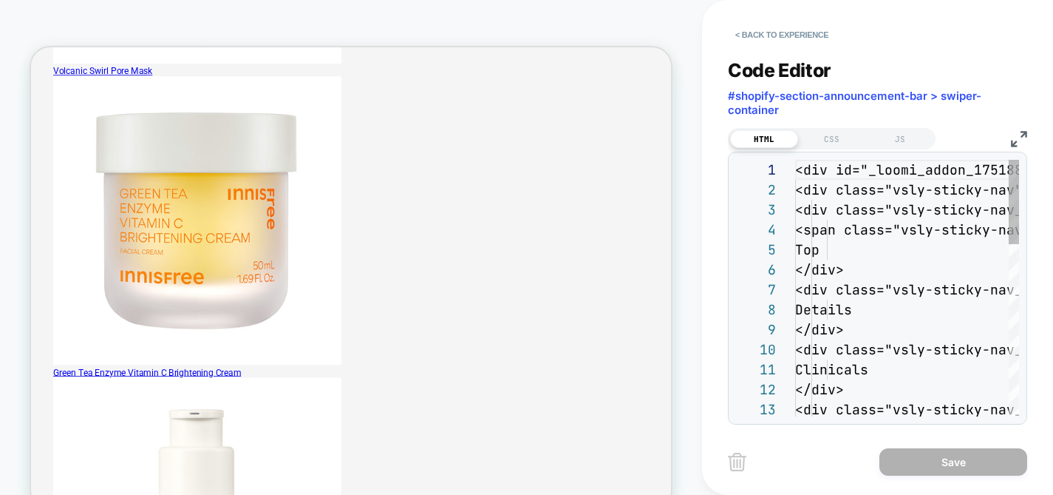
scroll to position [200, 0]
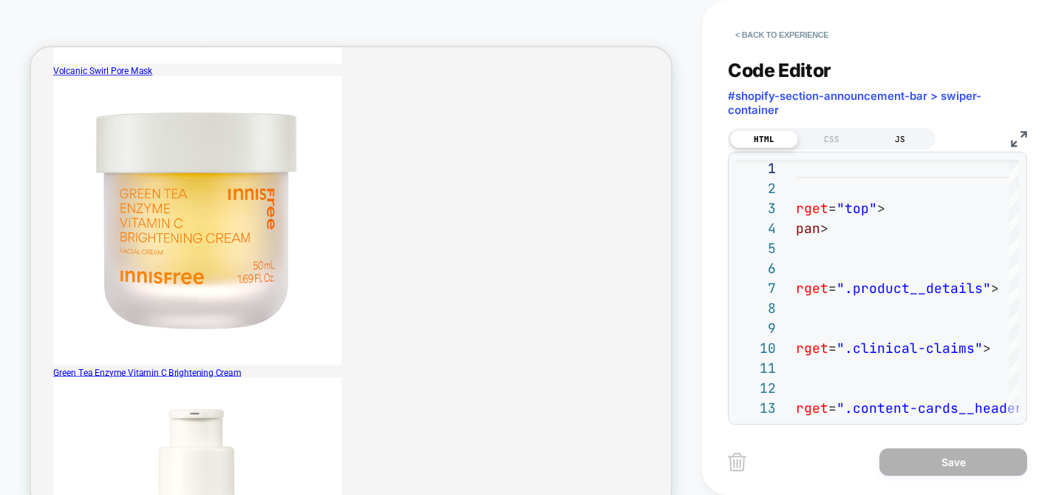
click at [899, 135] on div "JS" at bounding box center [900, 139] width 68 height 18
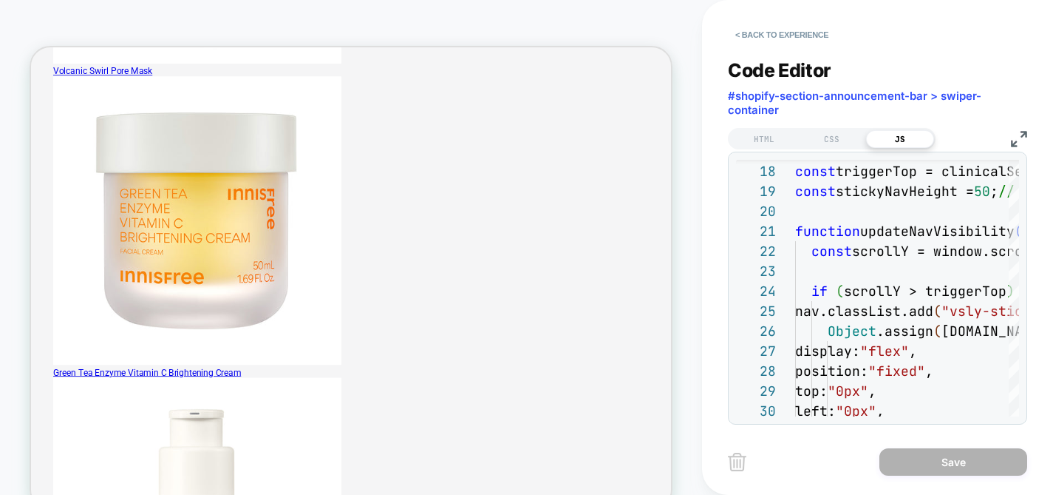
click at [1017, 135] on img at bounding box center [1019, 139] width 16 height 16
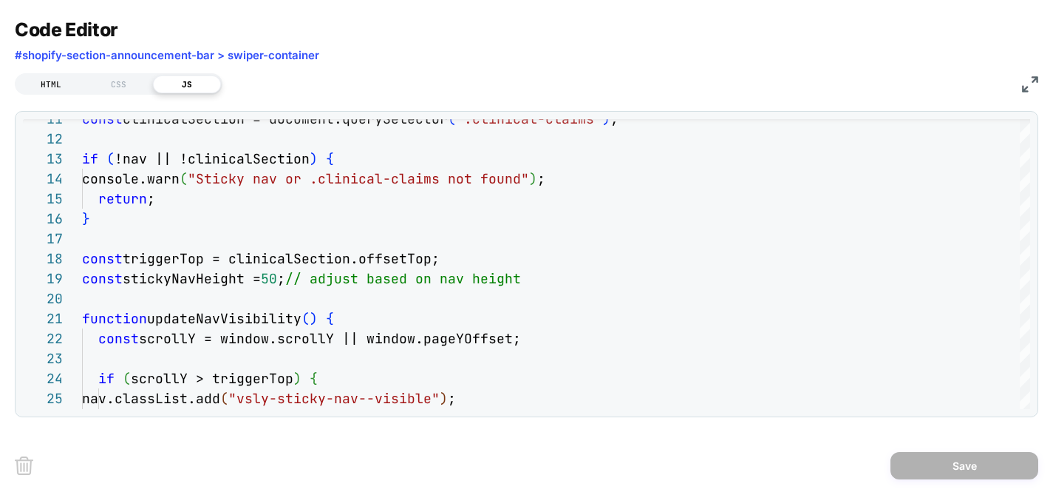
click at [45, 81] on div "HTML" at bounding box center [51, 84] width 68 height 18
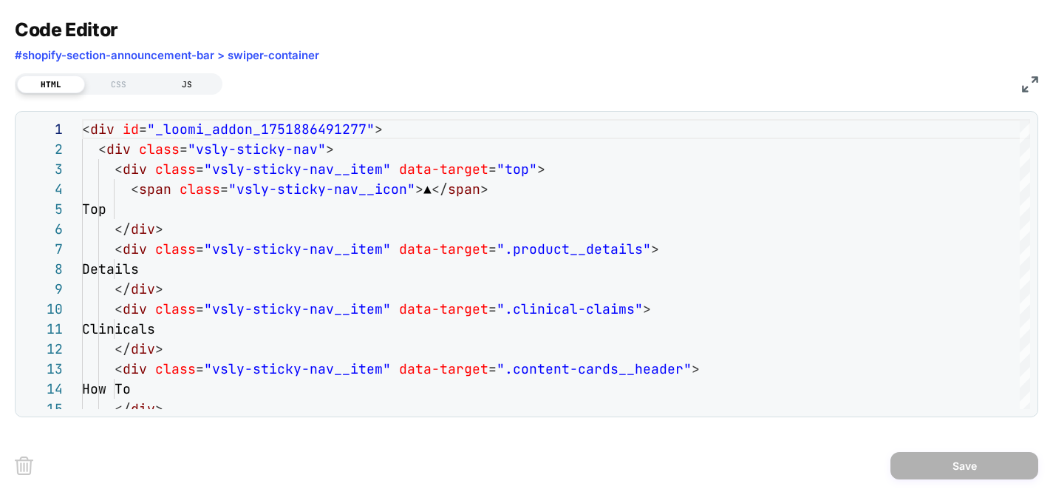
click at [185, 87] on div "JS" at bounding box center [187, 84] width 68 height 18
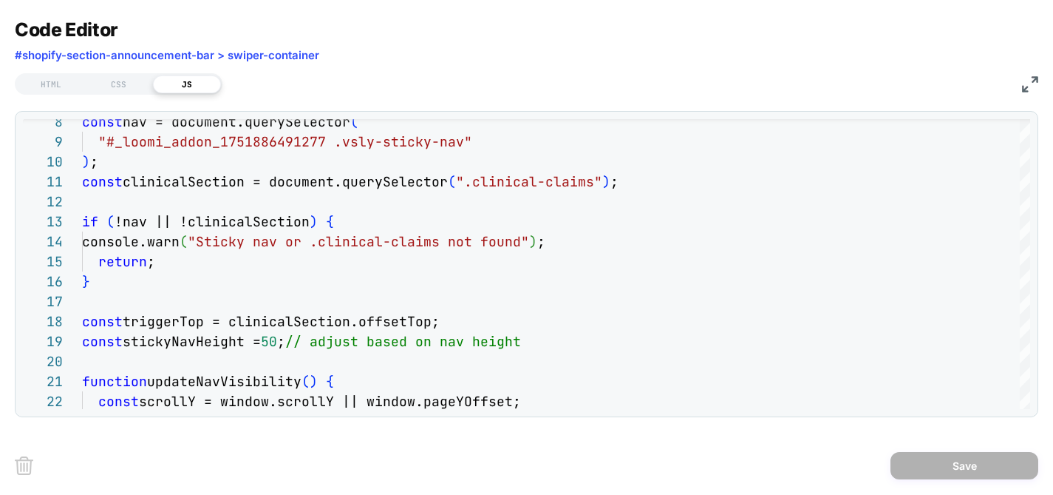
click at [1034, 81] on img at bounding box center [1030, 84] width 16 height 16
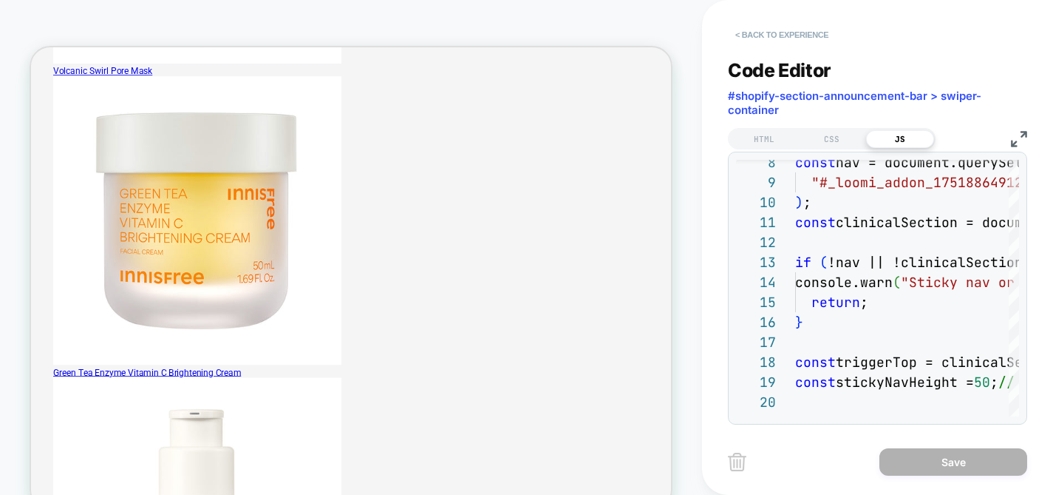
click at [759, 24] on button "< Back to experience" at bounding box center [782, 35] width 108 height 24
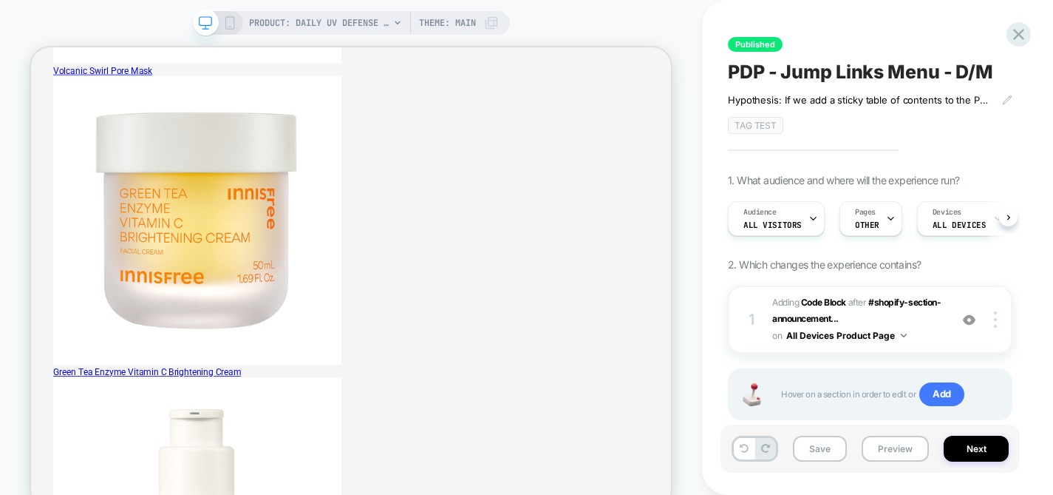
scroll to position [0, 1]
drag, startPoint x: 998, startPoint y: 75, endPoint x: 727, endPoint y: 69, distance: 270.6
click at [727, 69] on div "Published PDP - Jump Links Menu - D/M Hypothesis: If we add a sticky table of c…" at bounding box center [870, 247] width 299 height 465
click at [1019, 32] on icon at bounding box center [1019, 34] width 20 height 20
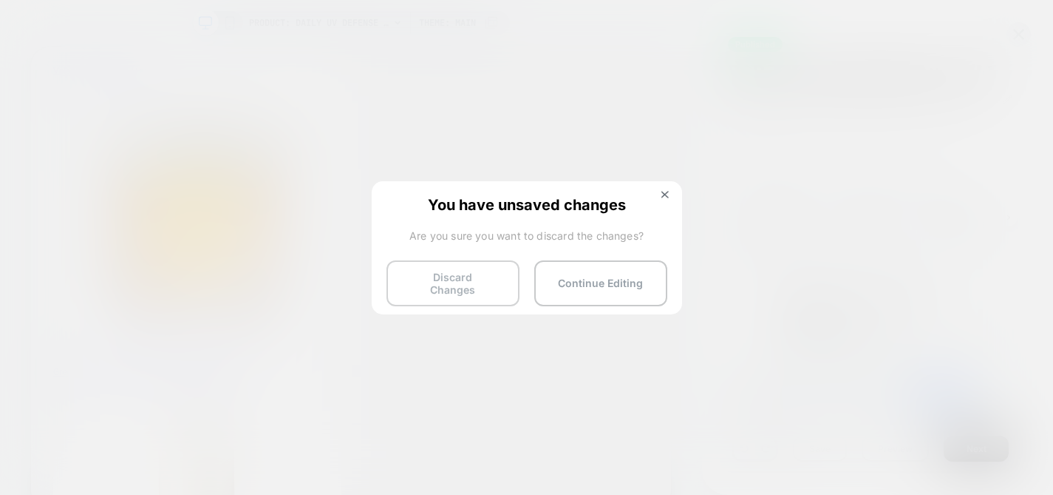
click at [479, 271] on button "Discard Changes" at bounding box center [453, 283] width 133 height 46
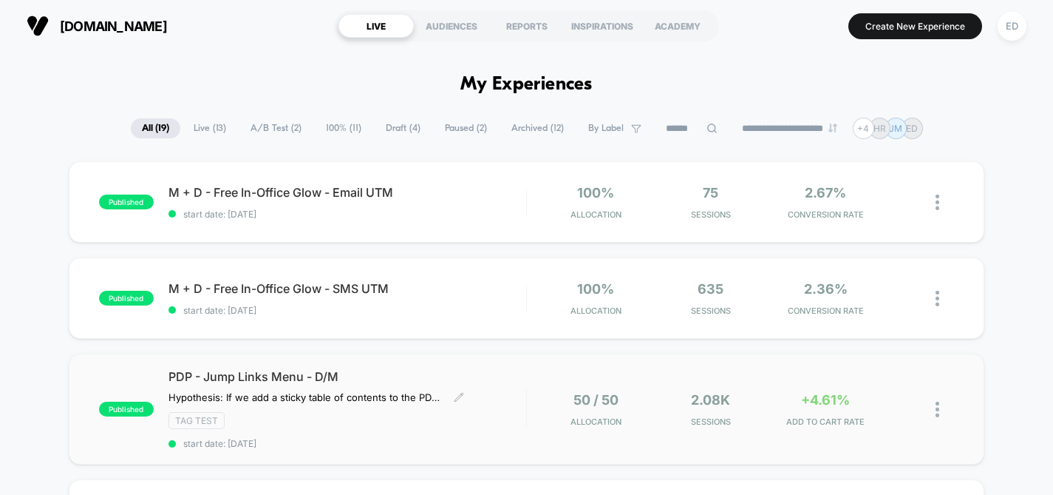
click at [257, 373] on span "PDP - Jump Links Menu - D/M" at bounding box center [348, 376] width 358 height 15
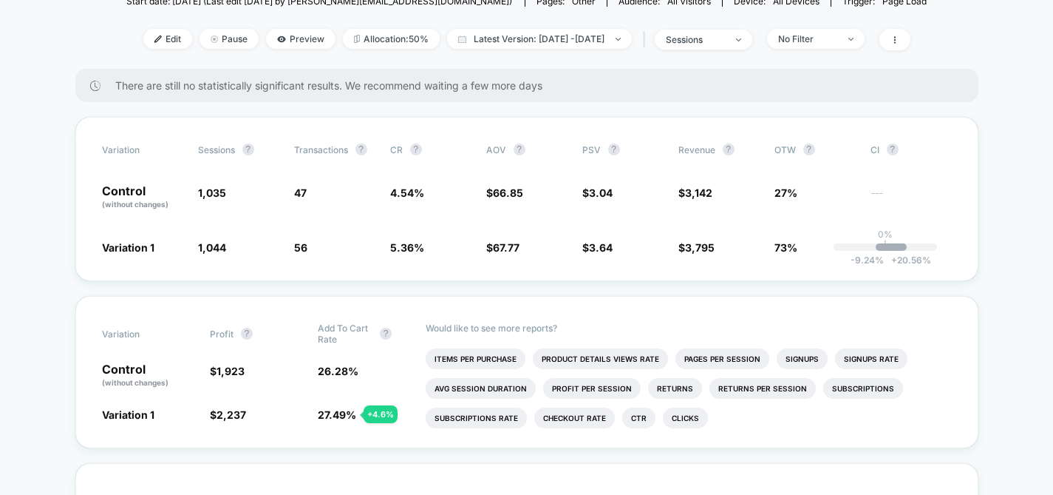
scroll to position [279, 0]
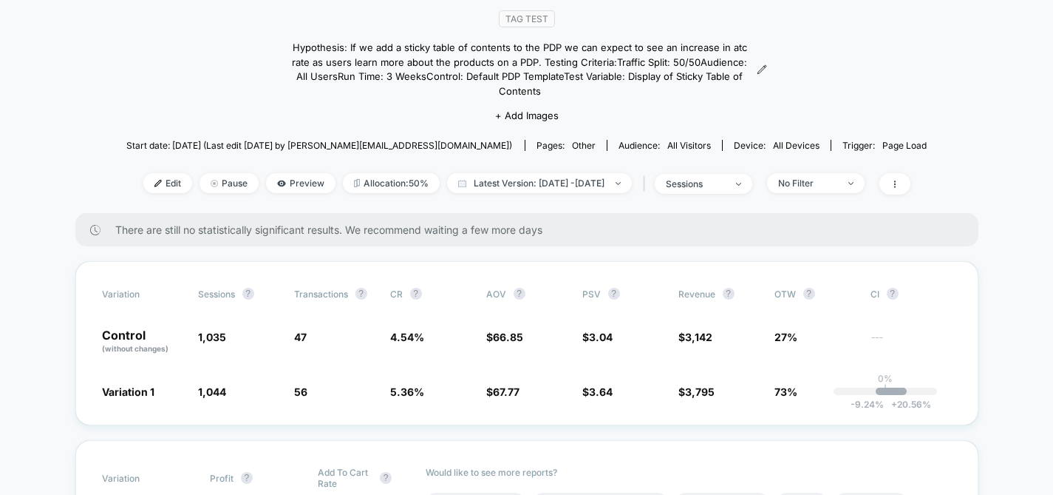
scroll to position [153, 0]
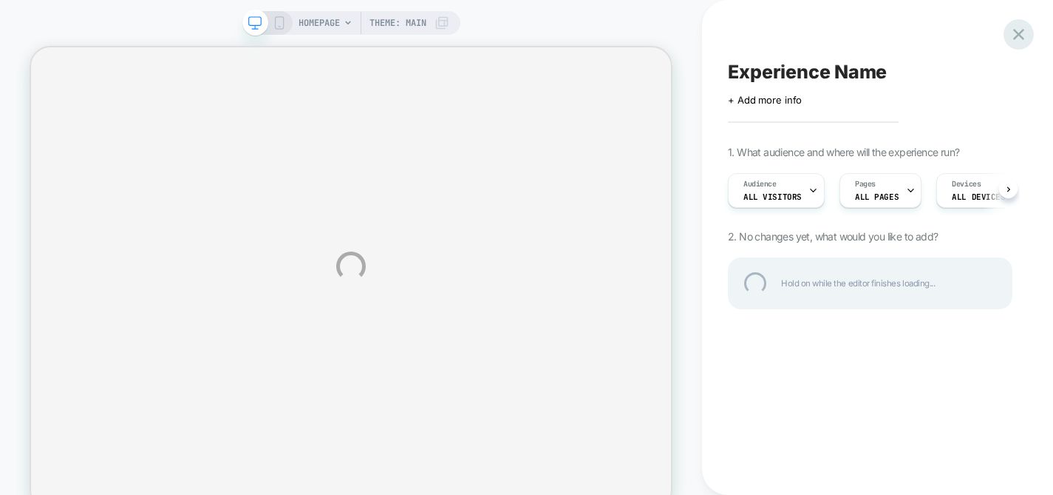
click at [1026, 34] on div at bounding box center [1019, 34] width 30 height 30
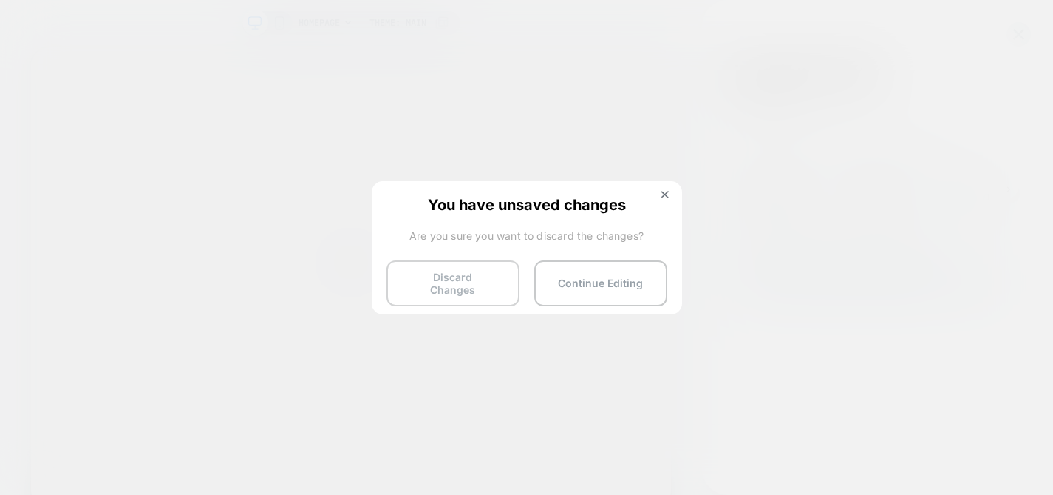
click at [489, 292] on button "Discard Changes" at bounding box center [453, 283] width 133 height 46
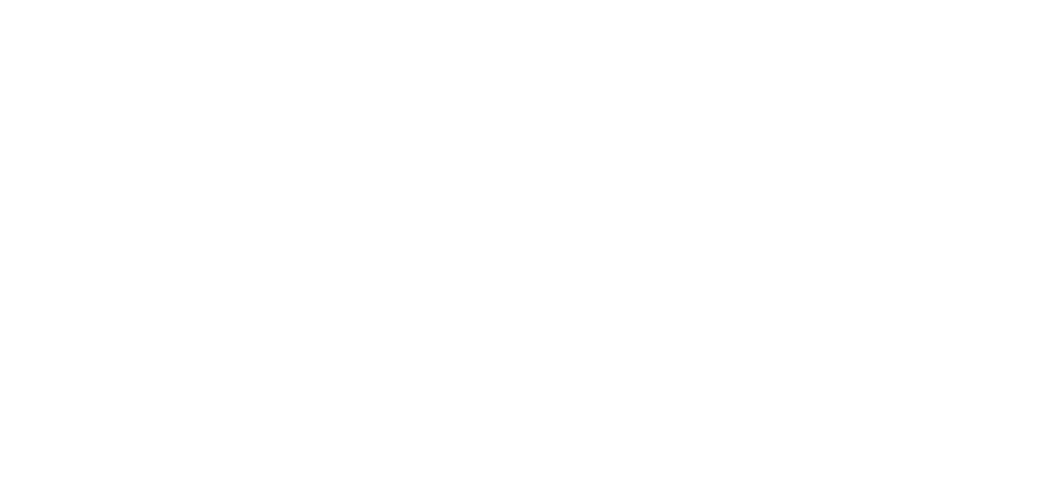
click at [481, 281] on html "Navigated to [DOMAIN_NAME] | No-code CRO for Shopify" at bounding box center [526, 247] width 1053 height 495
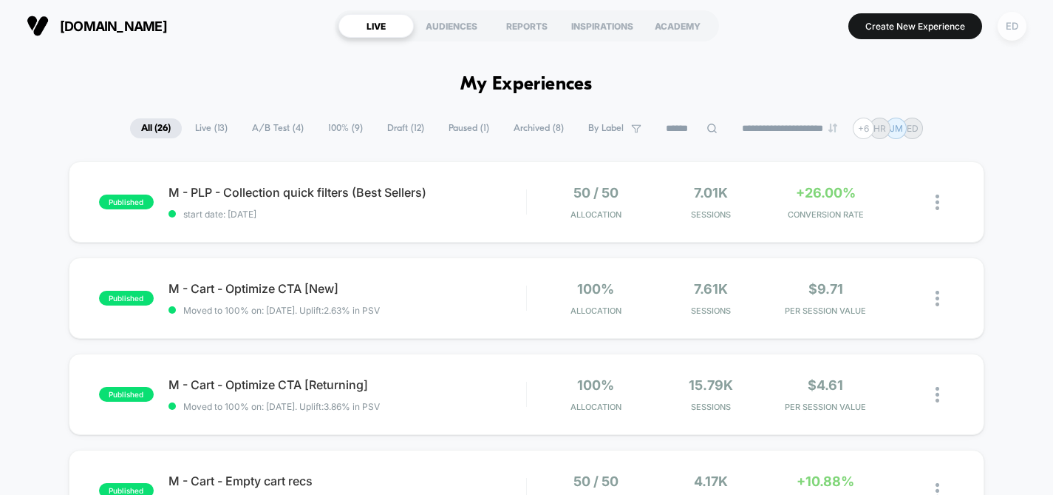
click at [1007, 30] on div "ED" at bounding box center [1012, 26] width 29 height 29
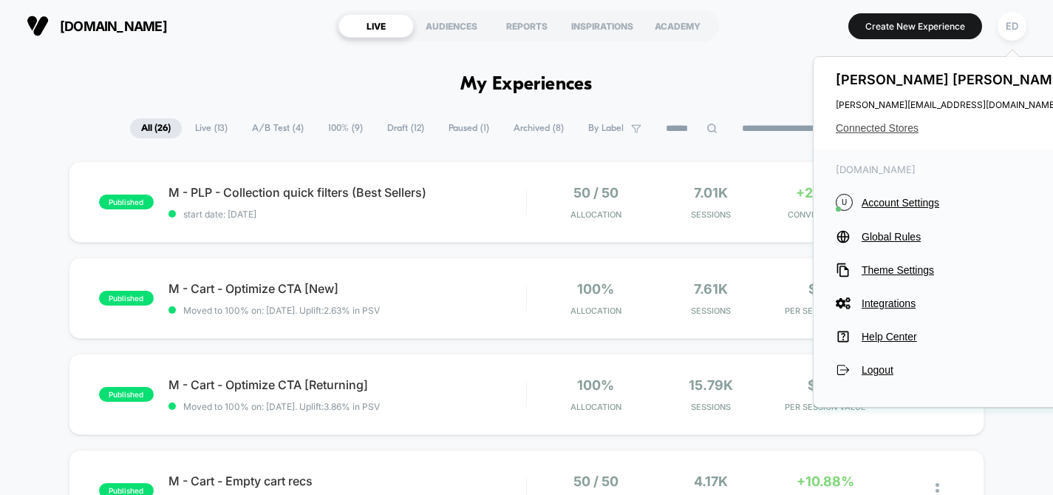
click at [883, 125] on span "Connected Stores" at bounding box center [953, 128] width 234 height 12
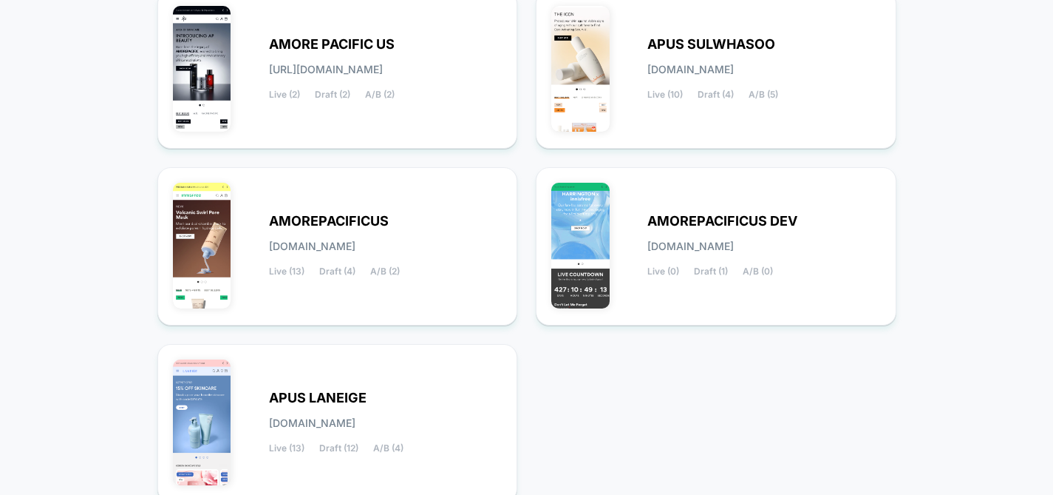
click at [968, 268] on div "< Back to Homepage Connected Stores Click on the store you want to manage New T…" at bounding box center [526, 225] width 1053 height 763
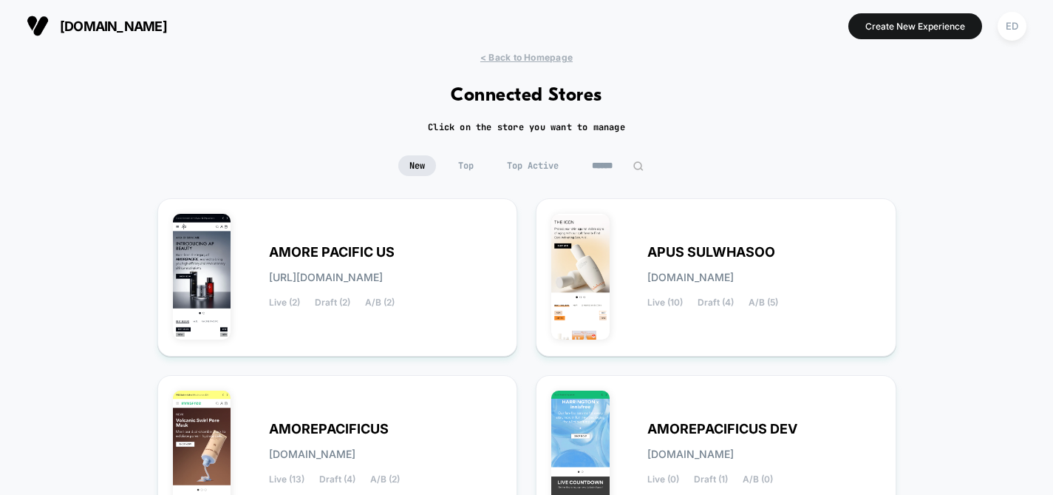
click at [759, 126] on div "< Back to Homepage Connected Stores Click on the store you want to manage New T…" at bounding box center [526, 433] width 1053 height 763
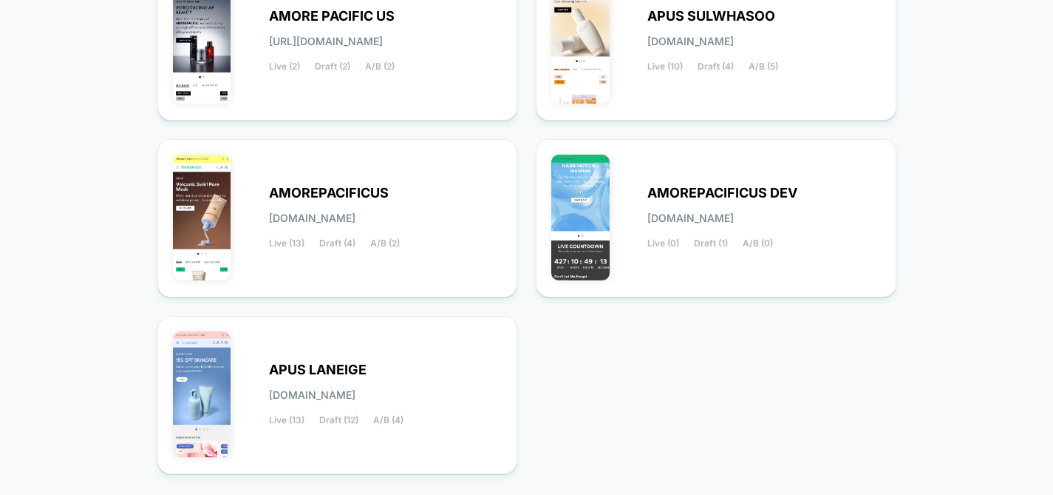
scroll to position [256, 0]
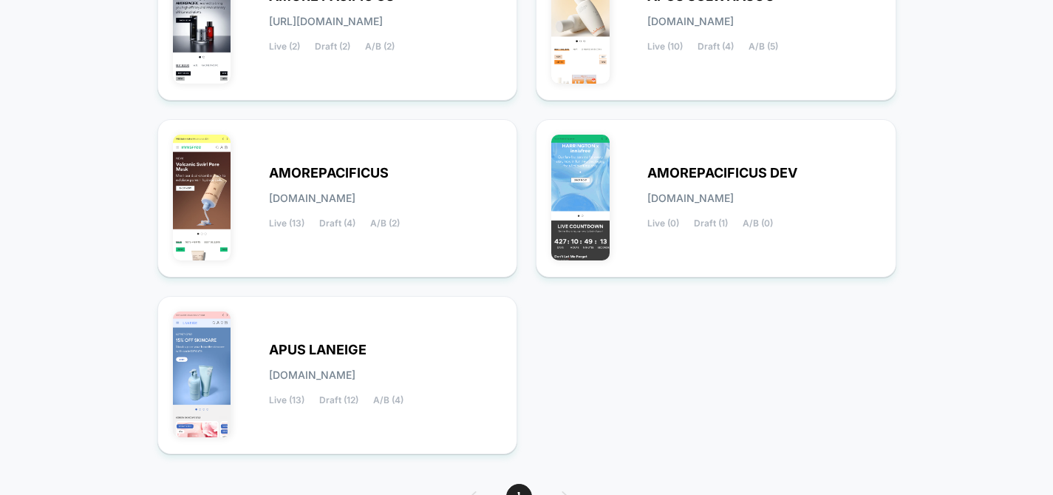
click at [697, 333] on div "AMORE PACIFIC US amore-pacific_us.myshopify.com Live (2) Draft (2) A/B (2) APUS…" at bounding box center [526, 198] width 739 height 512
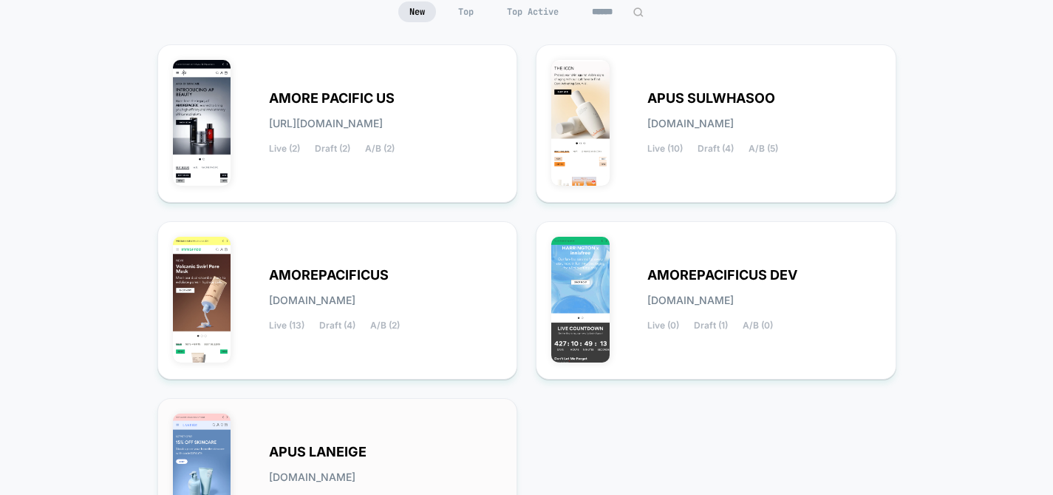
scroll to position [142, 0]
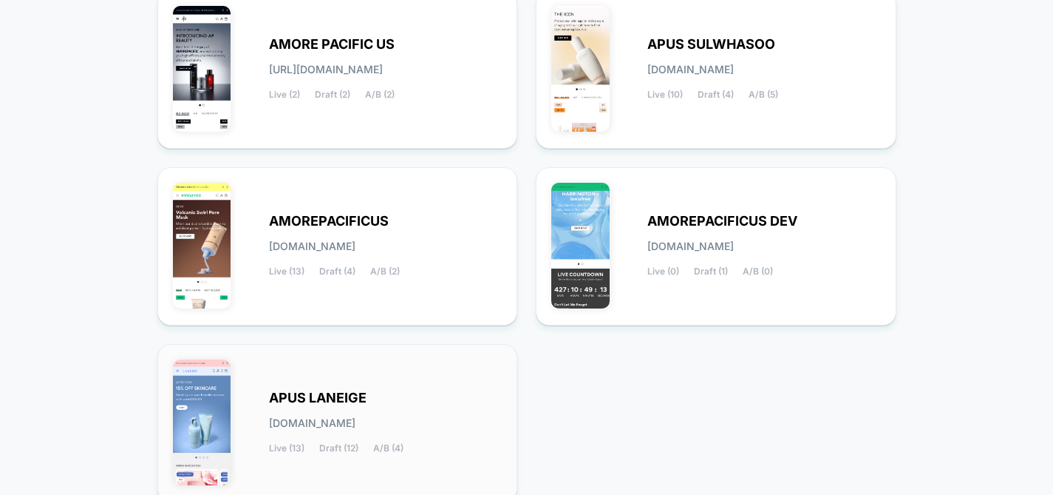
click at [311, 397] on span "APUS LANEIGE" at bounding box center [318, 398] width 98 height 10
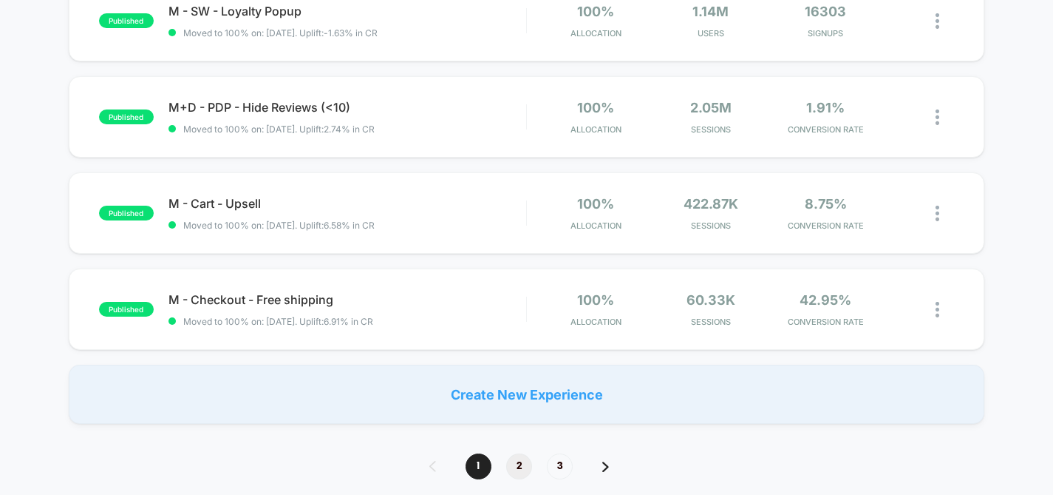
click at [521, 461] on span "2" at bounding box center [519, 466] width 26 height 26
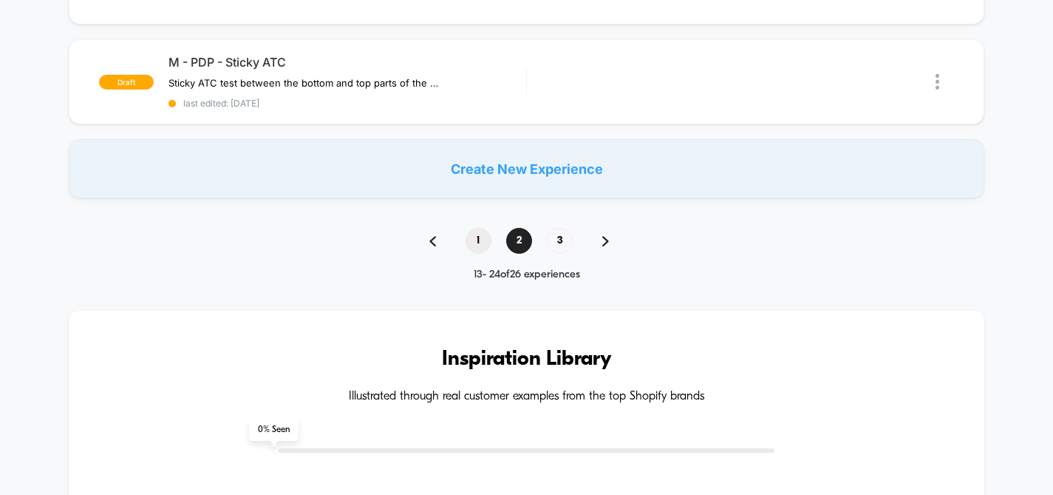
click at [486, 229] on span "1" at bounding box center [479, 241] width 26 height 26
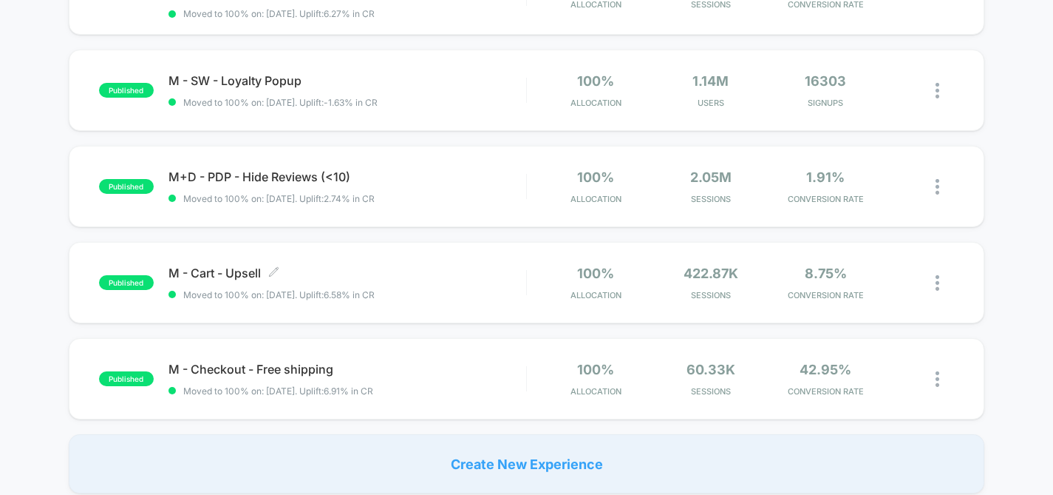
scroll to position [901, 0]
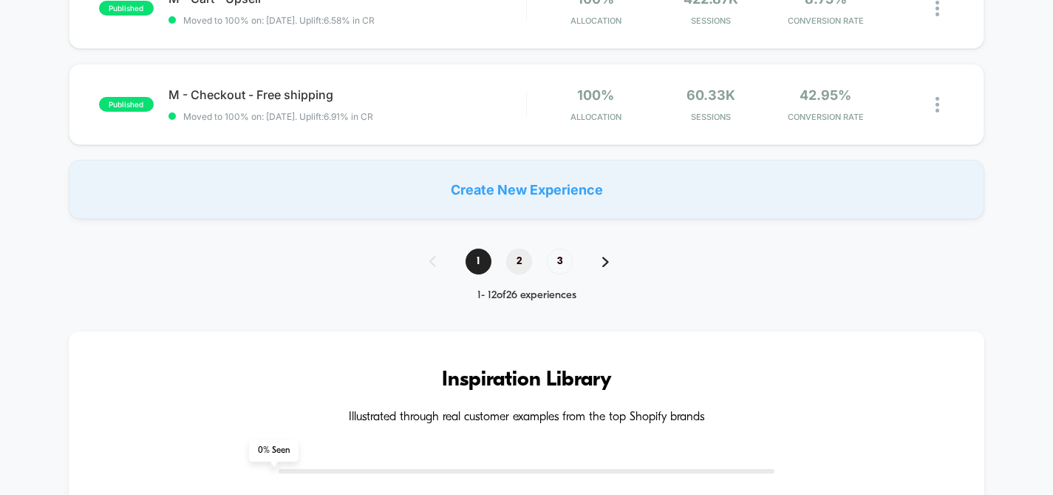
click at [518, 257] on span "2" at bounding box center [519, 261] width 26 height 26
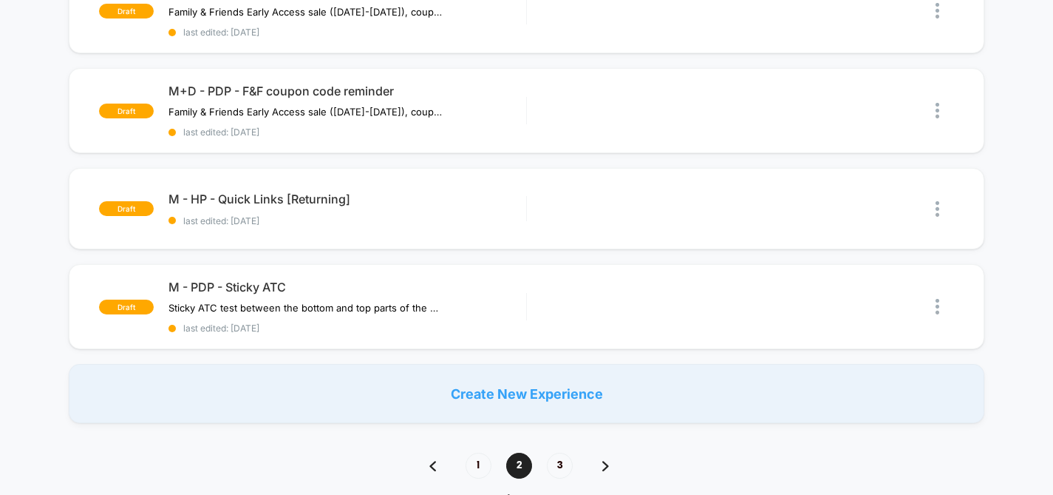
scroll to position [1087, 0]
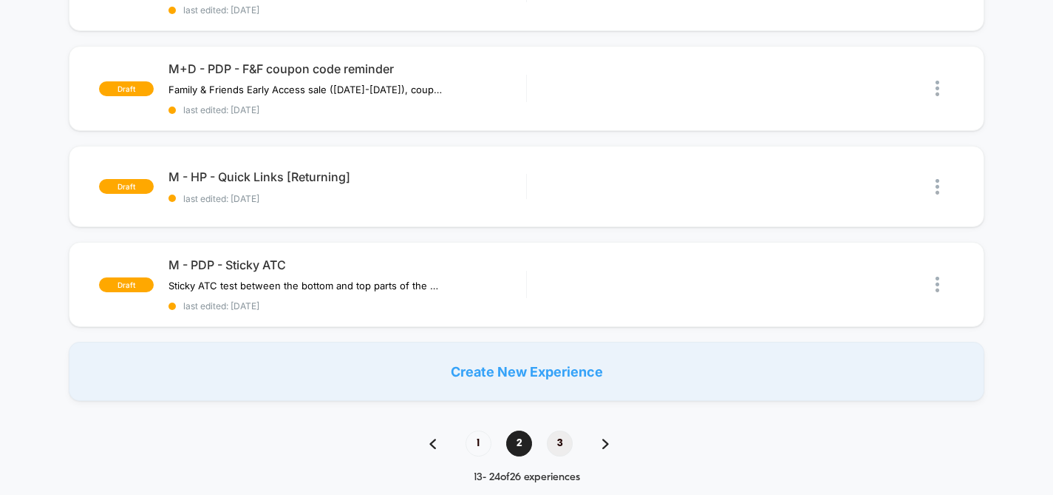
click at [552, 430] on span "3" at bounding box center [560, 443] width 26 height 26
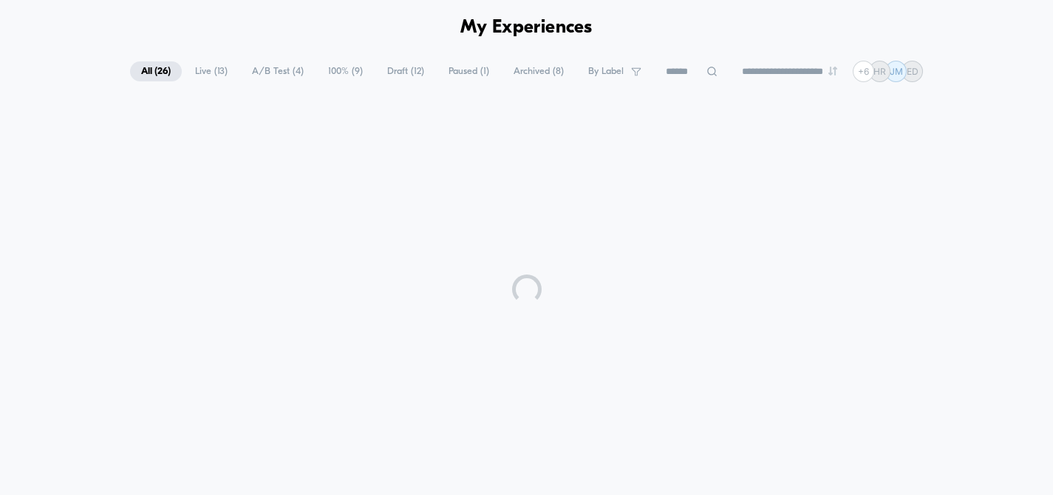
scroll to position [21, 0]
